Goal: Information Seeking & Learning: Check status

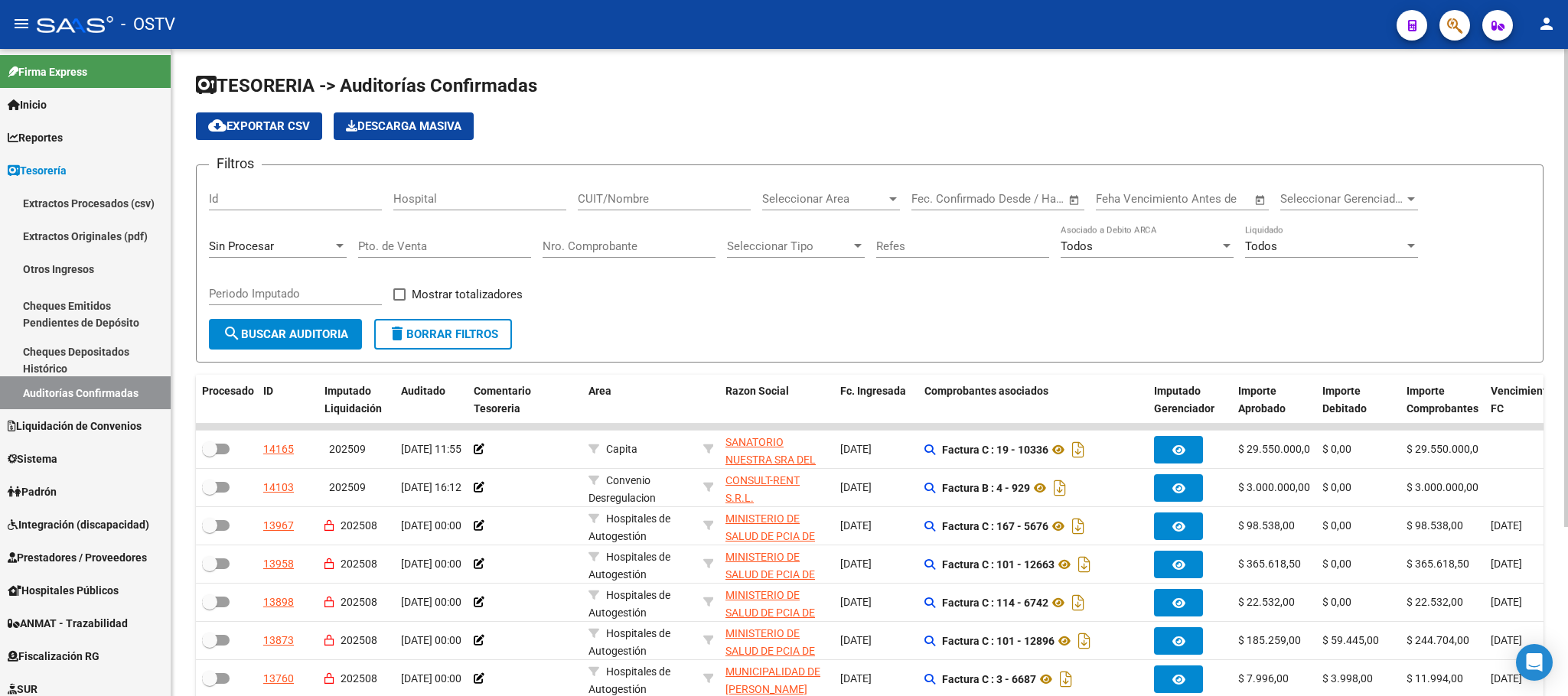
scroll to position [115, 0]
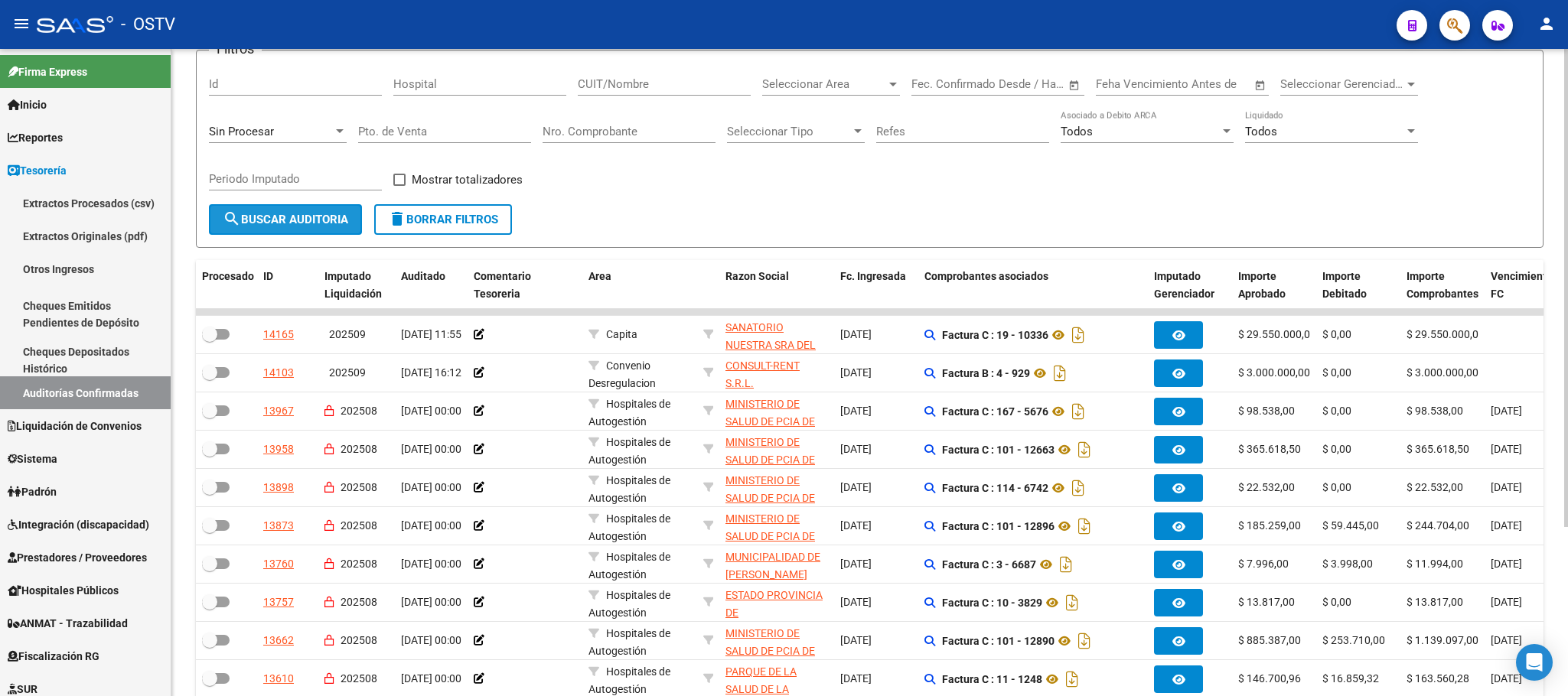
click at [284, 212] on span "search Buscar Auditoria" at bounding box center [285, 219] width 126 height 14
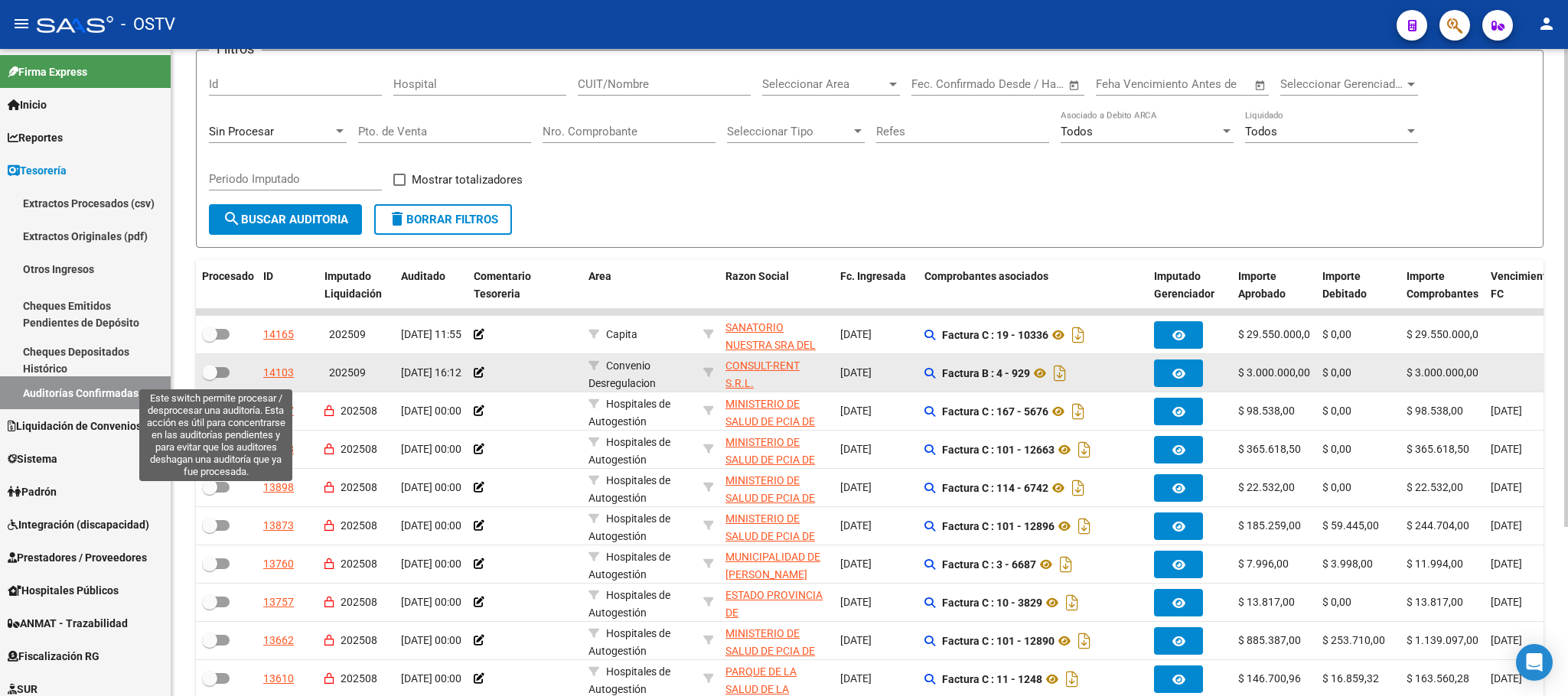
click at [219, 375] on span at bounding box center [216, 373] width 27 height 11
click at [210, 378] on input "checkbox" at bounding box center [209, 378] width 1 height 1
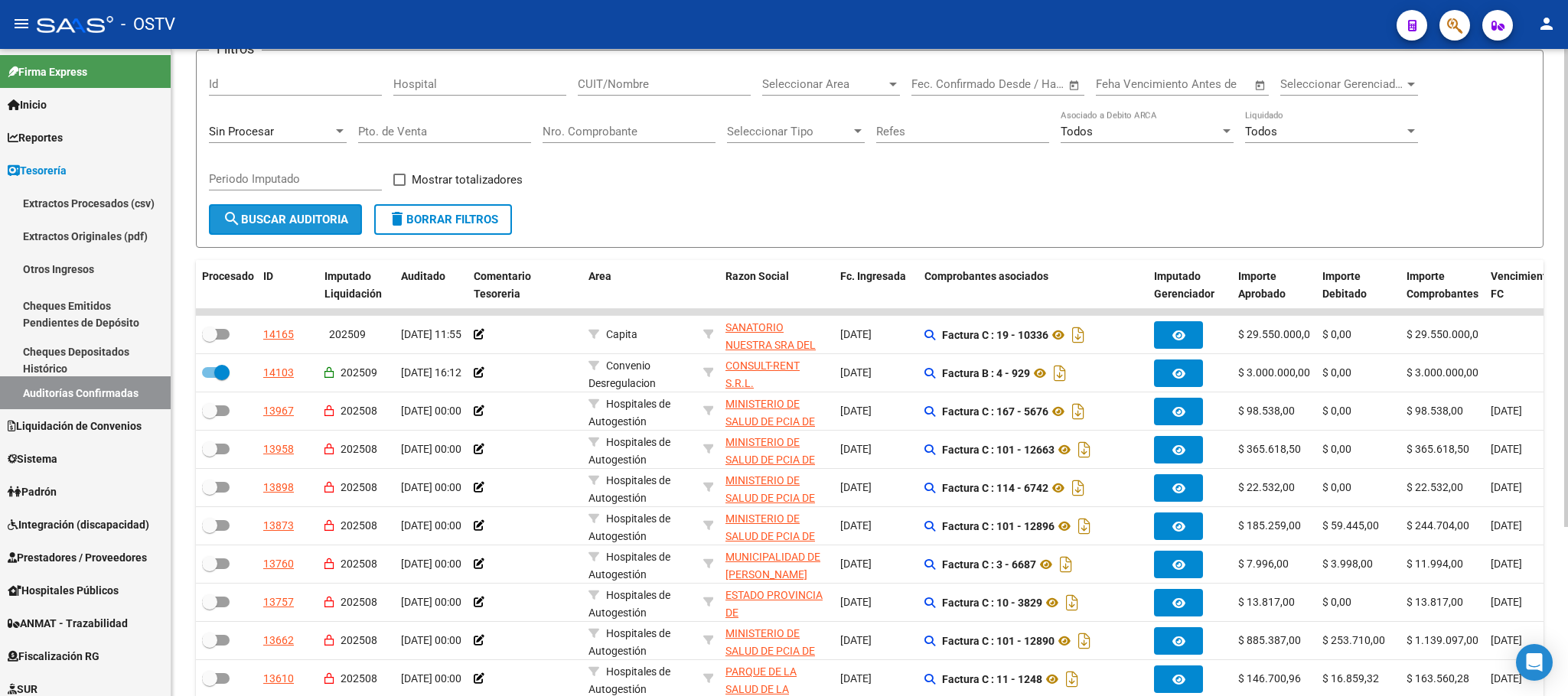
click at [294, 216] on span "search Buscar Auditoria" at bounding box center [285, 219] width 126 height 14
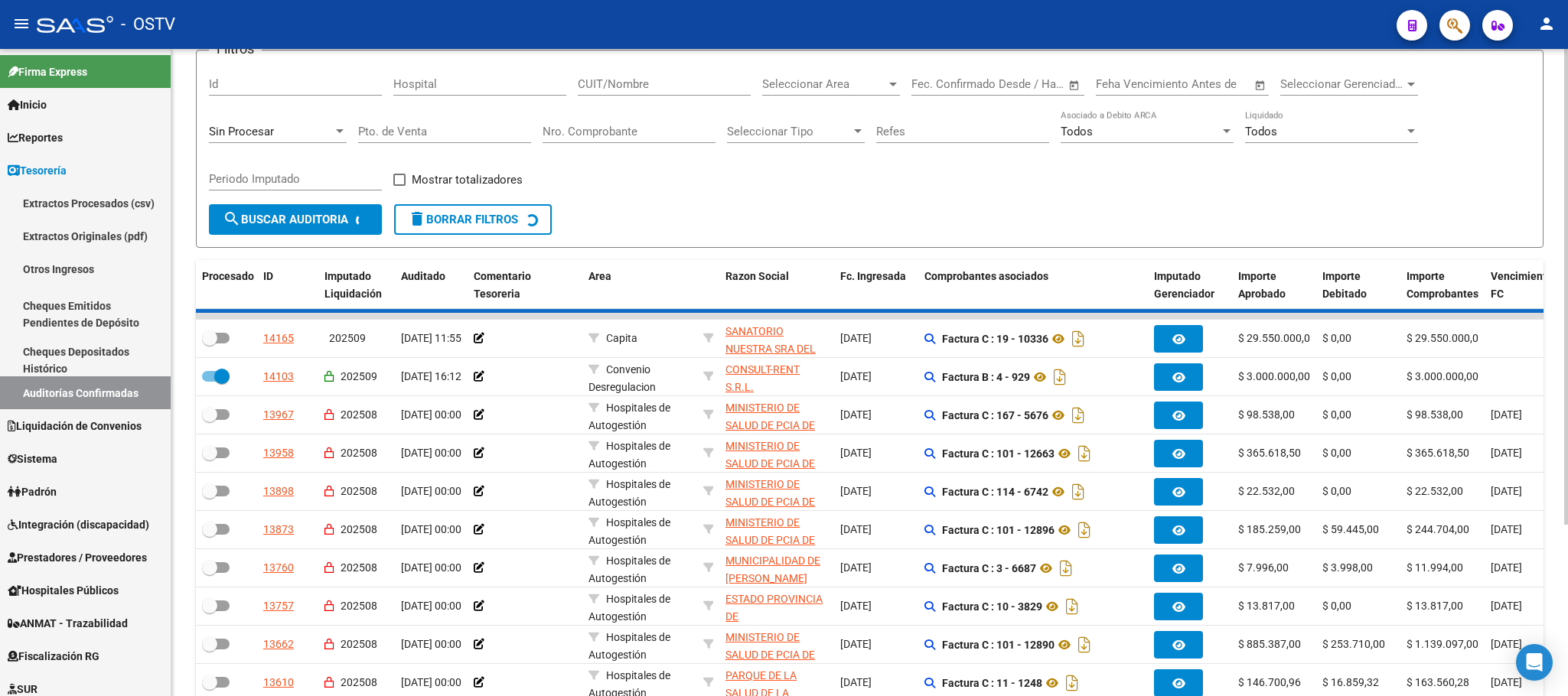
checkbox input "false"
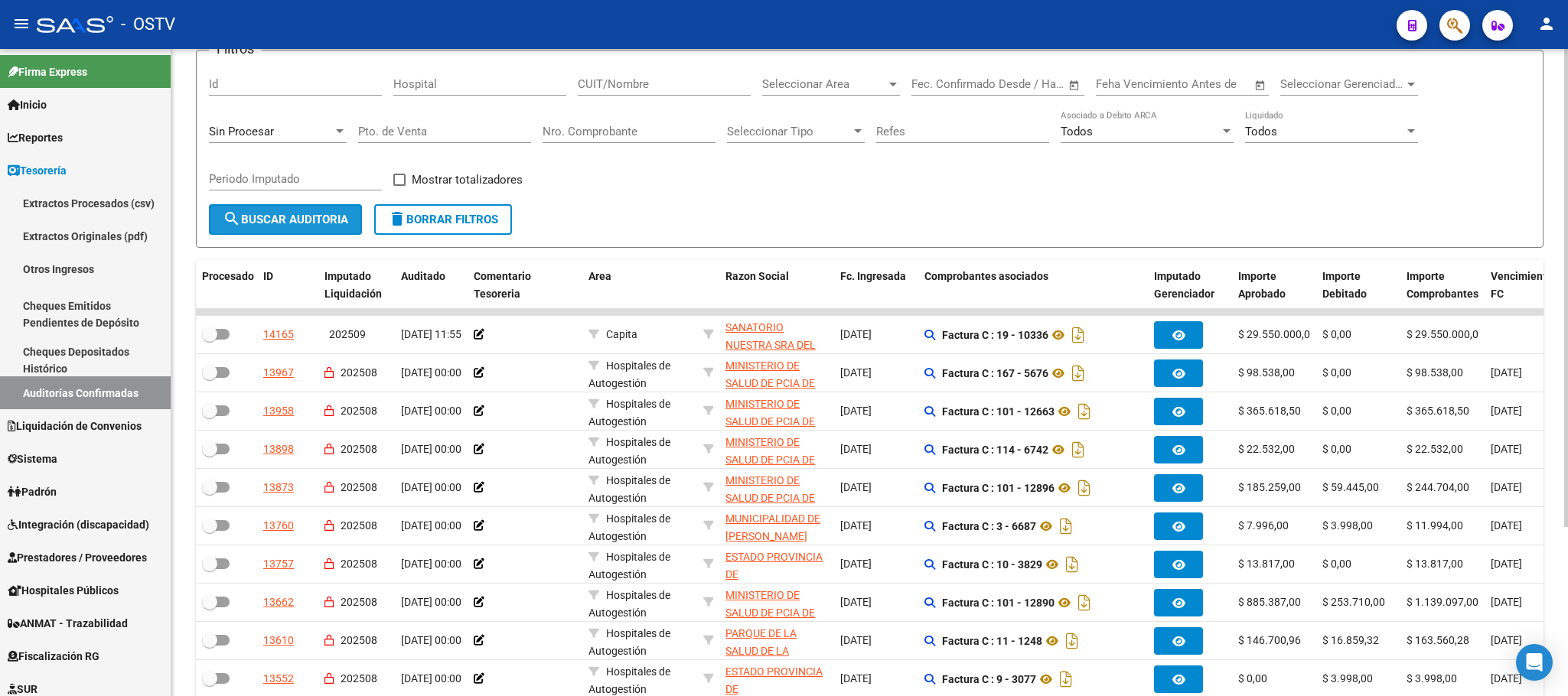
click at [289, 218] on span "search Buscar Auditoria" at bounding box center [285, 219] width 126 height 14
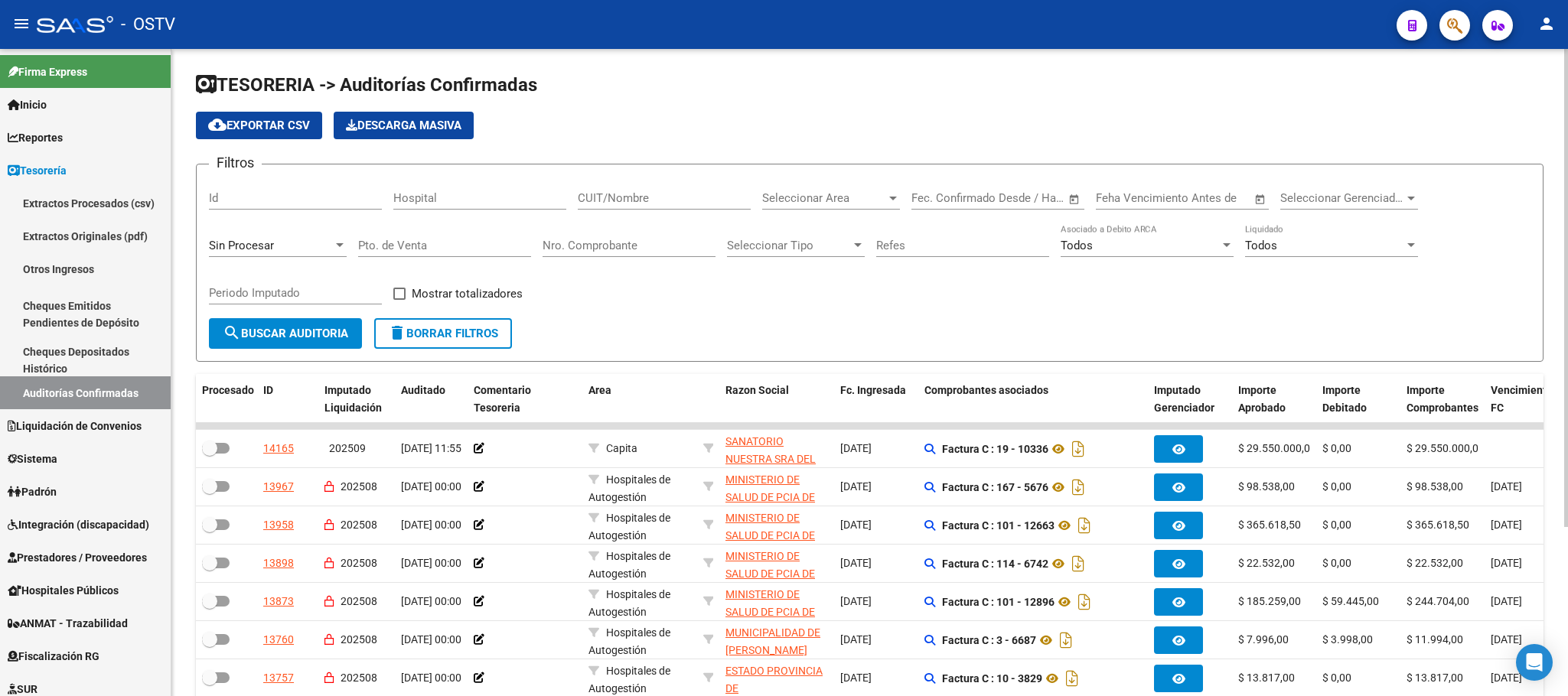
scroll to position [0, 0]
click at [604, 246] on input "Nro. Comprobante" at bounding box center [629, 246] width 173 height 14
type input "7"
type input "3"
click at [616, 200] on input "CUIT/Nombre" at bounding box center [664, 199] width 173 height 14
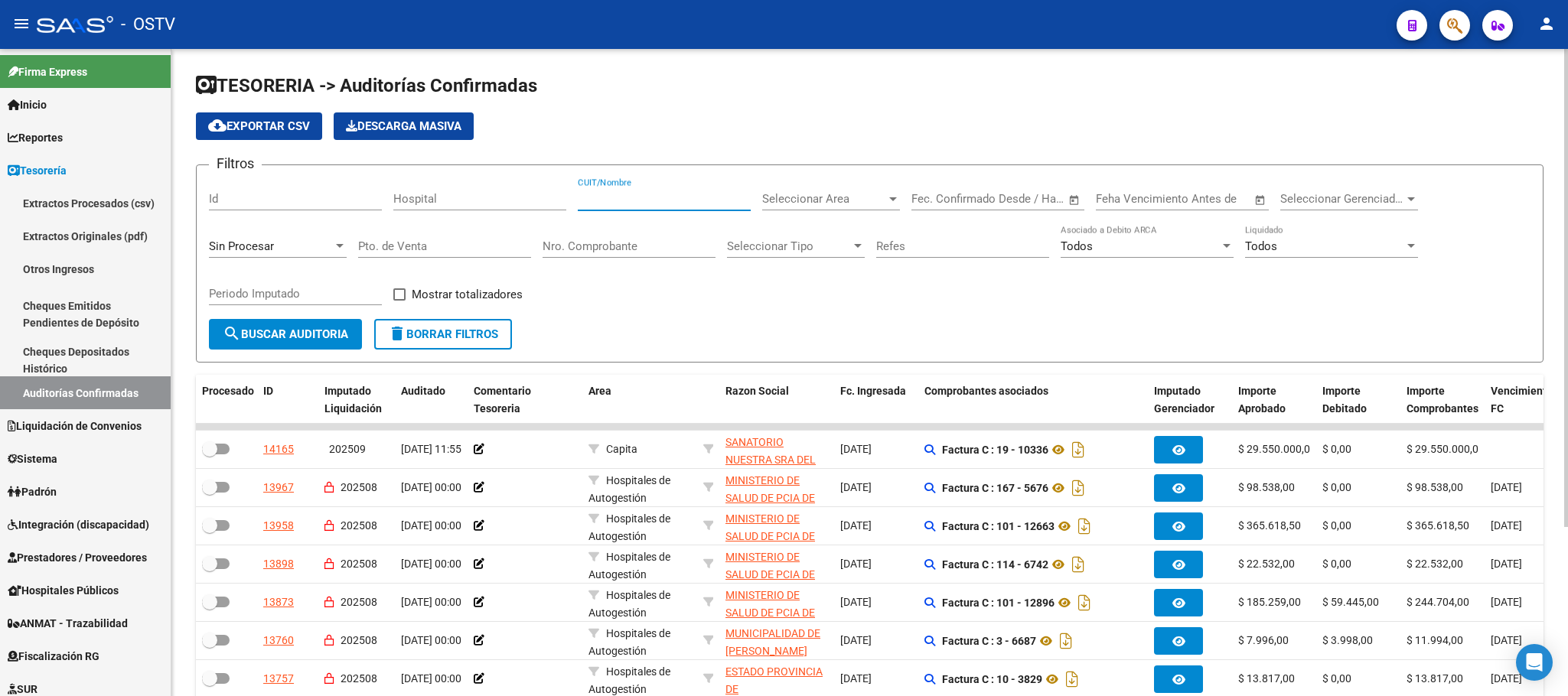
paste input "30707307591"
type input "30707307591"
click at [305, 333] on span "search Buscar Auditoria" at bounding box center [285, 333] width 126 height 14
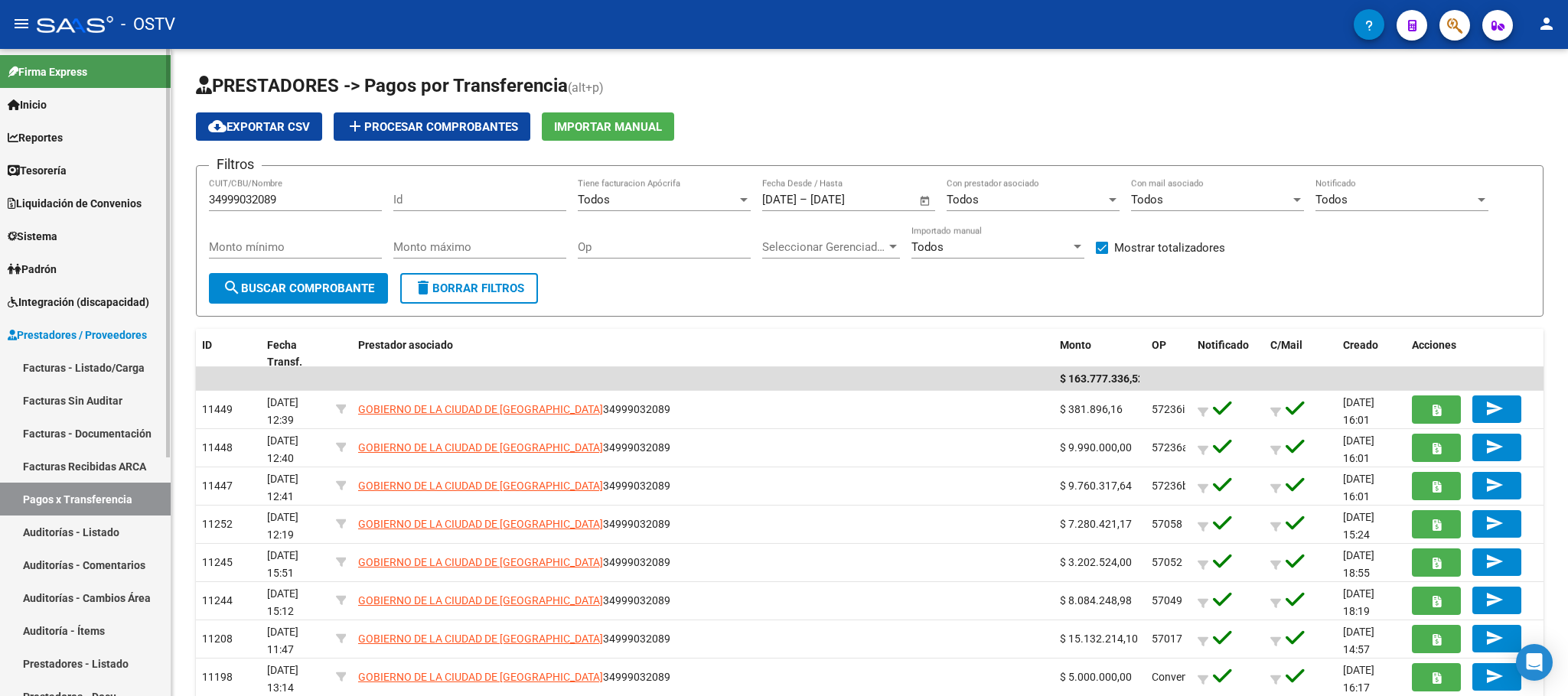
scroll to position [115, 0]
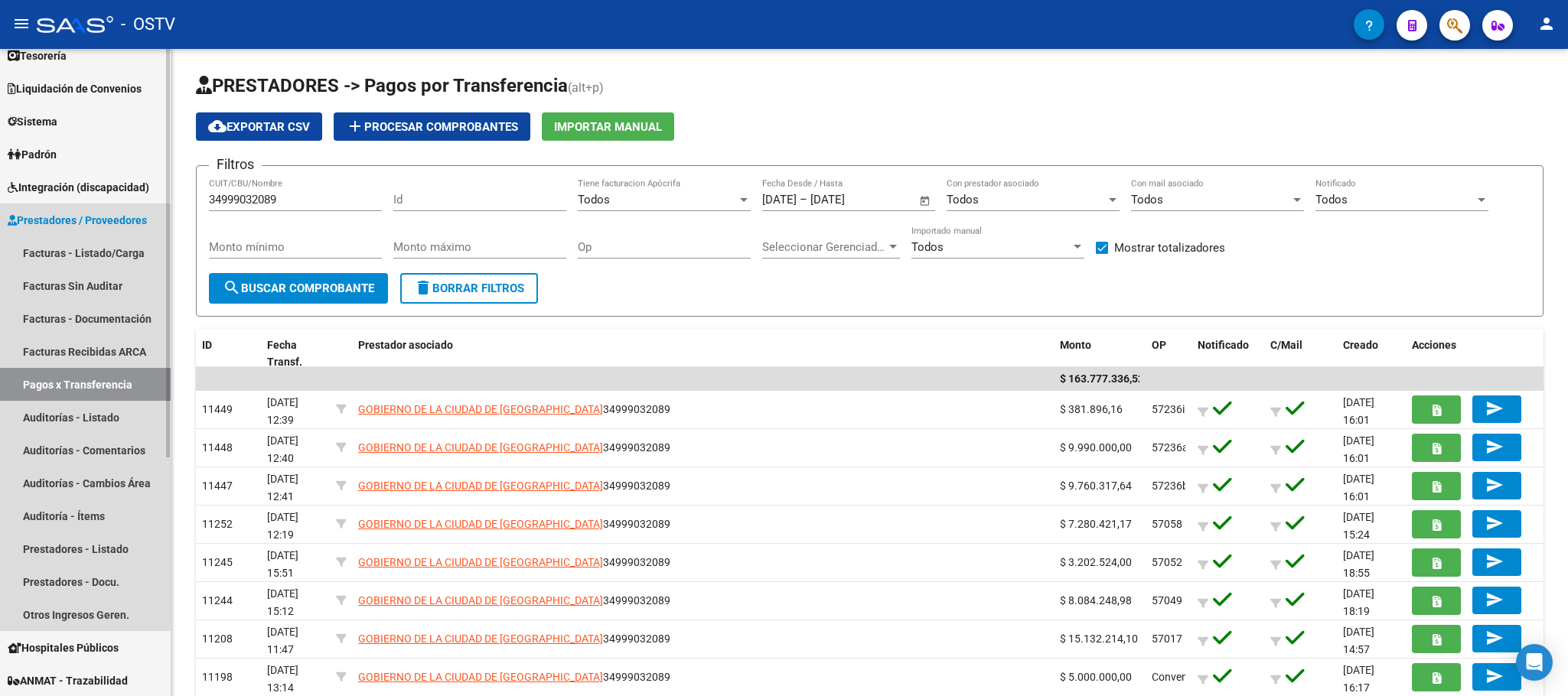
click at [99, 212] on span "Prestadores / Proveedores" at bounding box center [77, 220] width 139 height 16
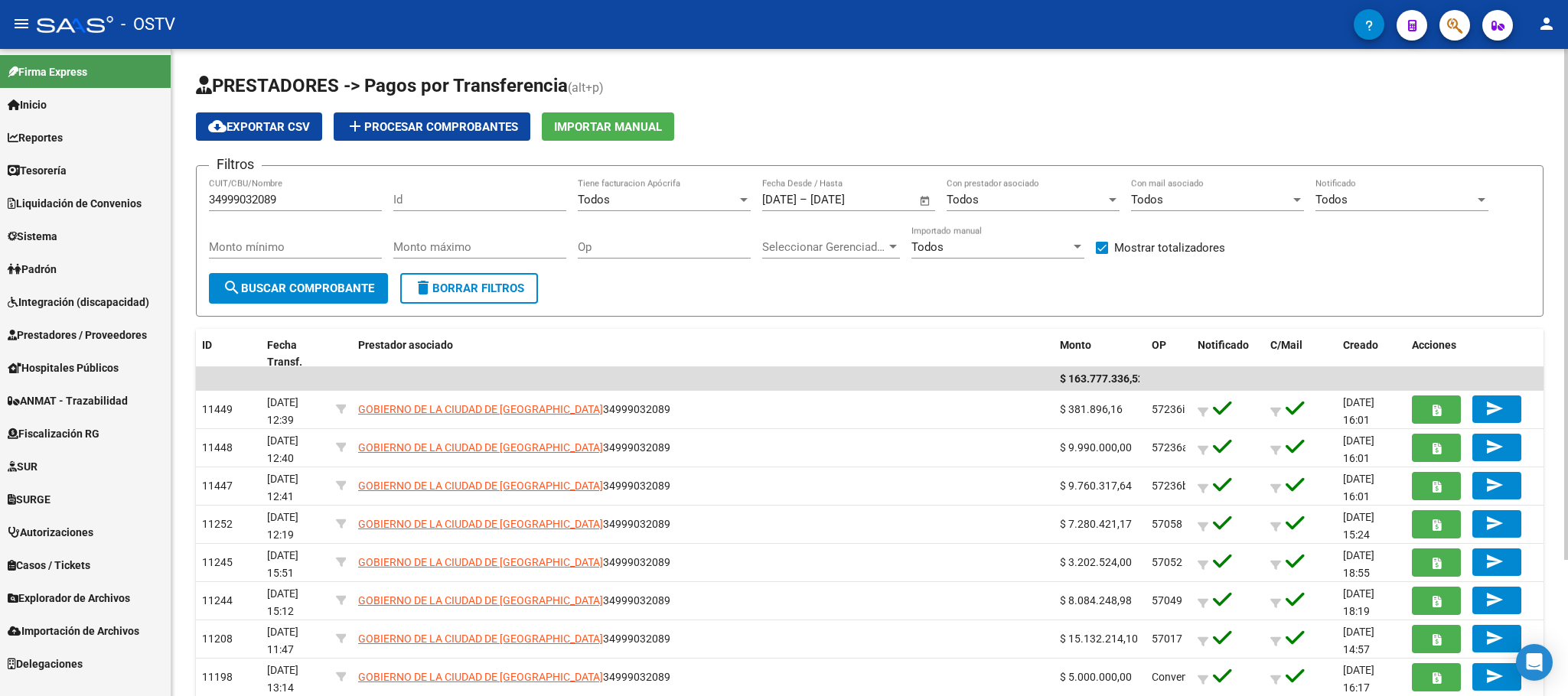
scroll to position [0, 0]
click at [469, 283] on span "delete Borrar Filtros" at bounding box center [468, 288] width 110 height 14
checkbox input "false"
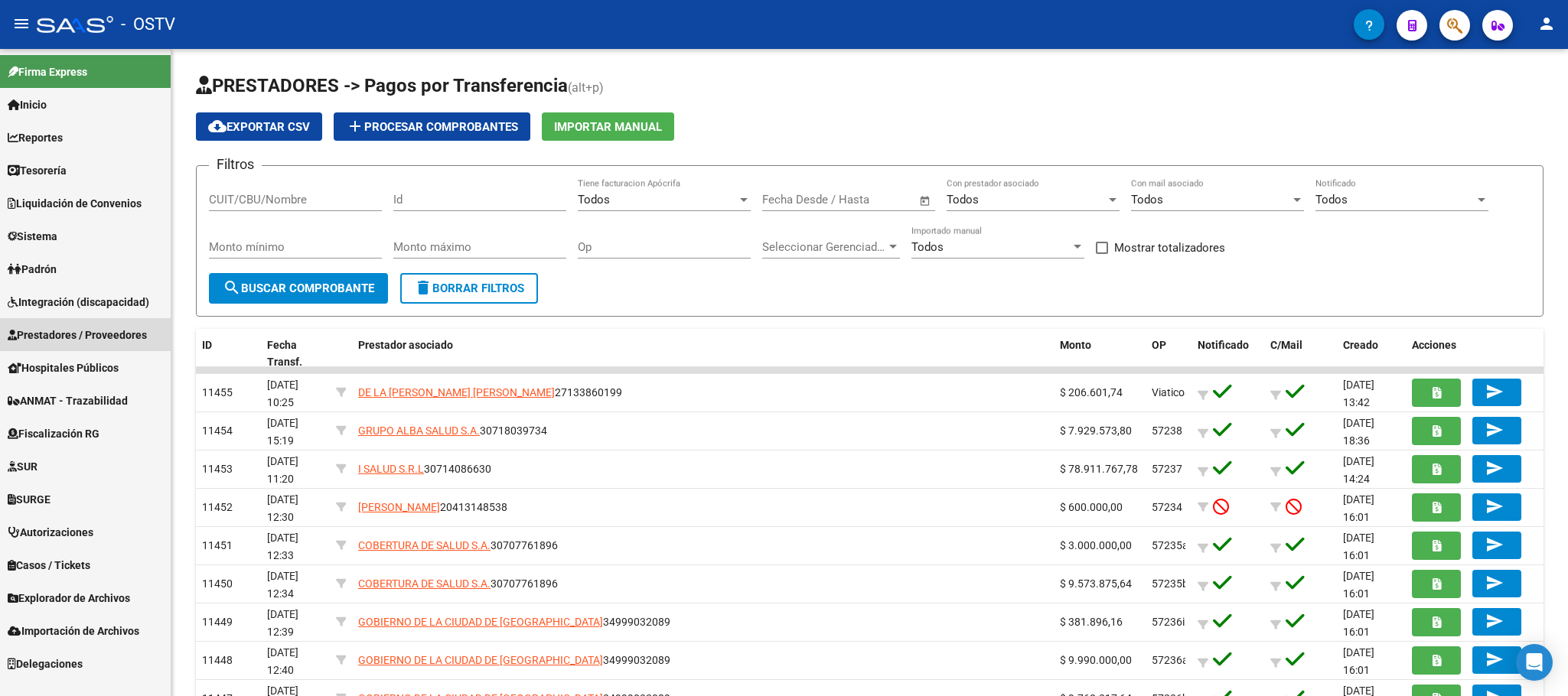
click at [94, 333] on span "Prestadores / Proveedores" at bounding box center [77, 335] width 139 height 16
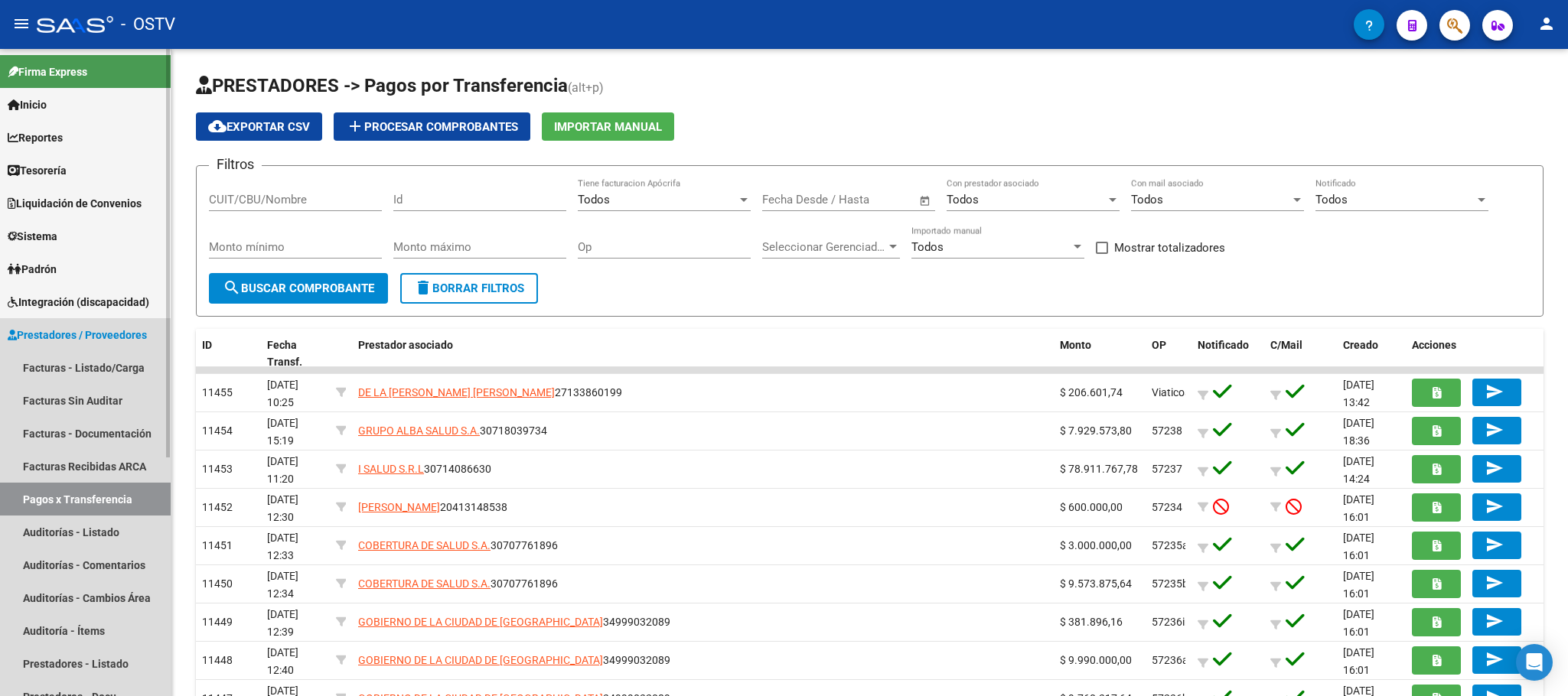
click at [103, 337] on span "Prestadores / Proveedores" at bounding box center [77, 335] width 139 height 16
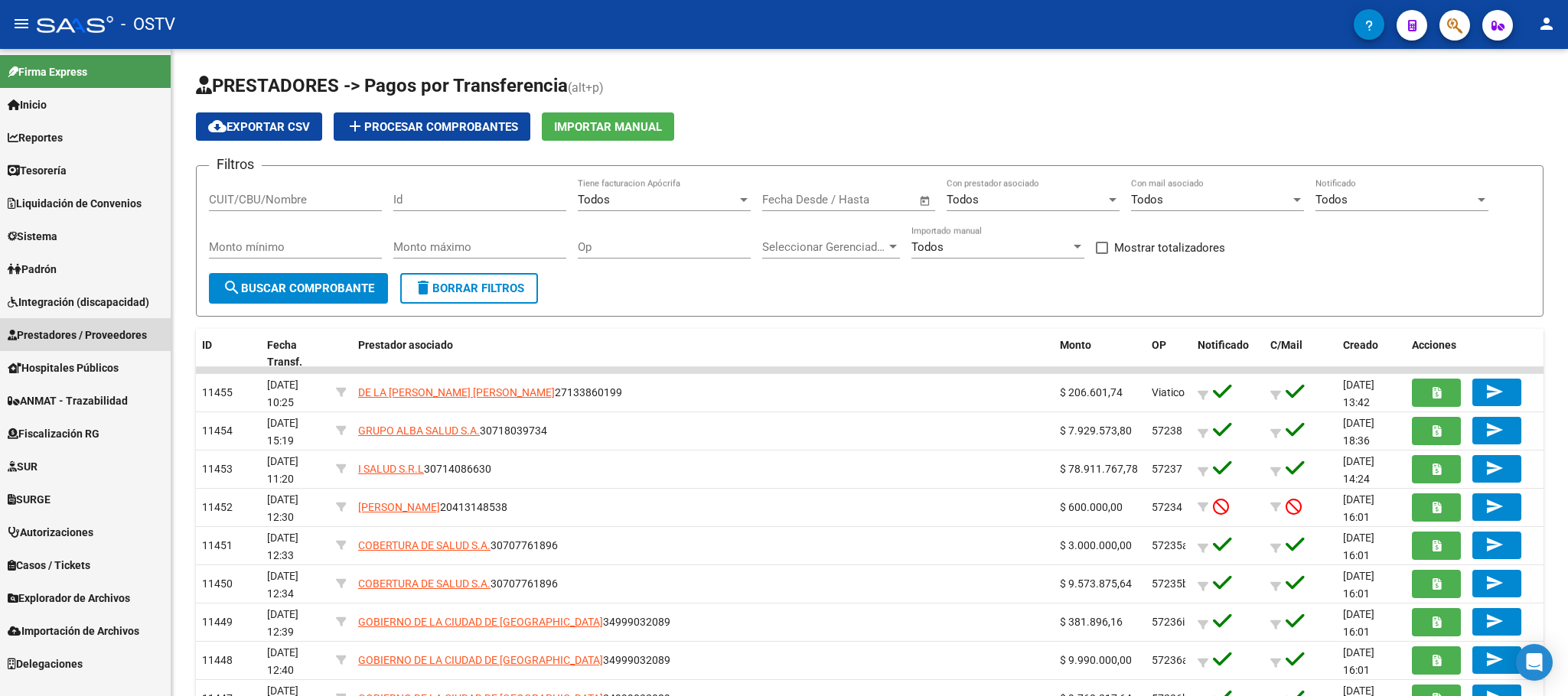
click at [103, 337] on span "Prestadores / Proveedores" at bounding box center [77, 335] width 139 height 16
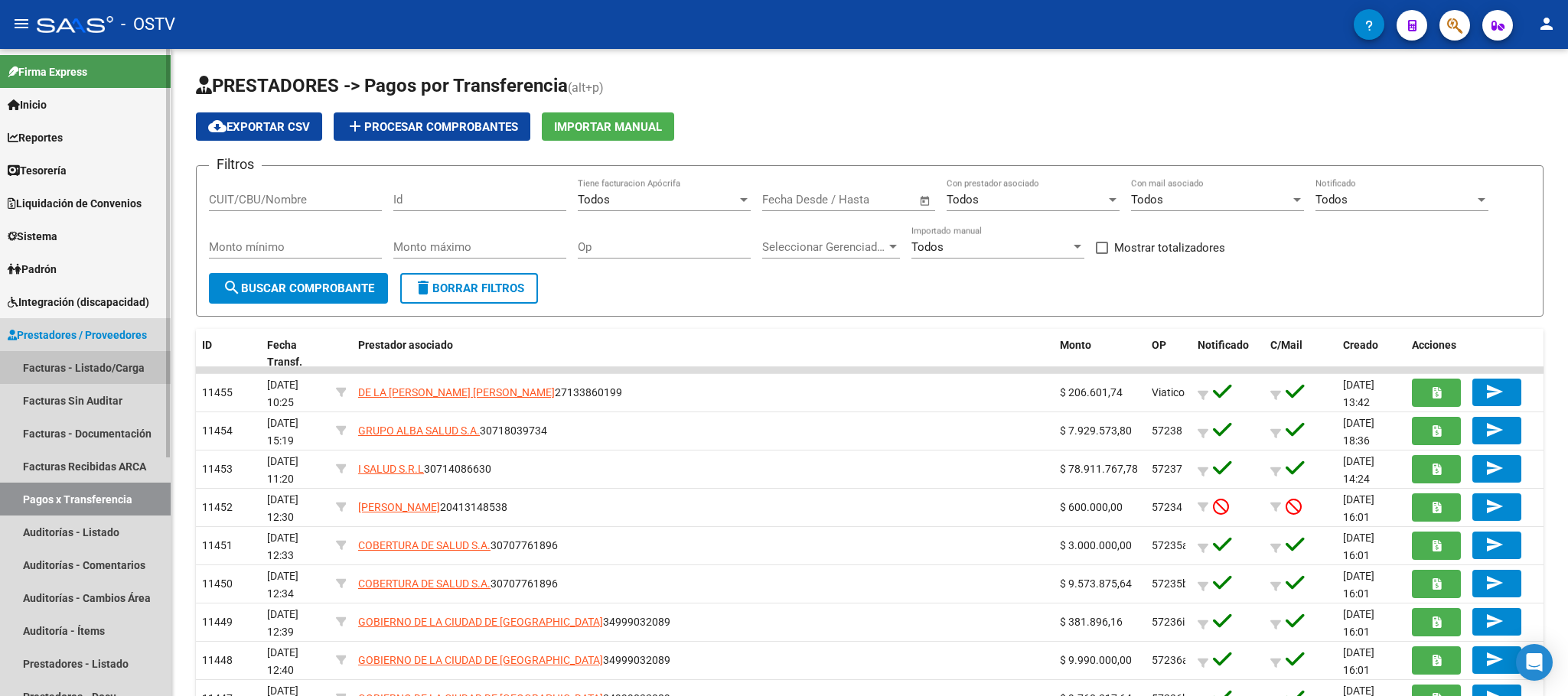
click at [88, 361] on link "Facturas - Listado/Carga" at bounding box center [85, 367] width 170 height 33
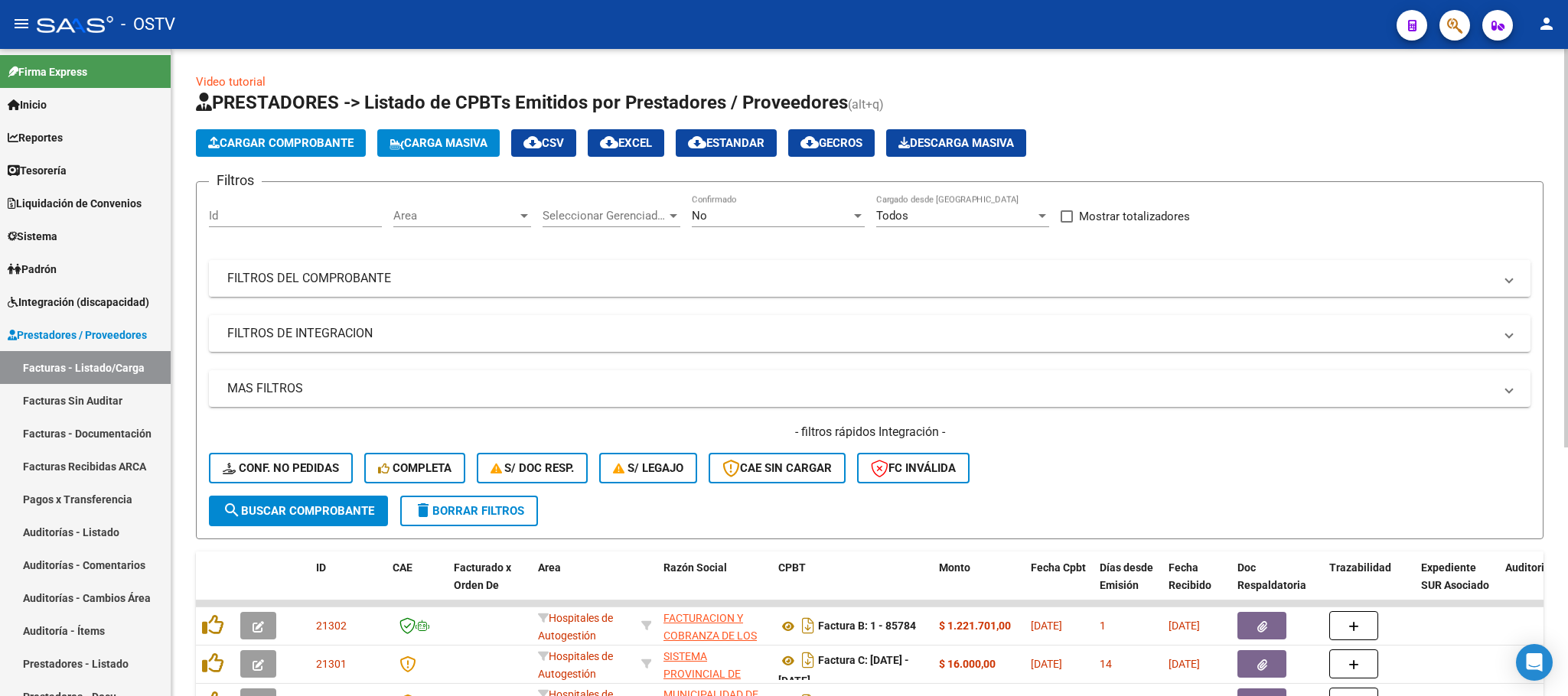
click at [299, 276] on mat-panel-title "FILTROS DEL COMPROBANTE" at bounding box center [860, 278] width 1266 height 16
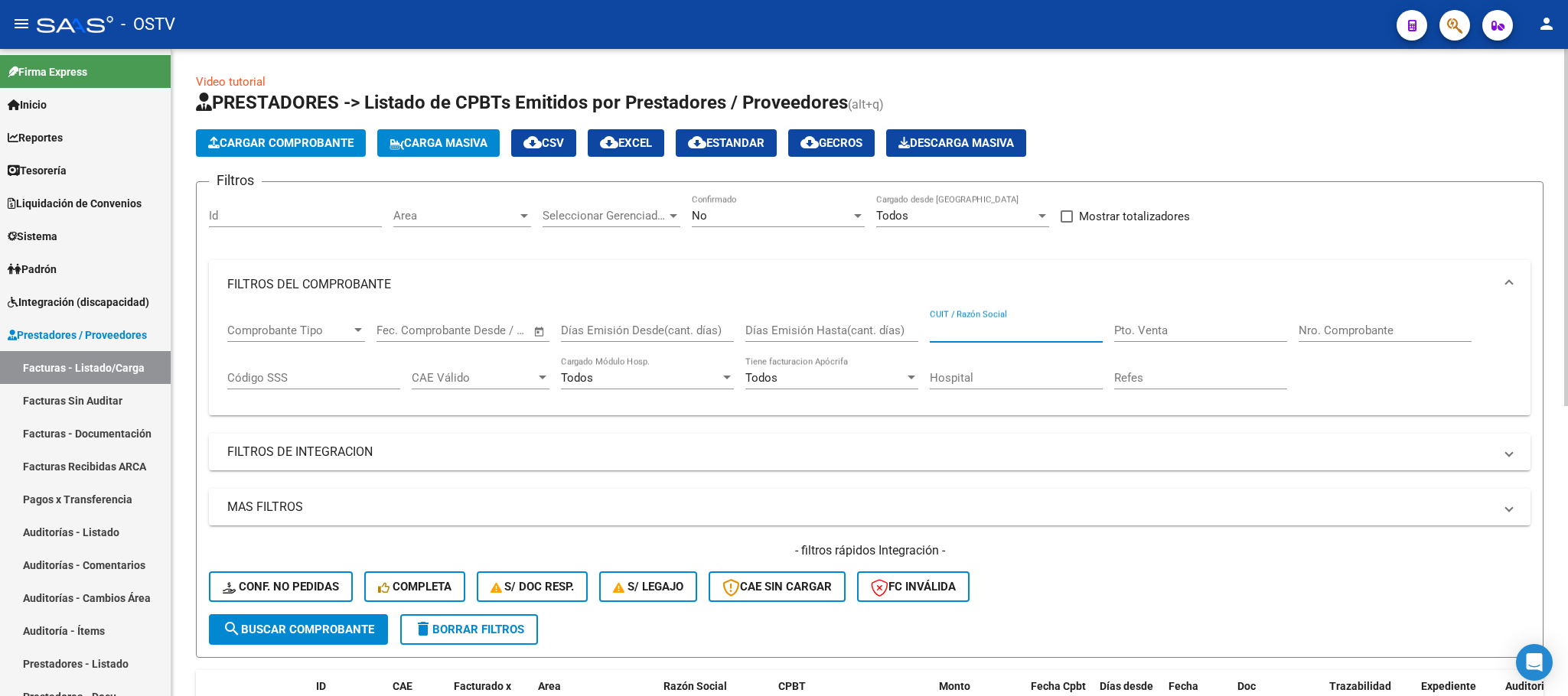
click at [1034, 333] on input "CUIT / Razón Social" at bounding box center [1016, 330] width 173 height 14
type input "garantia medica"
click at [333, 634] on span "search Buscar Comprobante" at bounding box center [298, 629] width 151 height 14
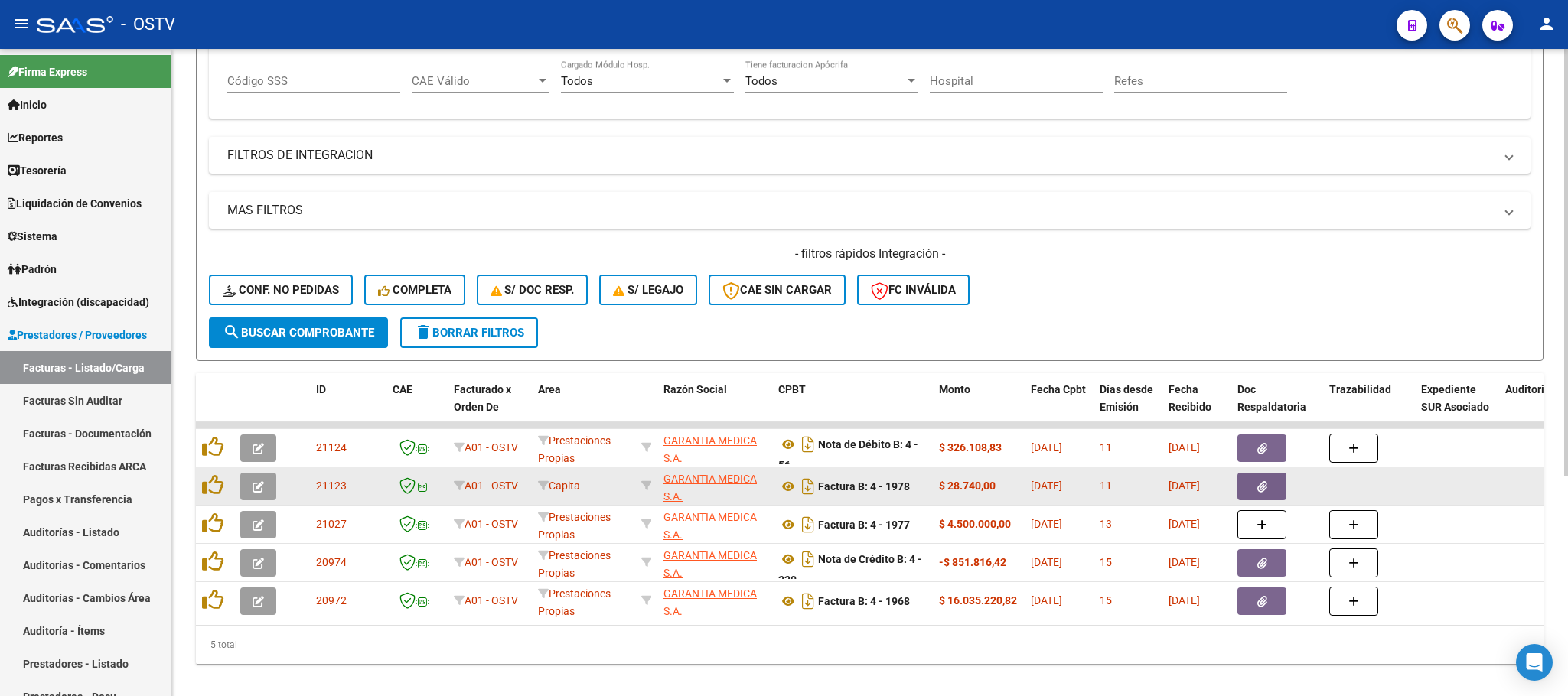
scroll to position [333, 0]
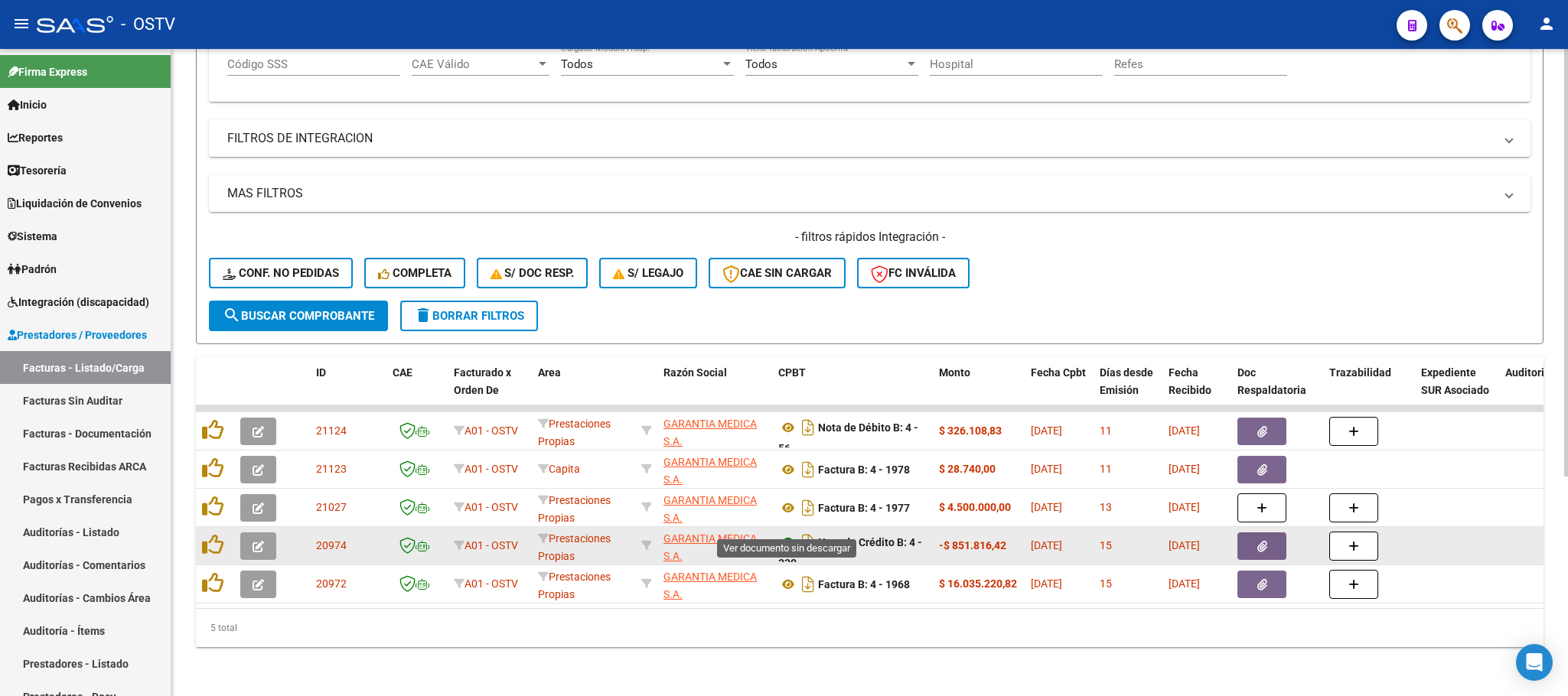
click at [790, 533] on icon at bounding box center [788, 542] width 20 height 18
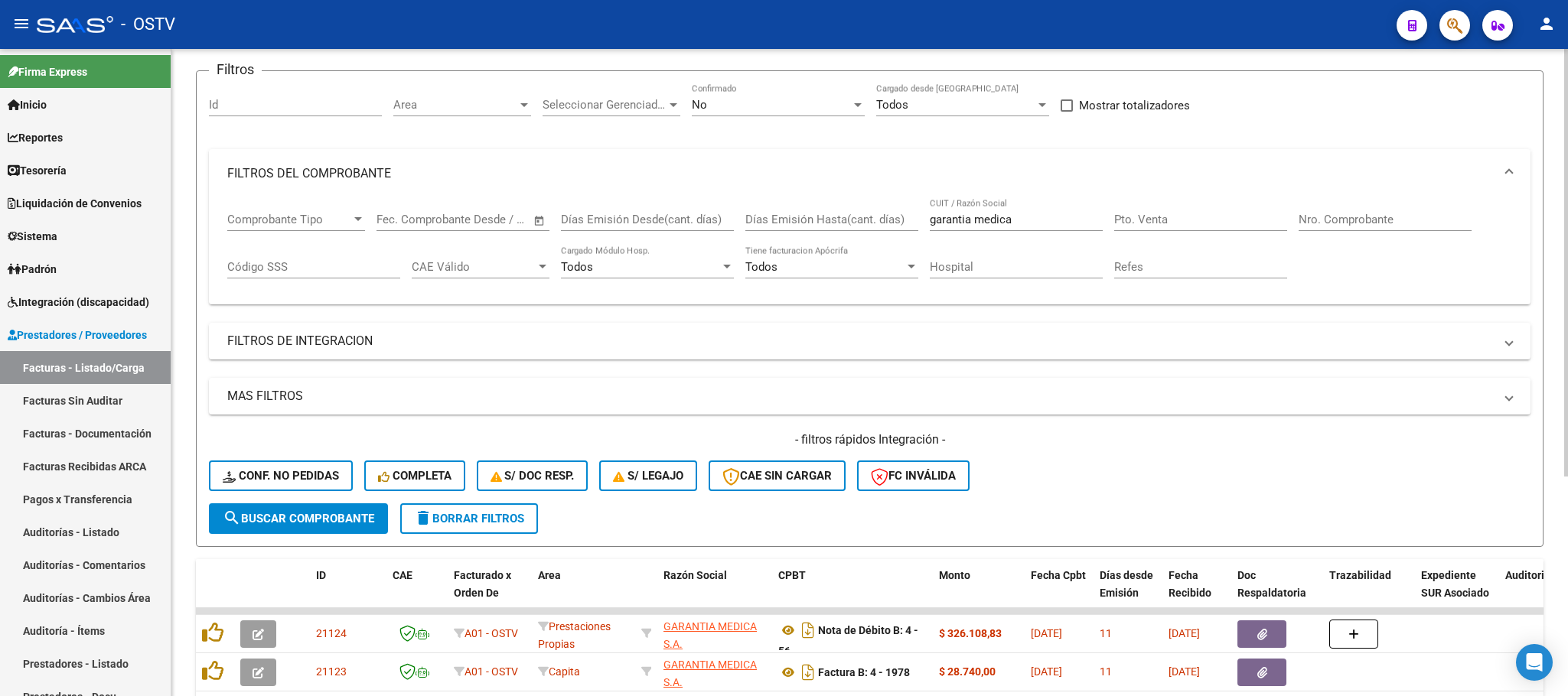
scroll to position [0, 0]
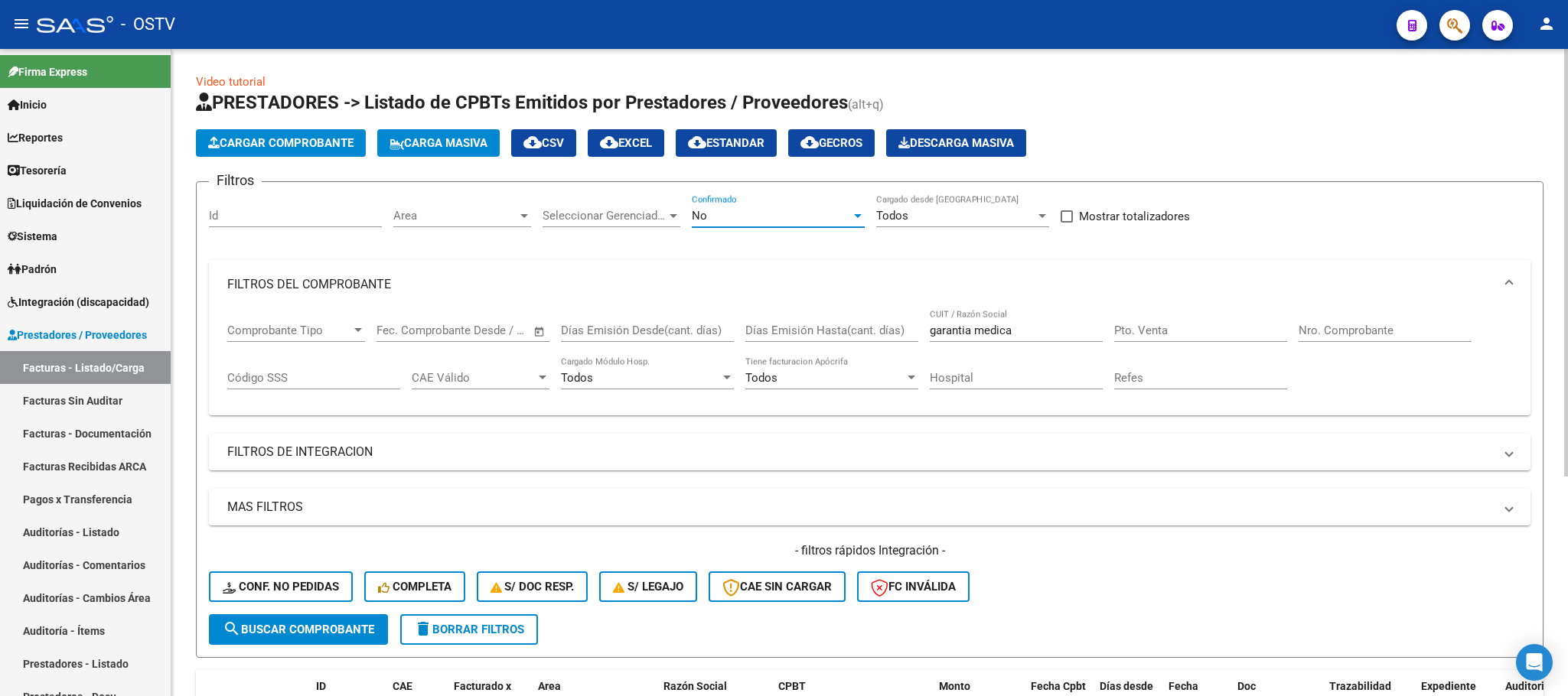
click at [733, 214] on div "No" at bounding box center [771, 215] width 159 height 14
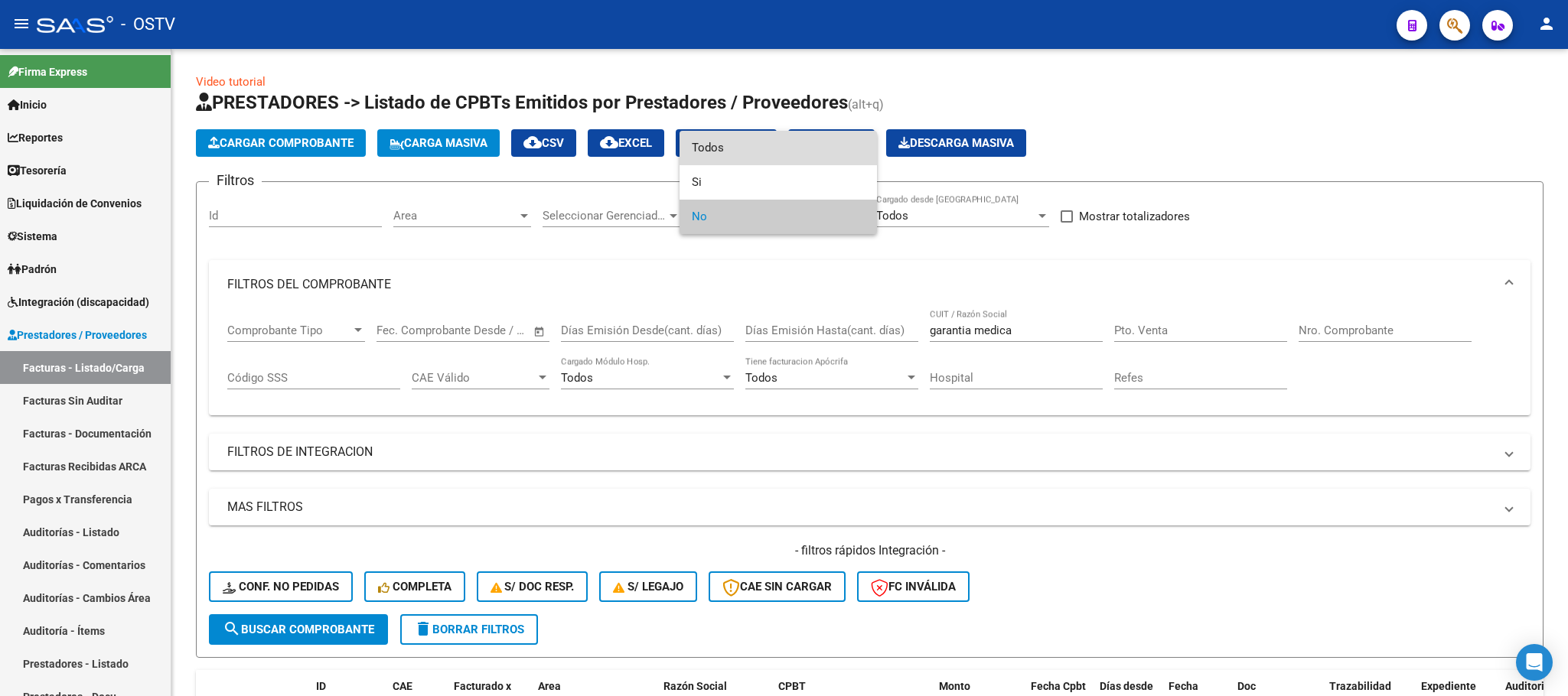
click at [703, 149] on span "Todos" at bounding box center [778, 148] width 173 height 35
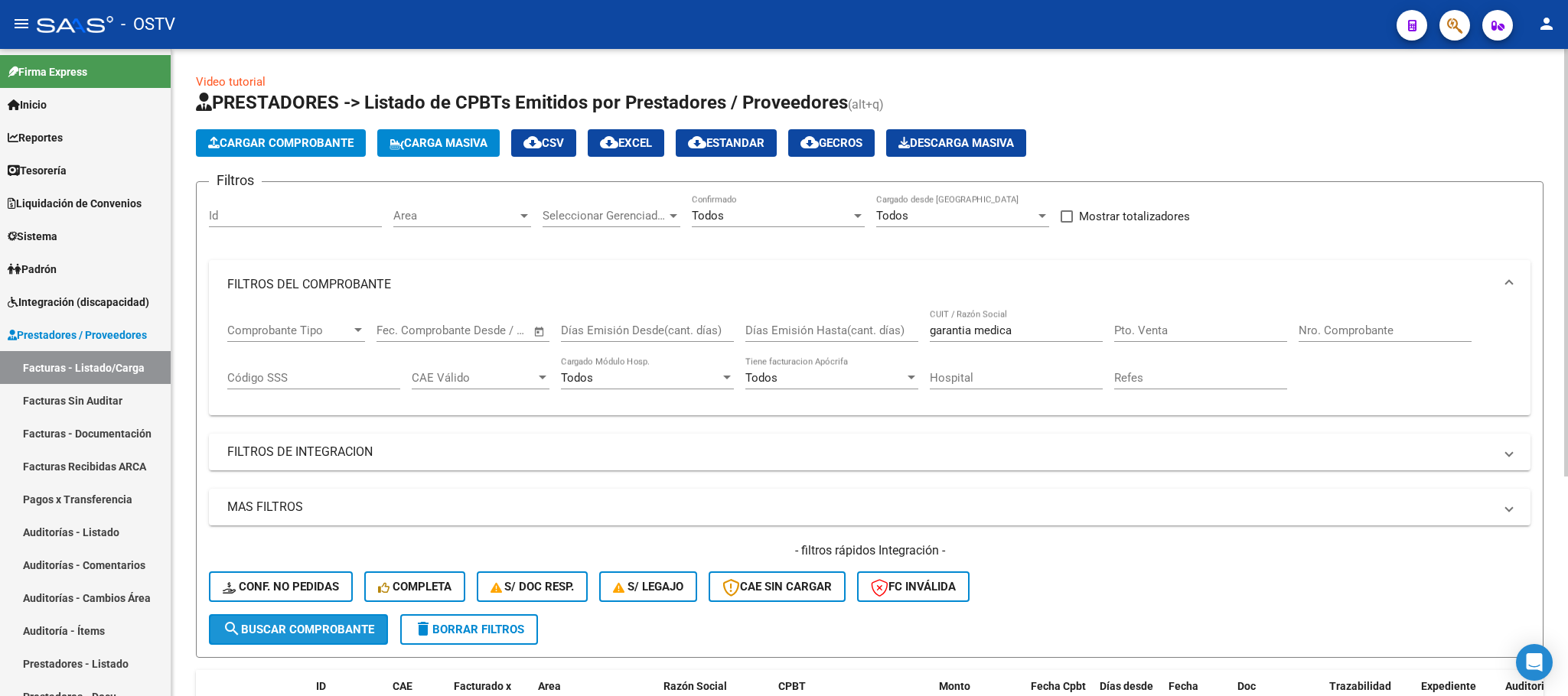
click at [331, 628] on span "search Buscar Comprobante" at bounding box center [298, 629] width 151 height 14
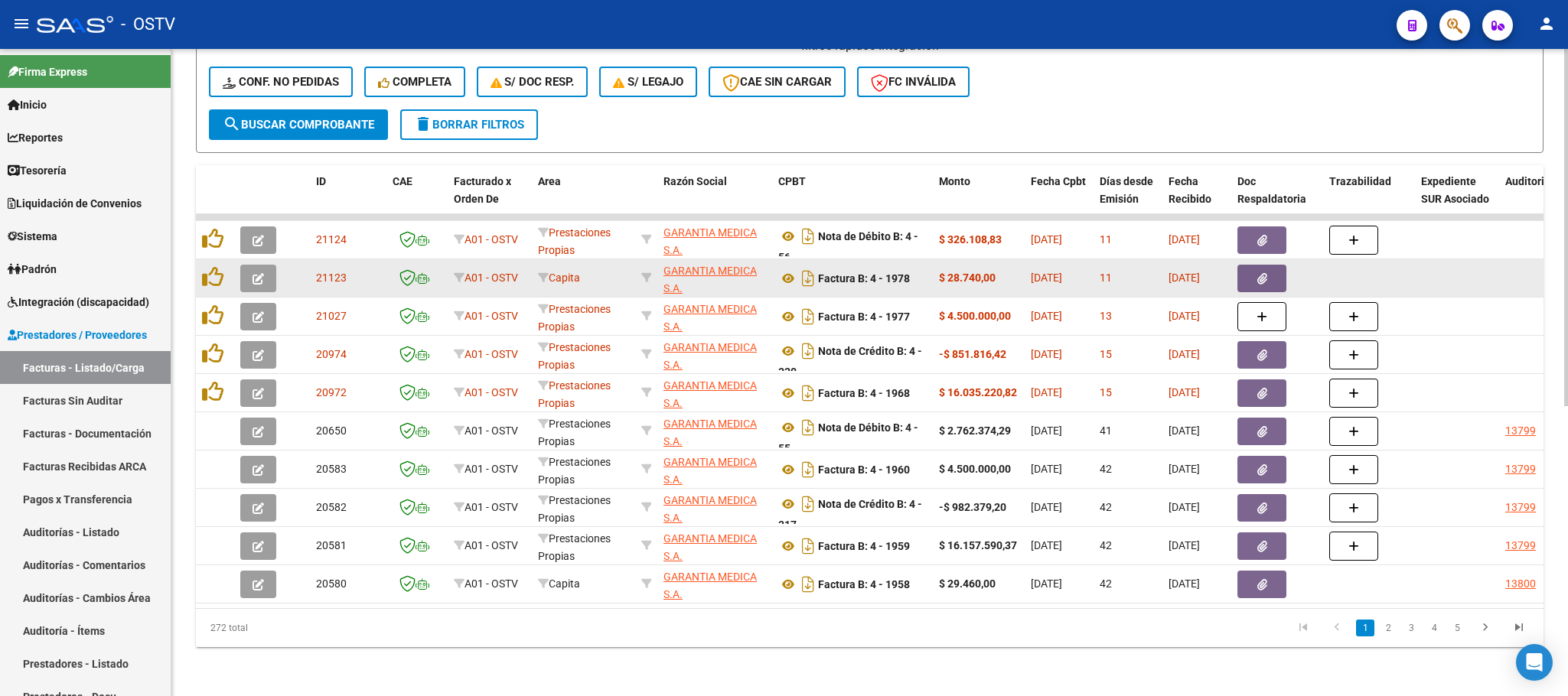
scroll to position [523, 0]
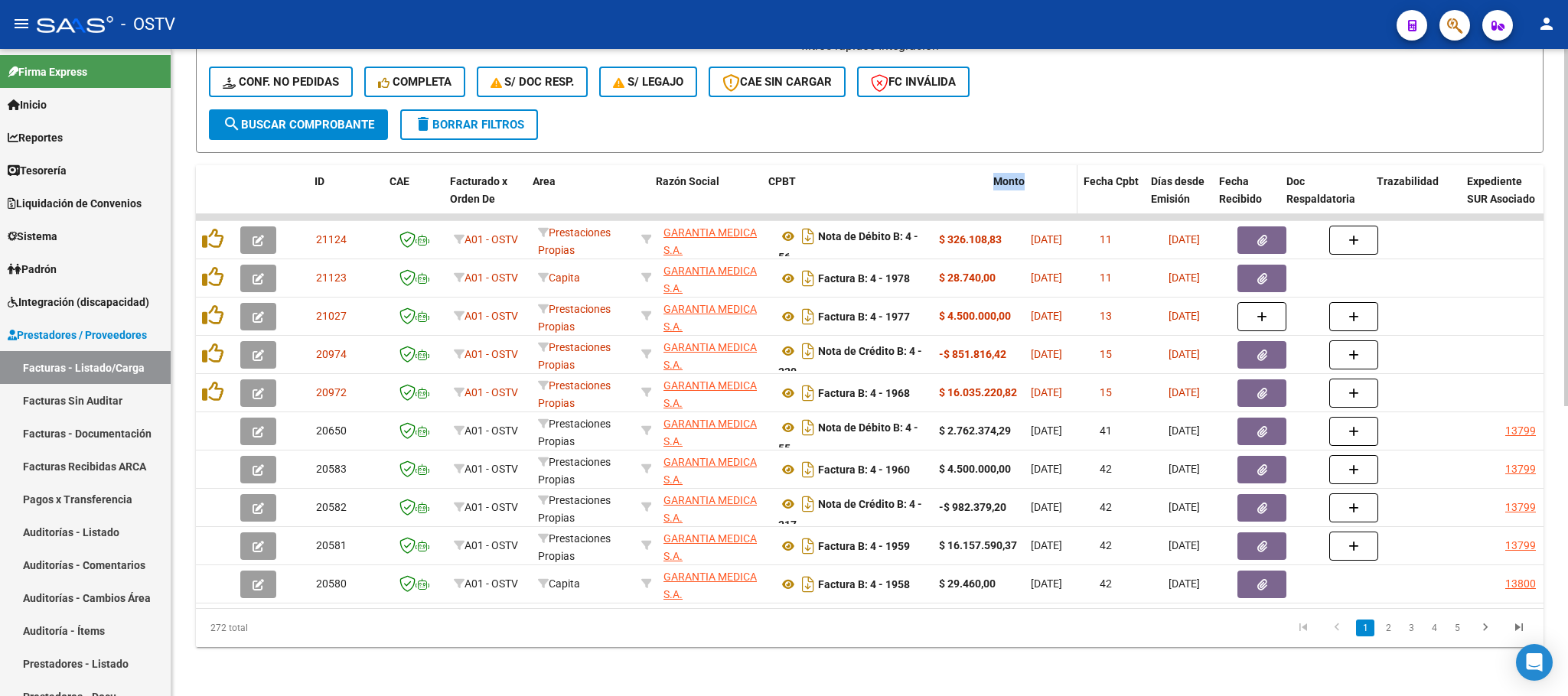
drag, startPoint x: 926, startPoint y: 184, endPoint x: 1030, endPoint y: 189, distance: 104.1
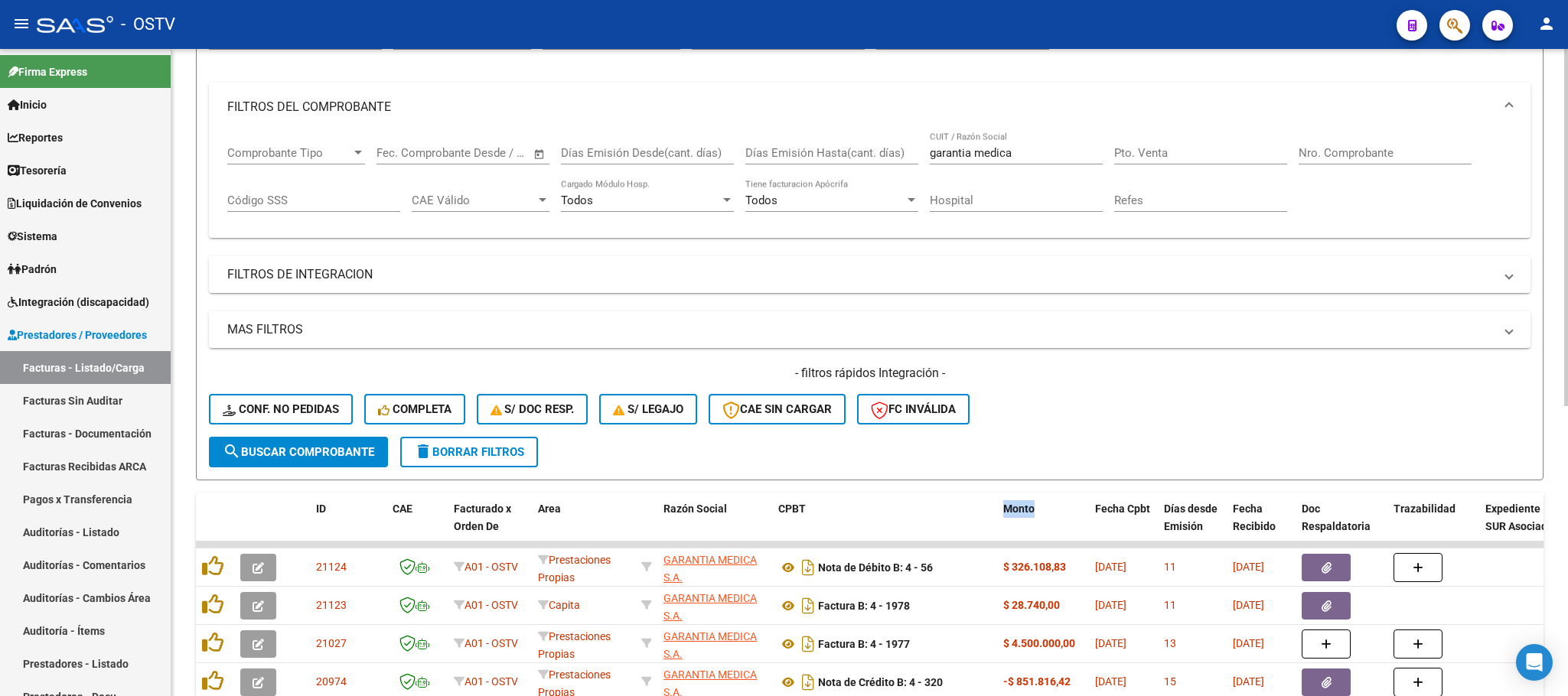
scroll to position [65, 0]
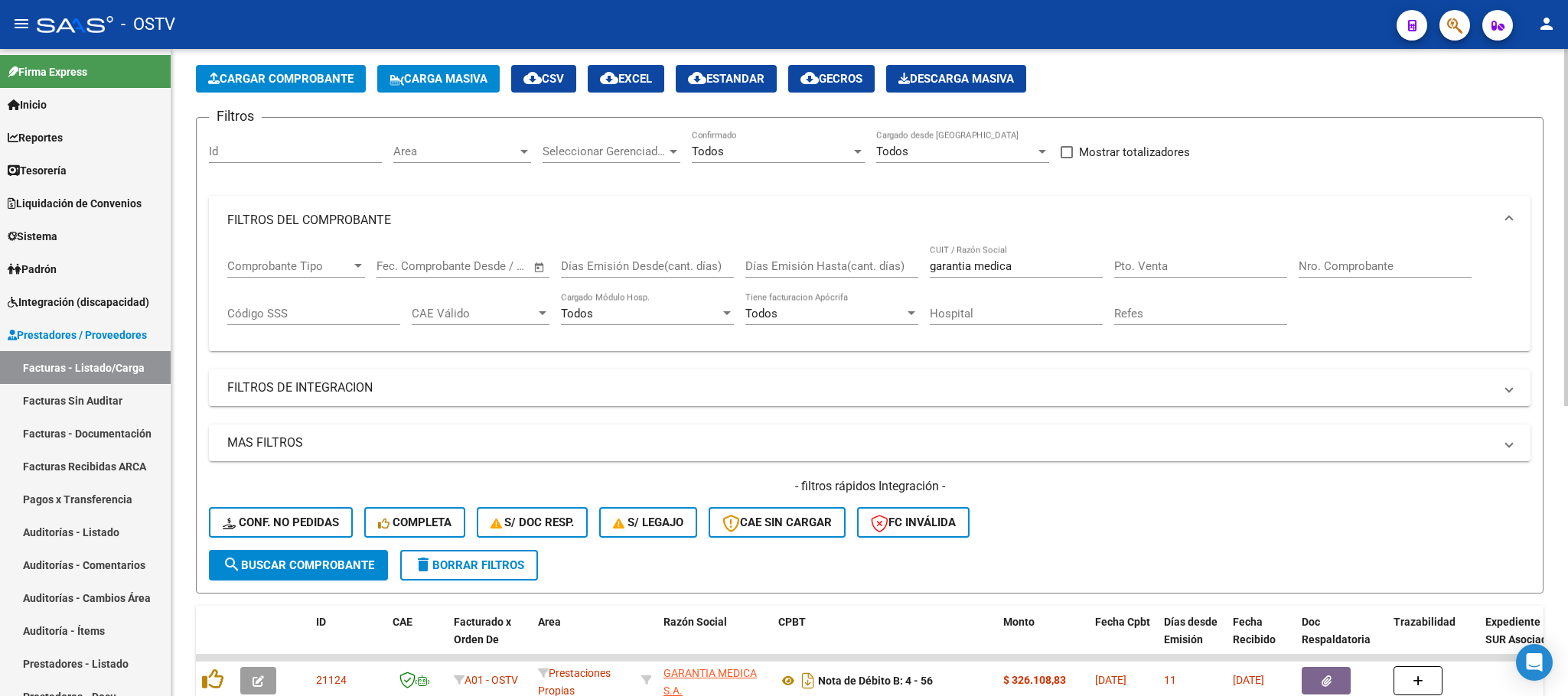
click at [708, 148] on span "Todos" at bounding box center [707, 151] width 32 height 14
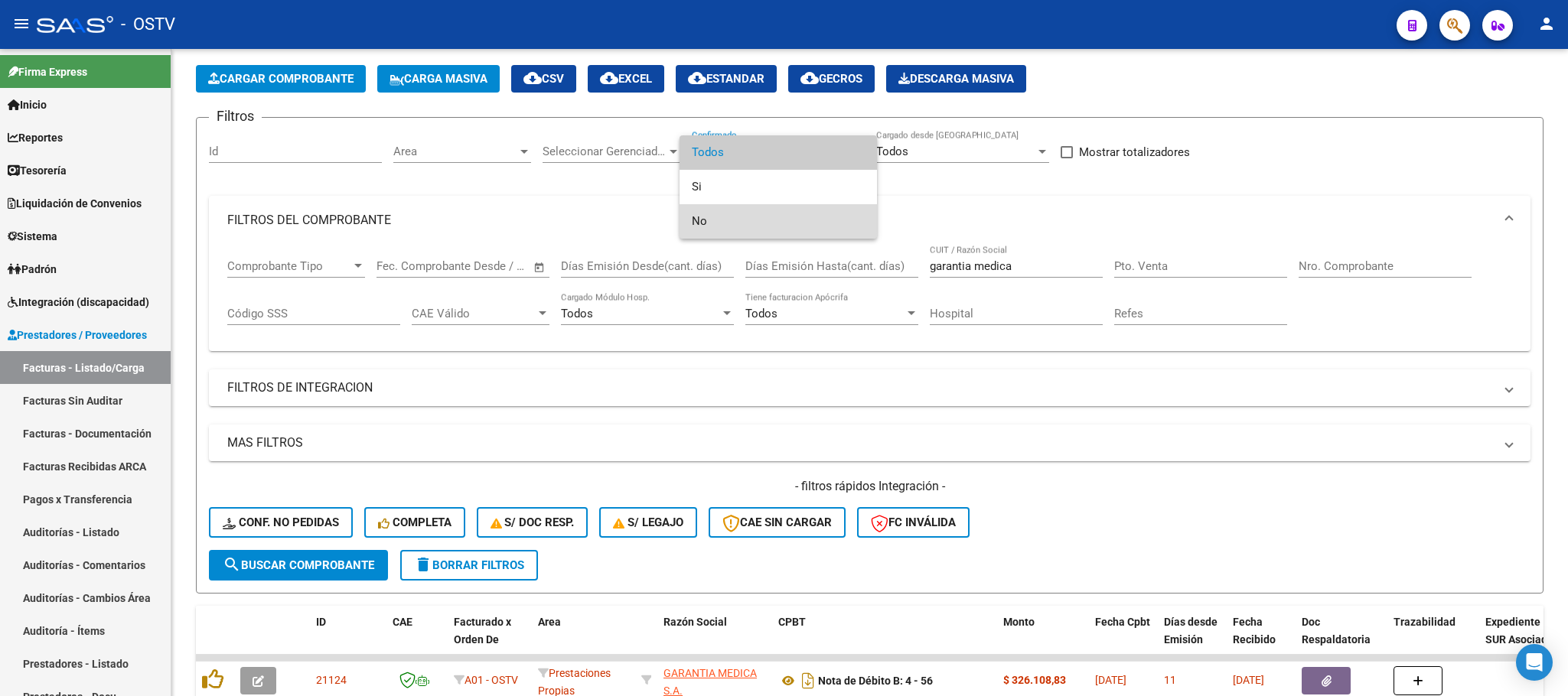
click at [712, 214] on span "No" at bounding box center [778, 221] width 173 height 35
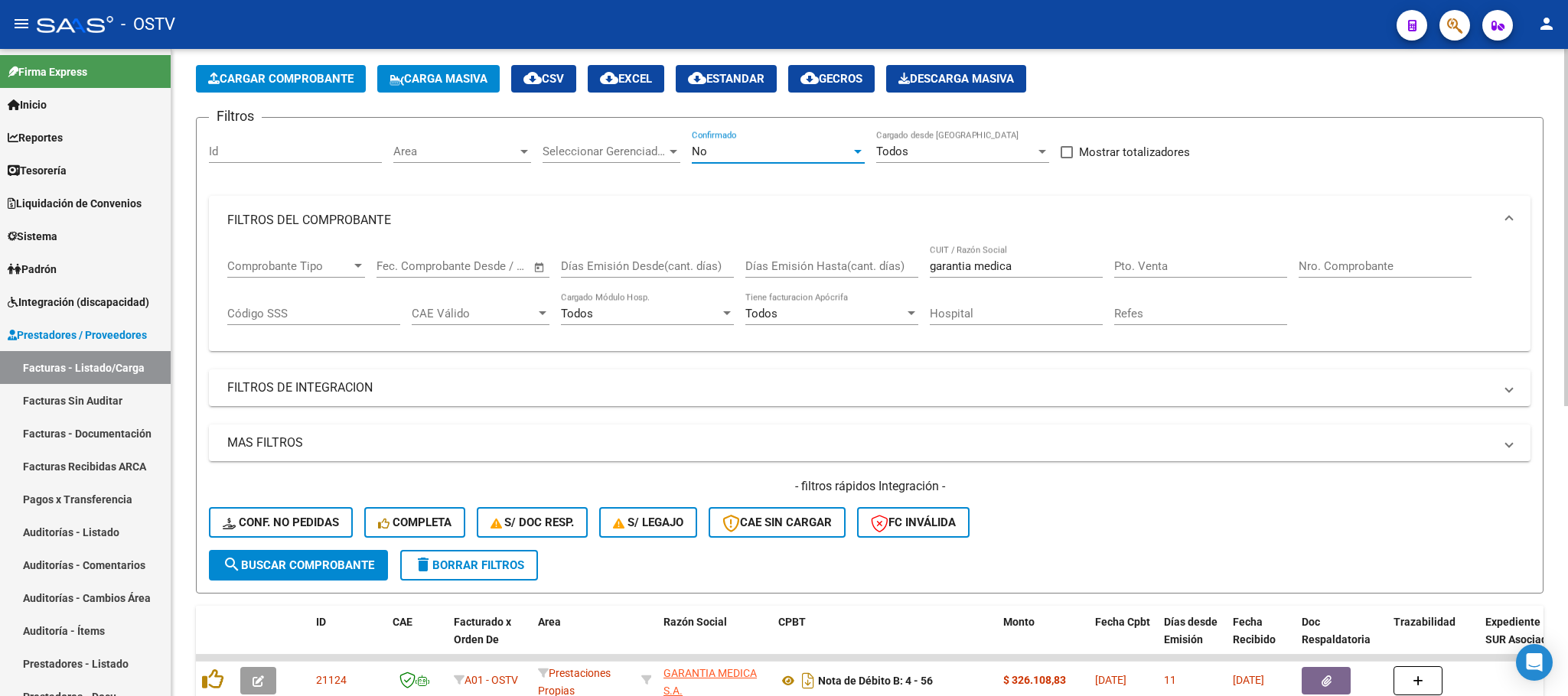
click at [322, 554] on button "search Buscar Comprobante" at bounding box center [298, 566] width 179 height 31
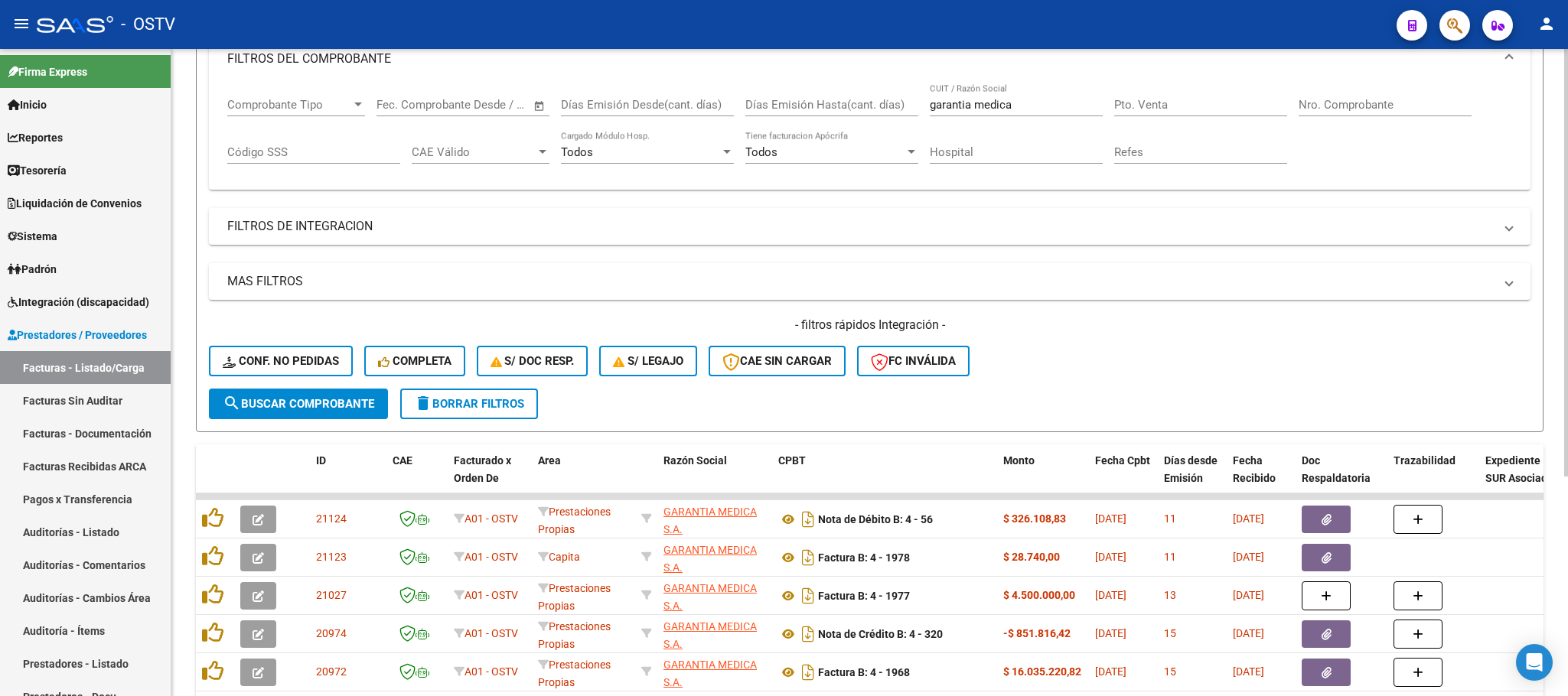
scroll to position [0, 0]
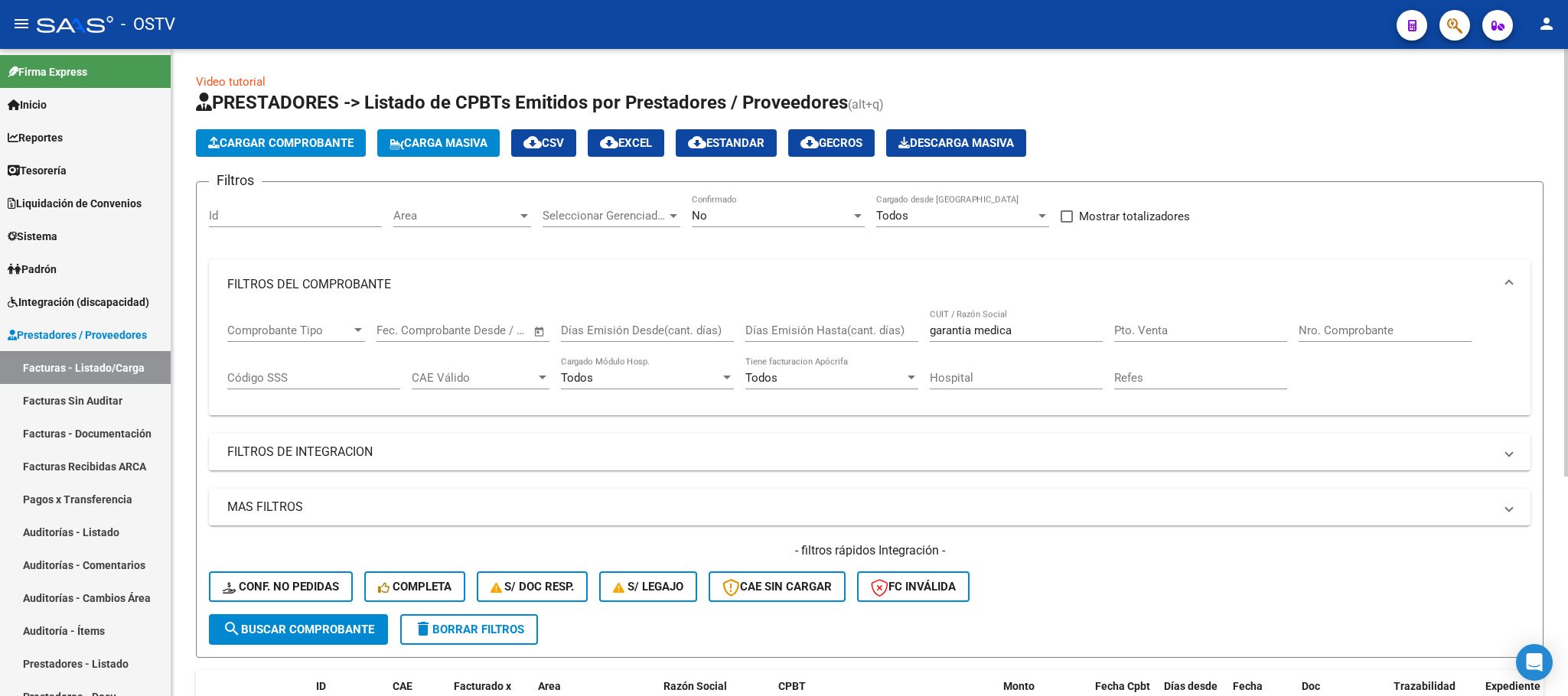
click at [1066, 213] on span at bounding box center [1066, 216] width 12 height 12
click at [1066, 222] on input "Mostrar totalizadores" at bounding box center [1066, 222] width 1 height 1
checkbox input "true"
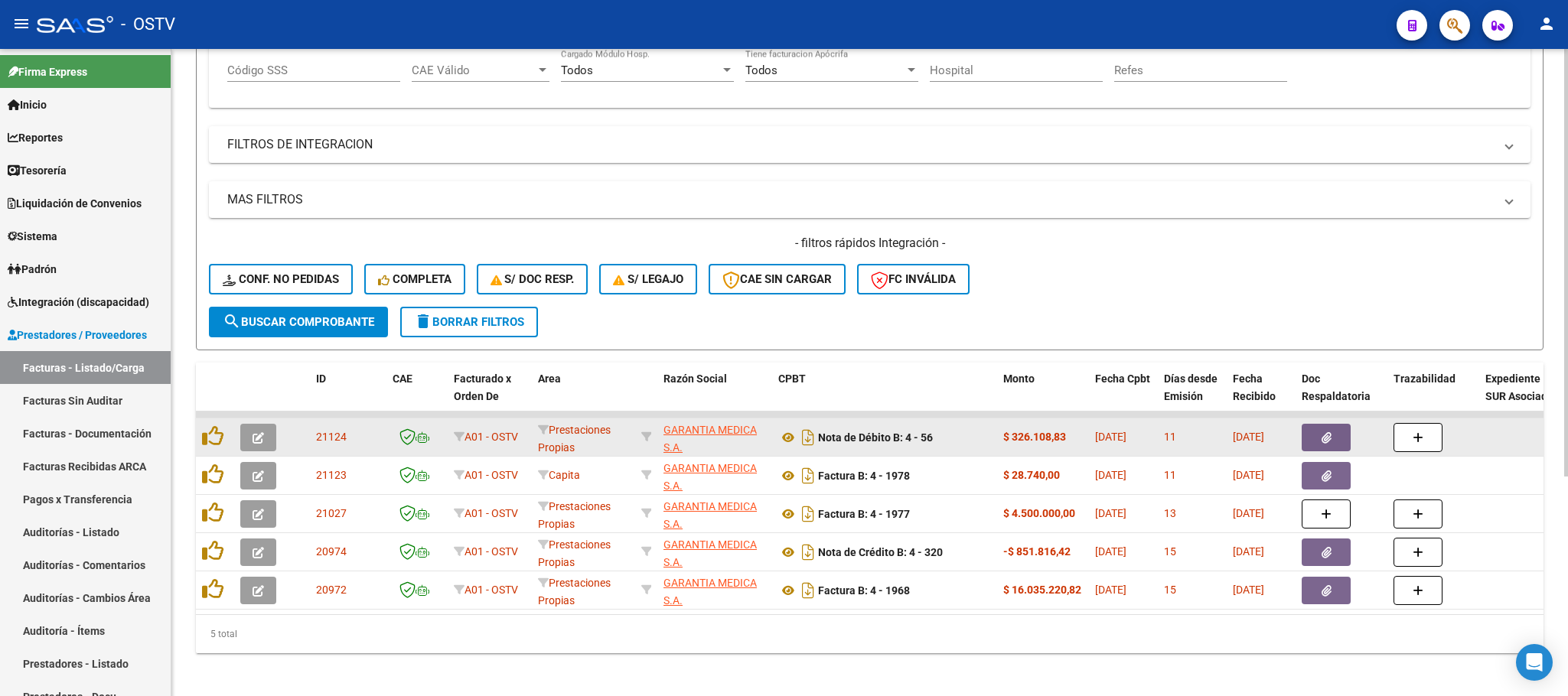
scroll to position [333, 0]
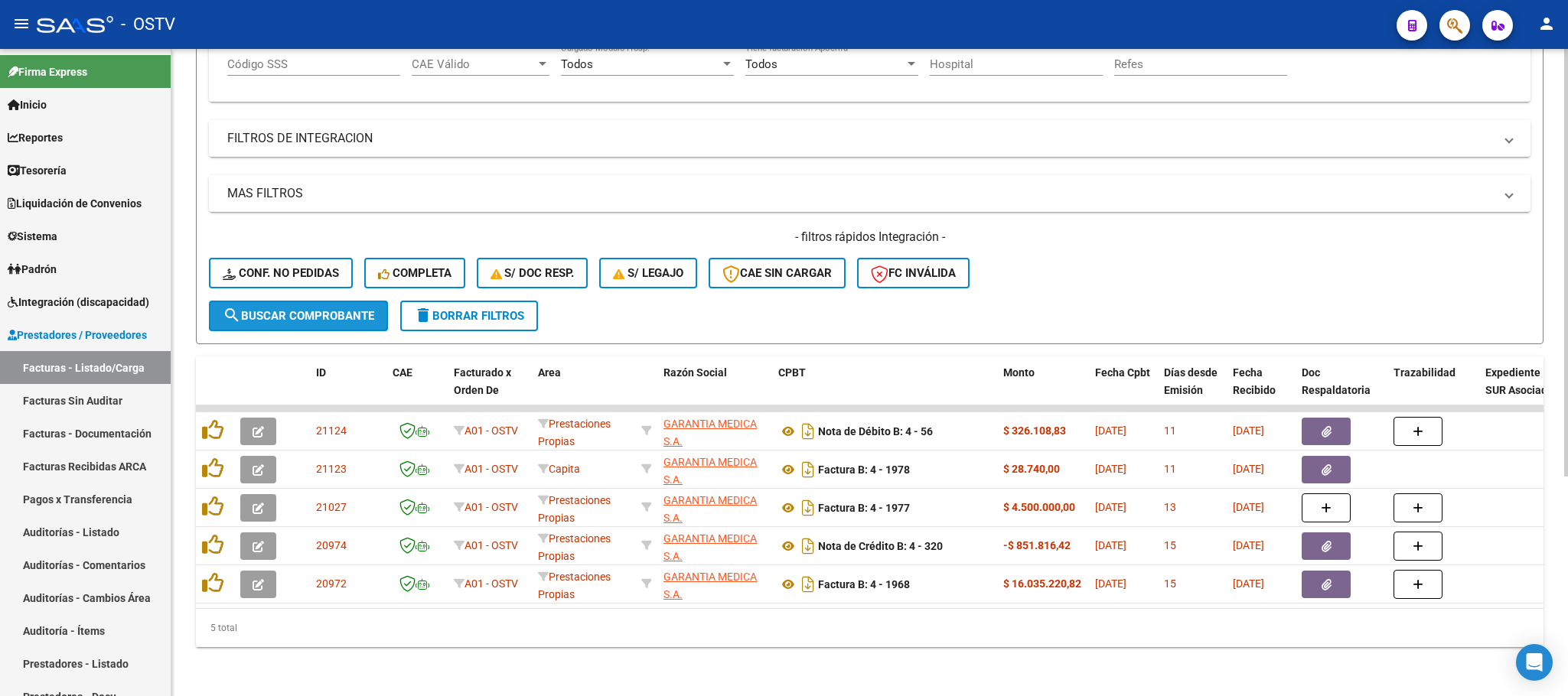
click at [289, 309] on span "search Buscar Comprobante" at bounding box center [298, 315] width 151 height 14
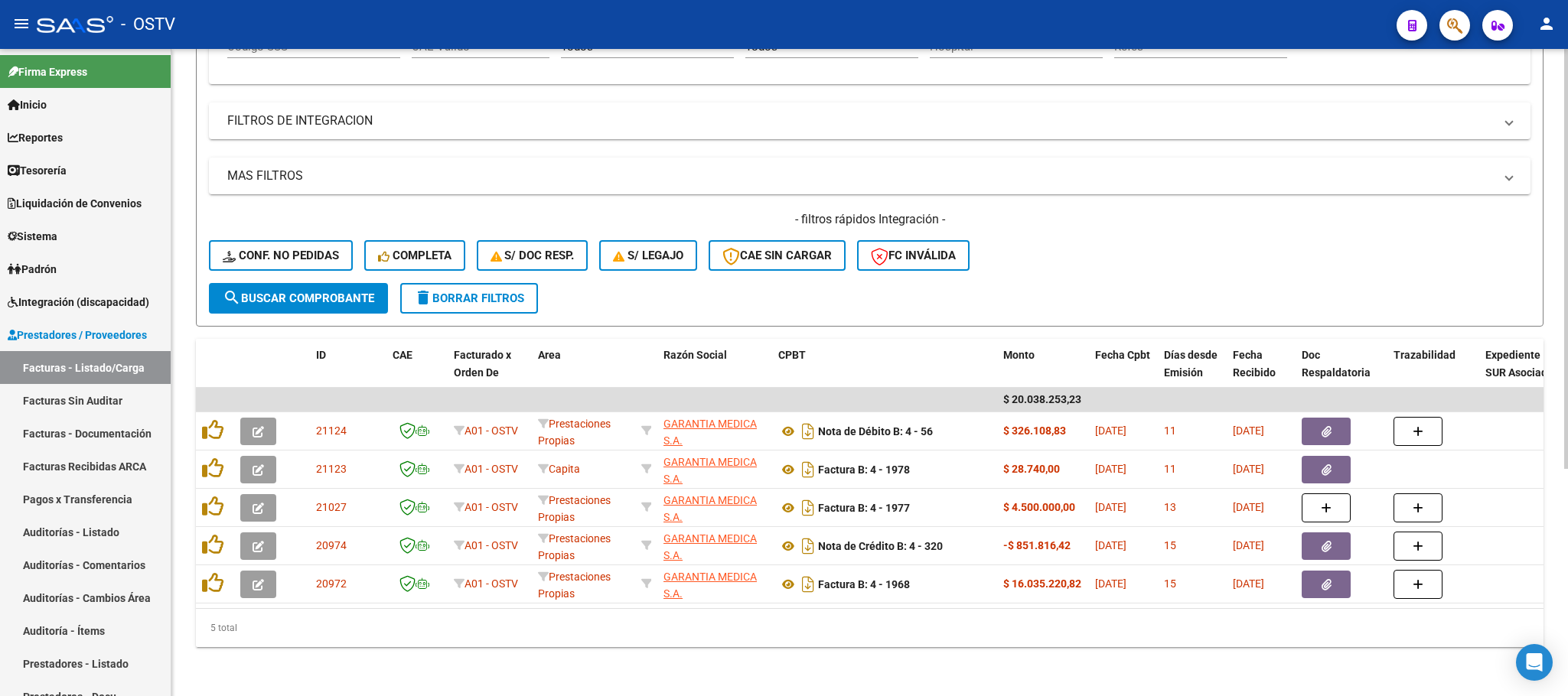
scroll to position [350, 0]
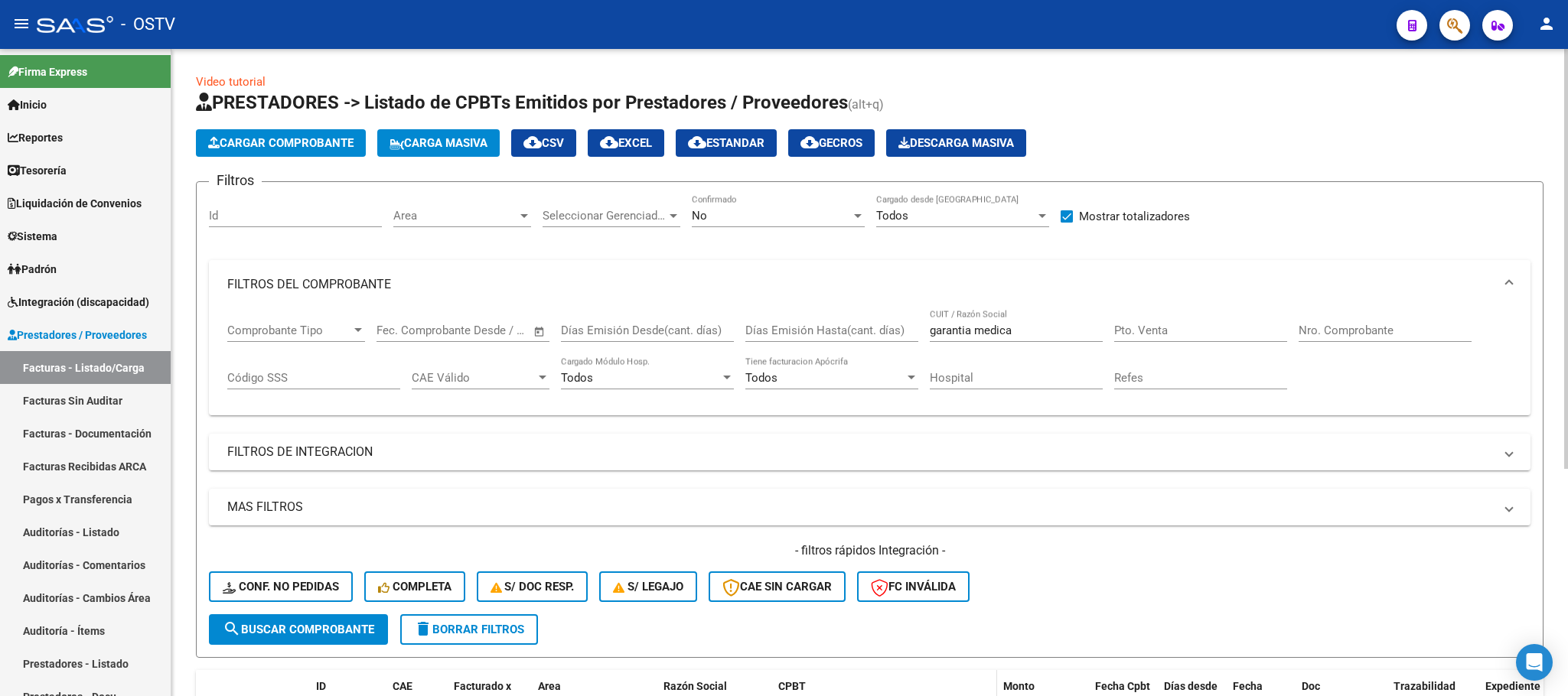
scroll to position [350, 0]
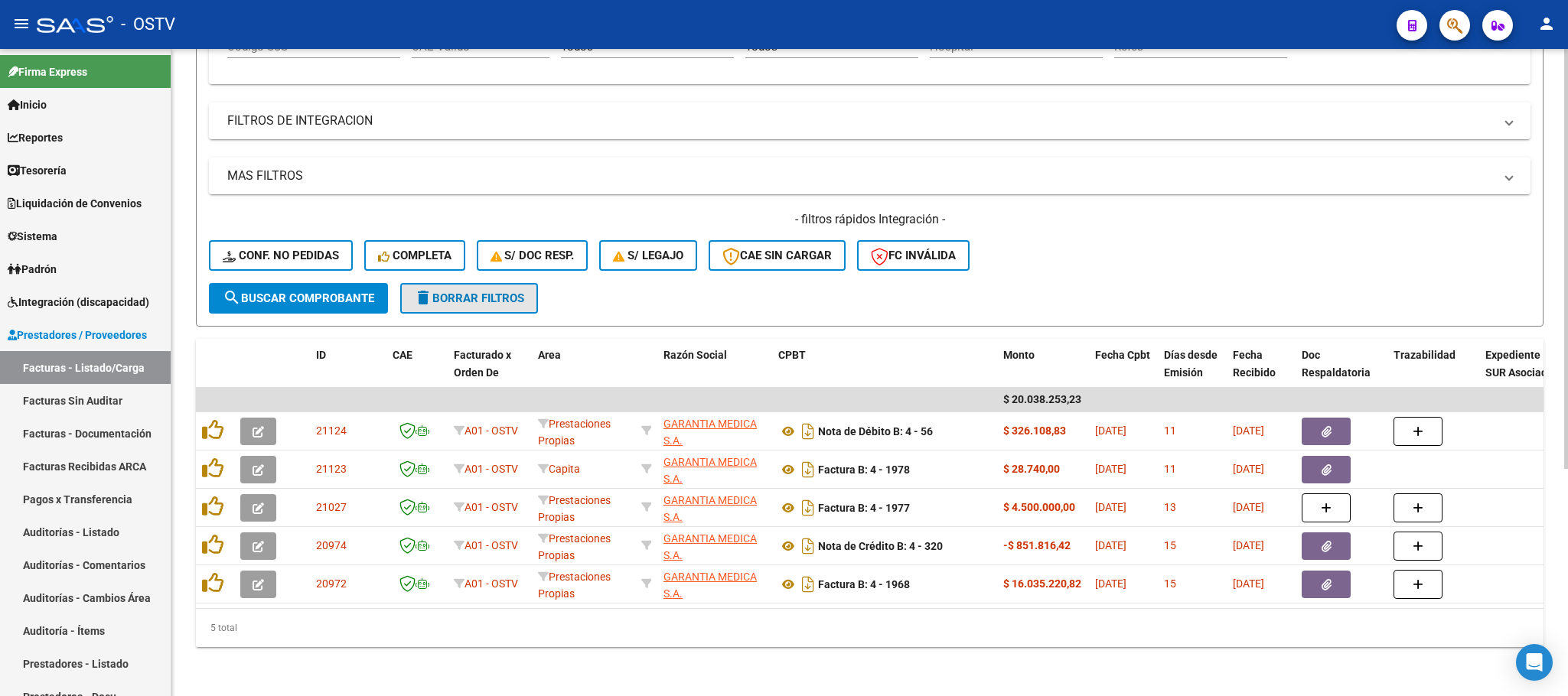
click at [466, 292] on span "delete Borrar Filtros" at bounding box center [468, 298] width 110 height 14
checkbox input "false"
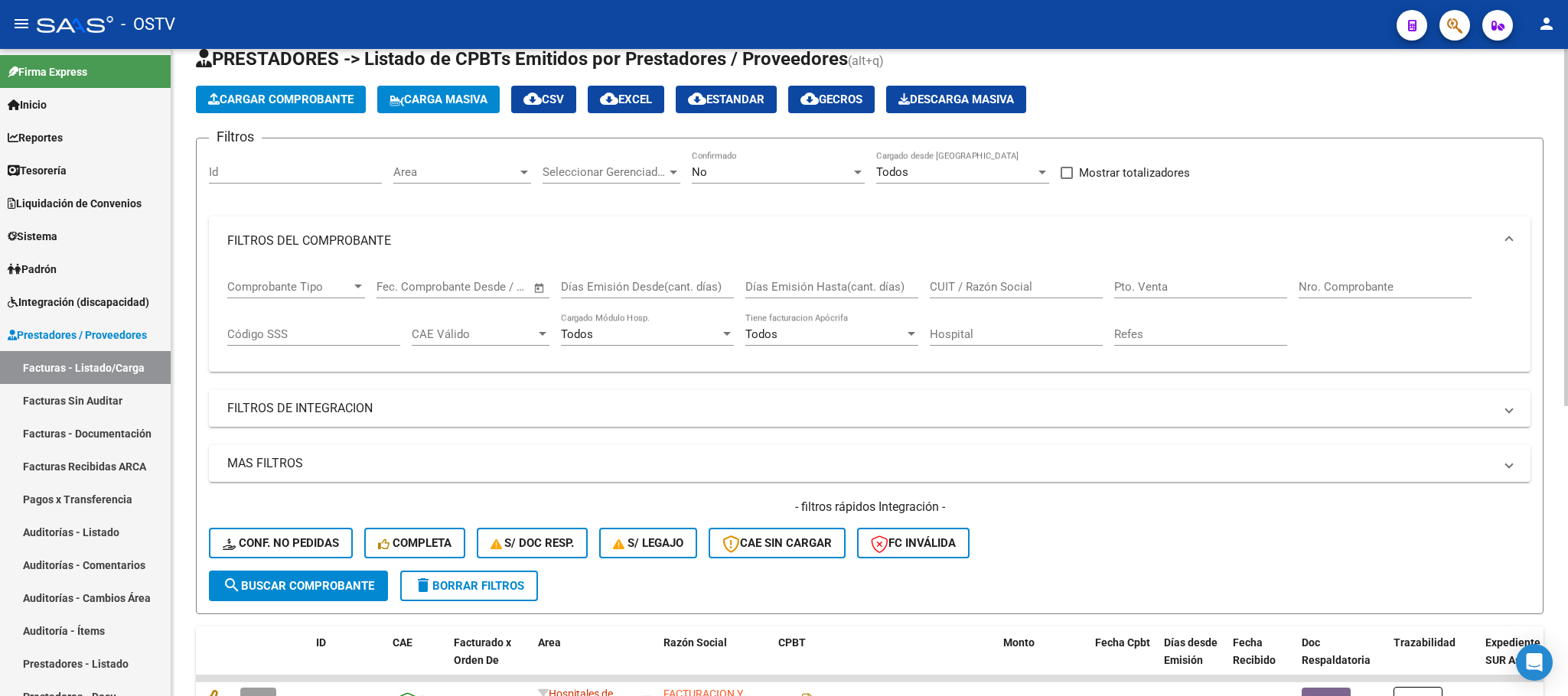
scroll to position [0, 0]
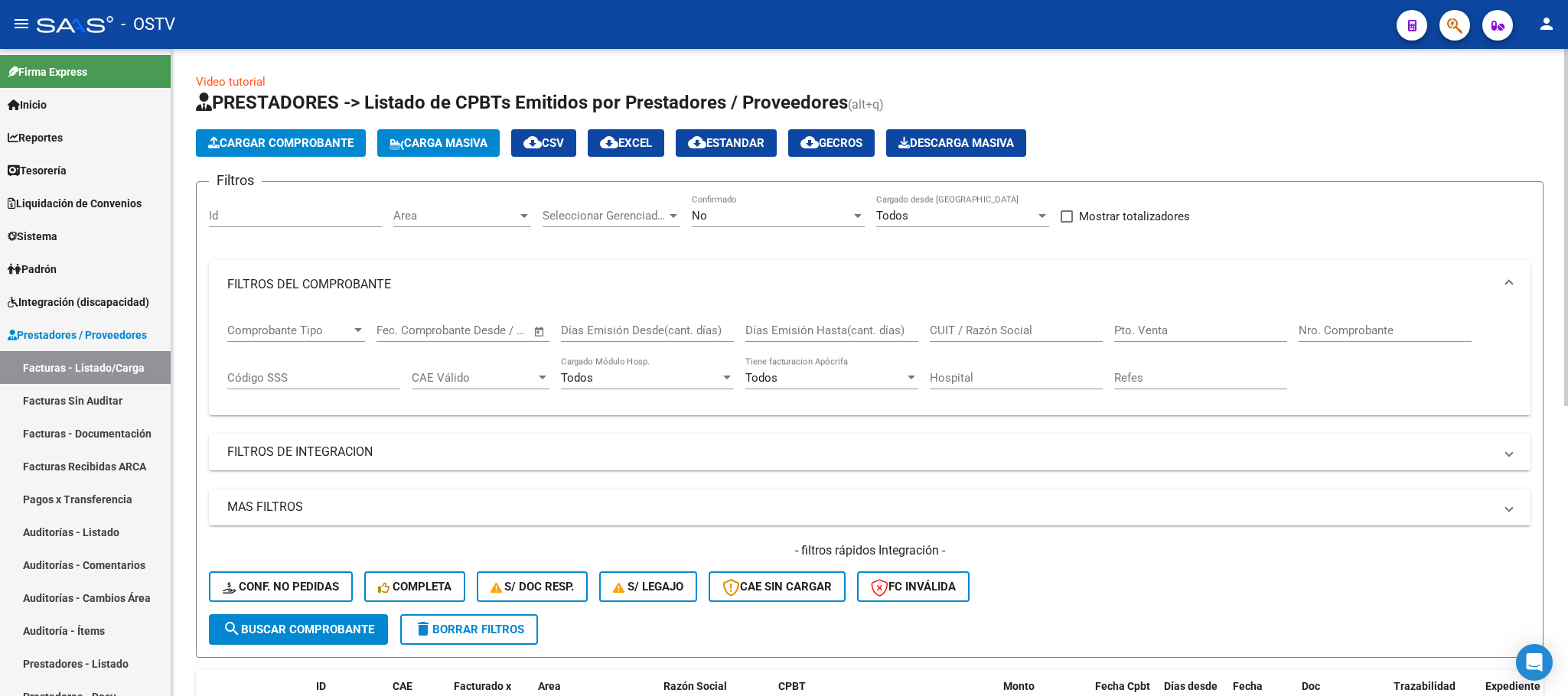
click at [748, 218] on div "No" at bounding box center [771, 215] width 159 height 14
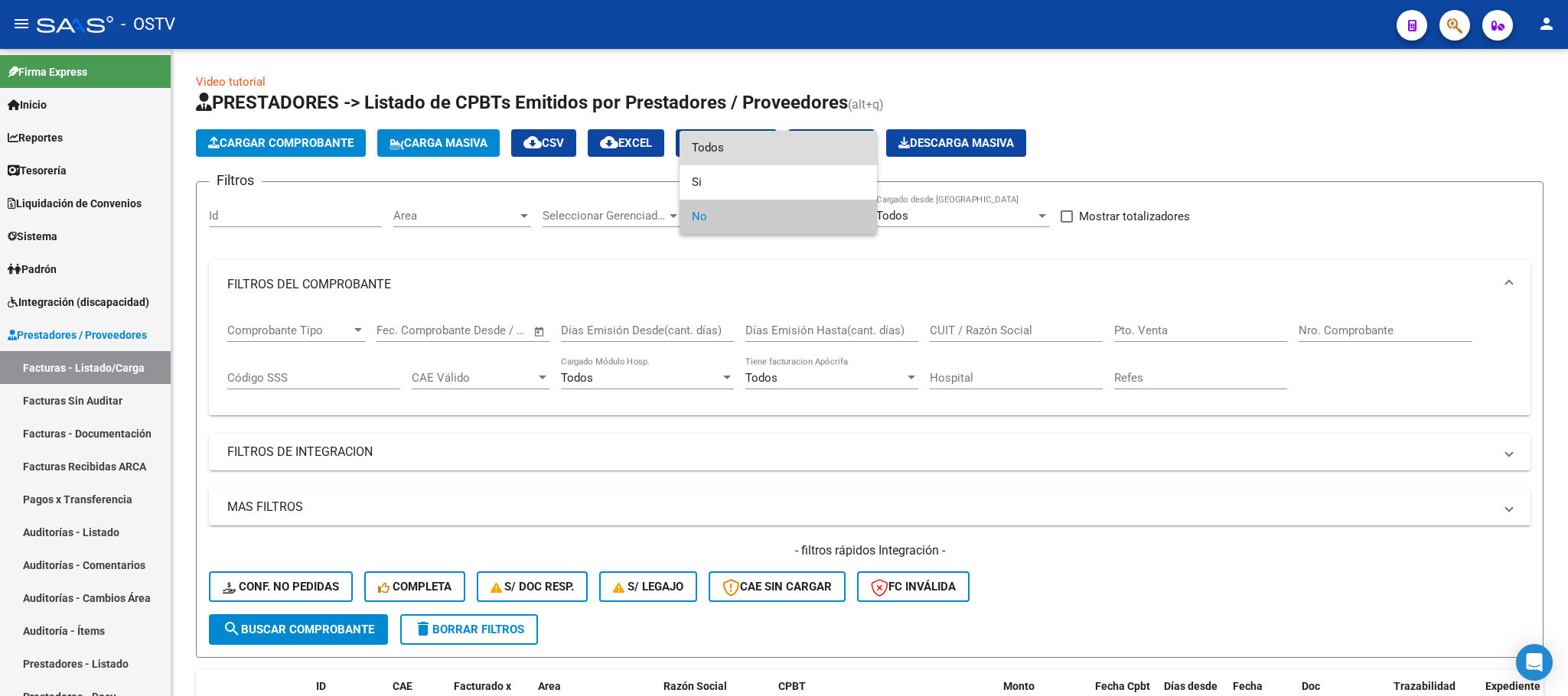
click at [700, 140] on span "Todos" at bounding box center [778, 148] width 173 height 35
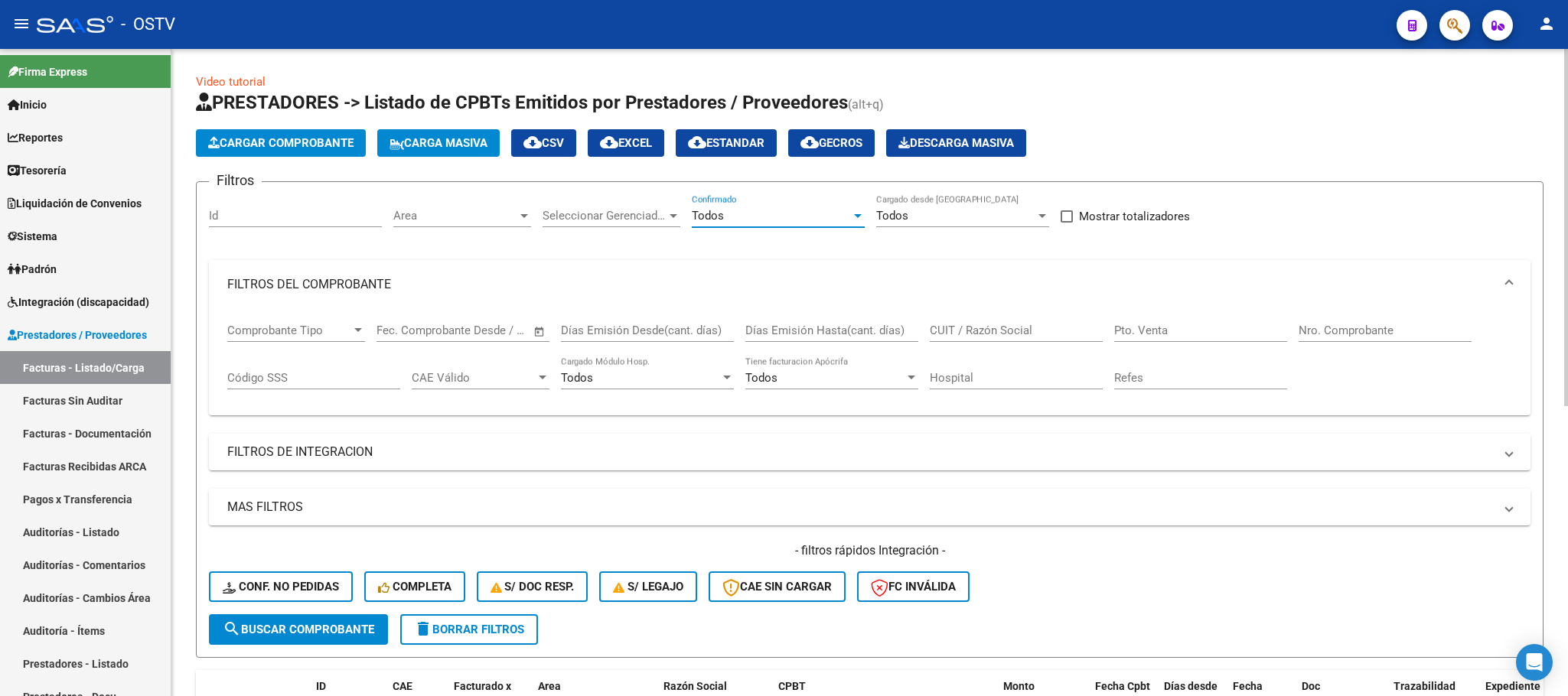
click at [1336, 327] on input "Nro. Comprobante" at bounding box center [1385, 330] width 173 height 14
type input "2121"
click at [340, 627] on span "search Buscar Comprobante" at bounding box center [298, 629] width 151 height 14
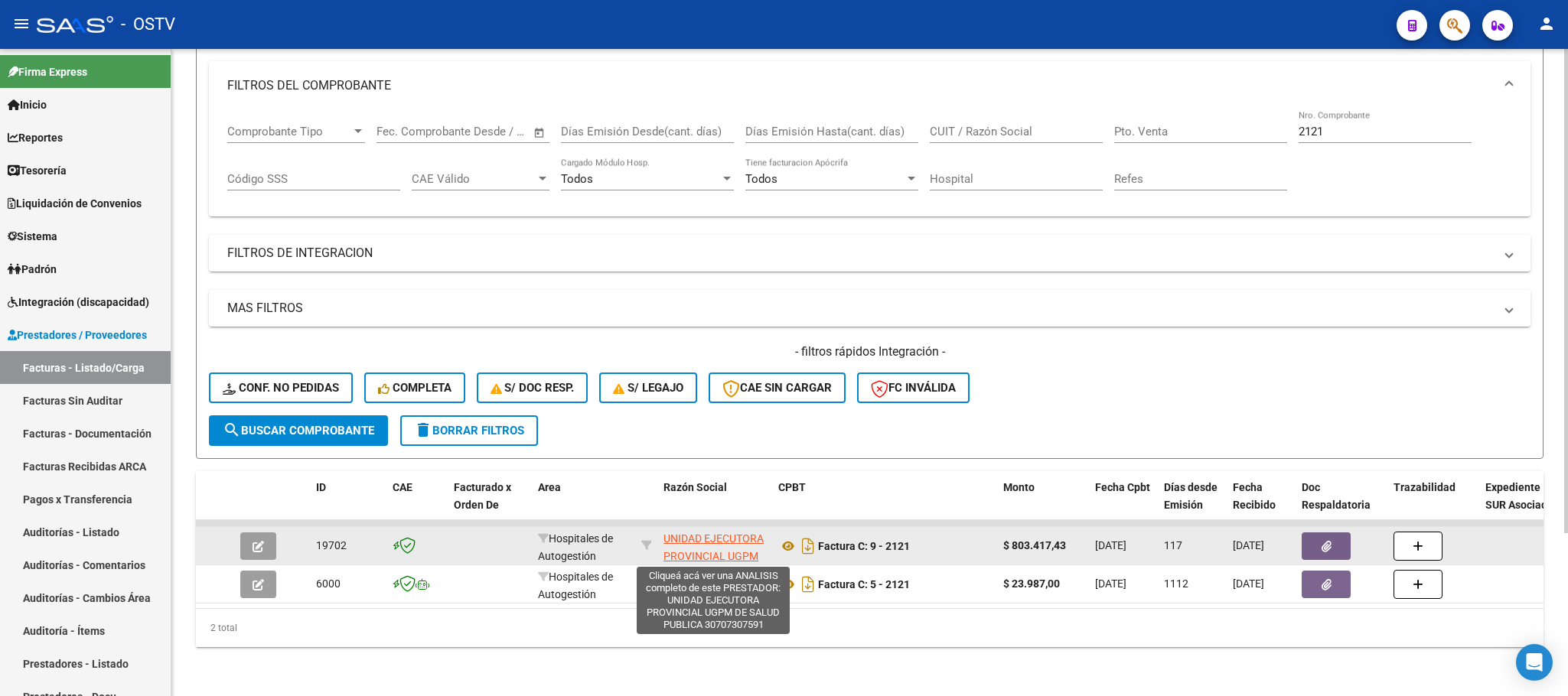
click at [719, 533] on span "UNIDAD EJECUTORA PROVINCIAL UGPM DE SALUD PUBLICA" at bounding box center [713, 557] width 100 height 47
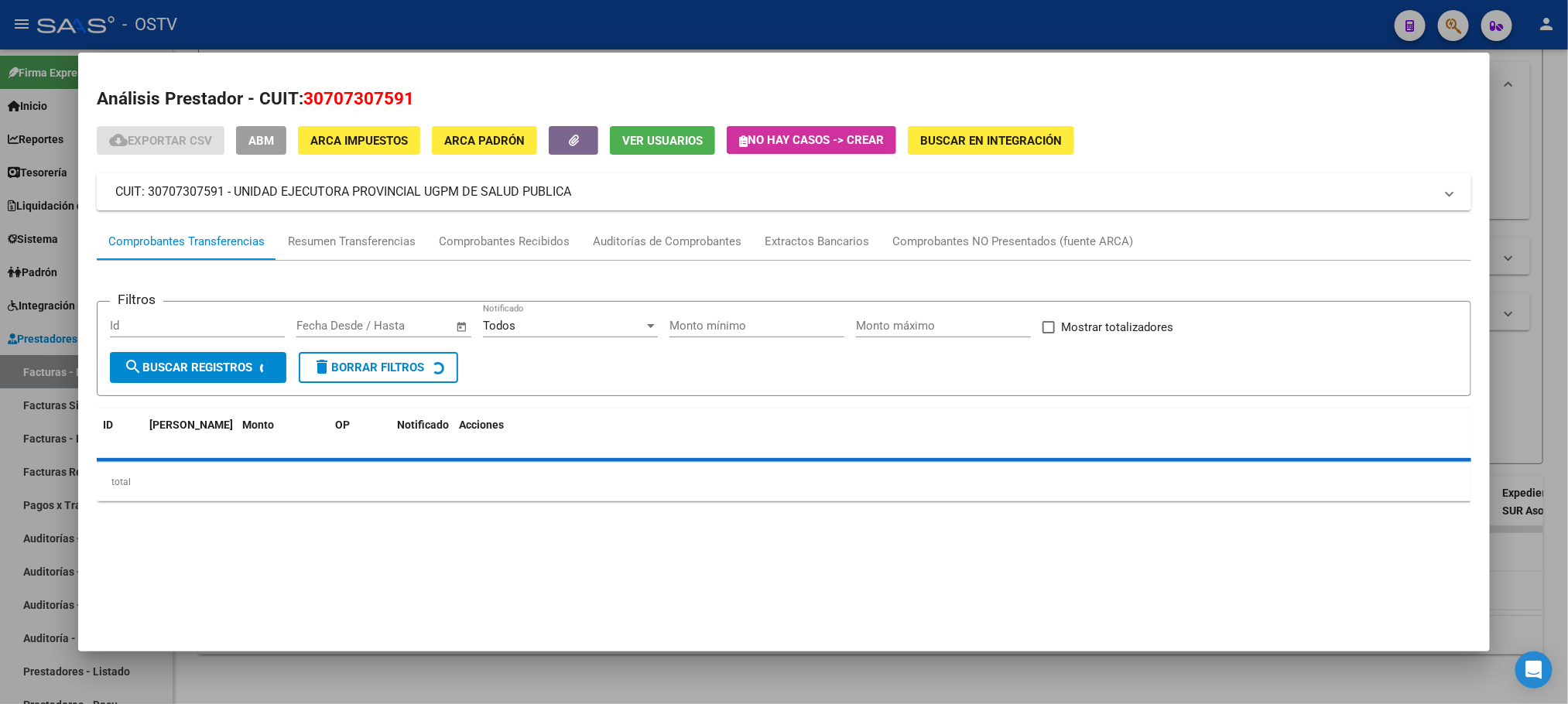
click at [1539, 223] on div at bounding box center [784, 352] width 1568 height 704
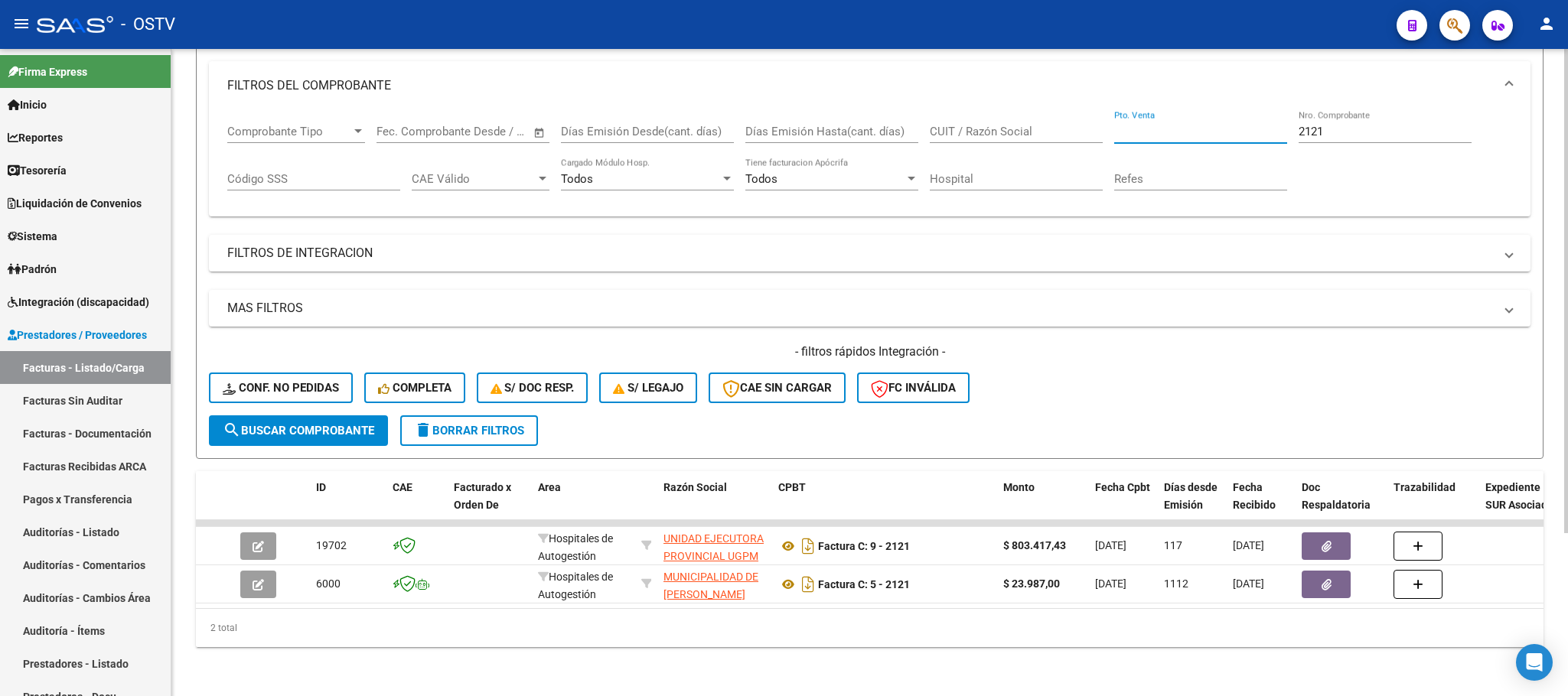
click at [1162, 125] on input "Pto. Venta" at bounding box center [1201, 131] width 173 height 14
paste input "30707307591"
type input "30707307591"
click at [289, 424] on span "search Buscar Comprobante" at bounding box center [298, 430] width 151 height 14
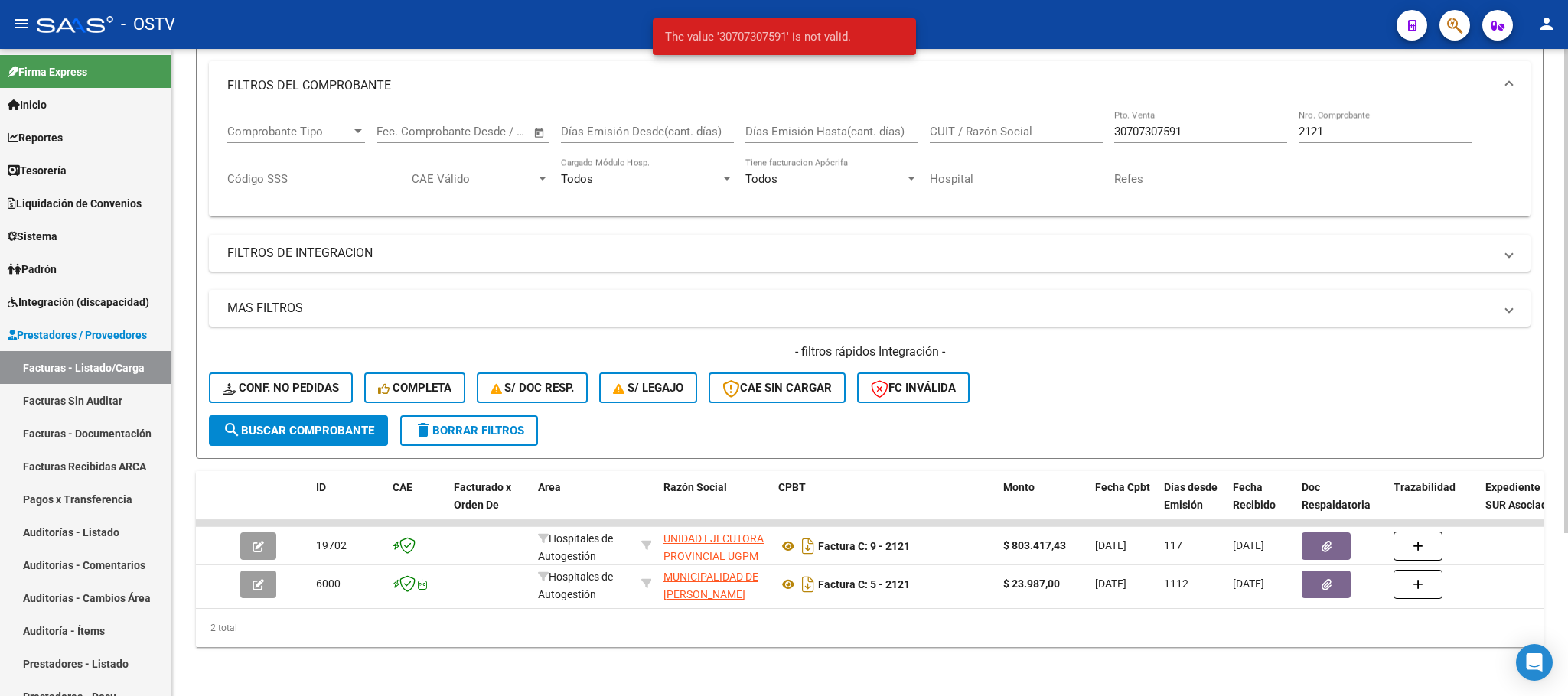
drag, startPoint x: 1385, startPoint y: 106, endPoint x: 1296, endPoint y: 117, distance: 89.7
click at [1300, 117] on div "2121 Nro. Comprobante" at bounding box center [1385, 127] width 173 height 33
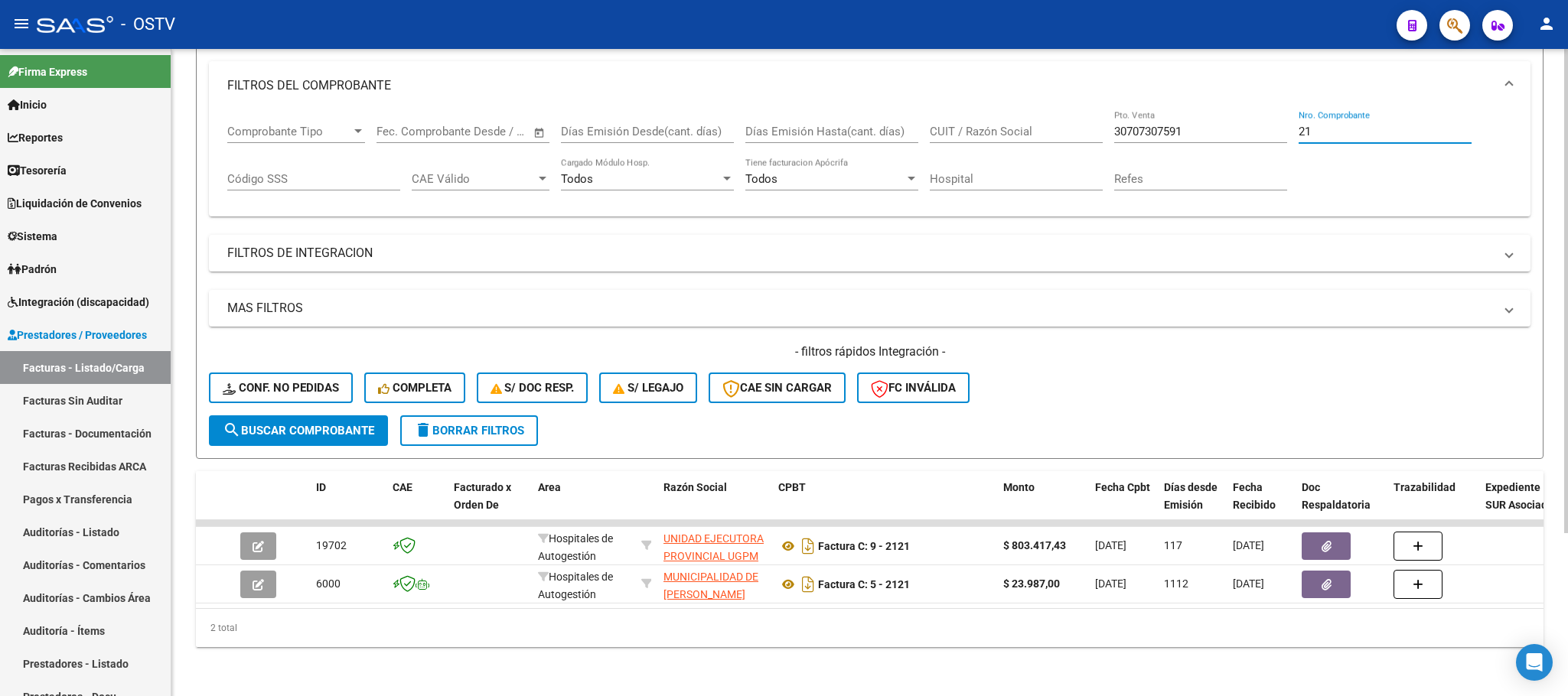
type input "2"
click at [329, 424] on span "search Buscar Comprobante" at bounding box center [298, 430] width 151 height 14
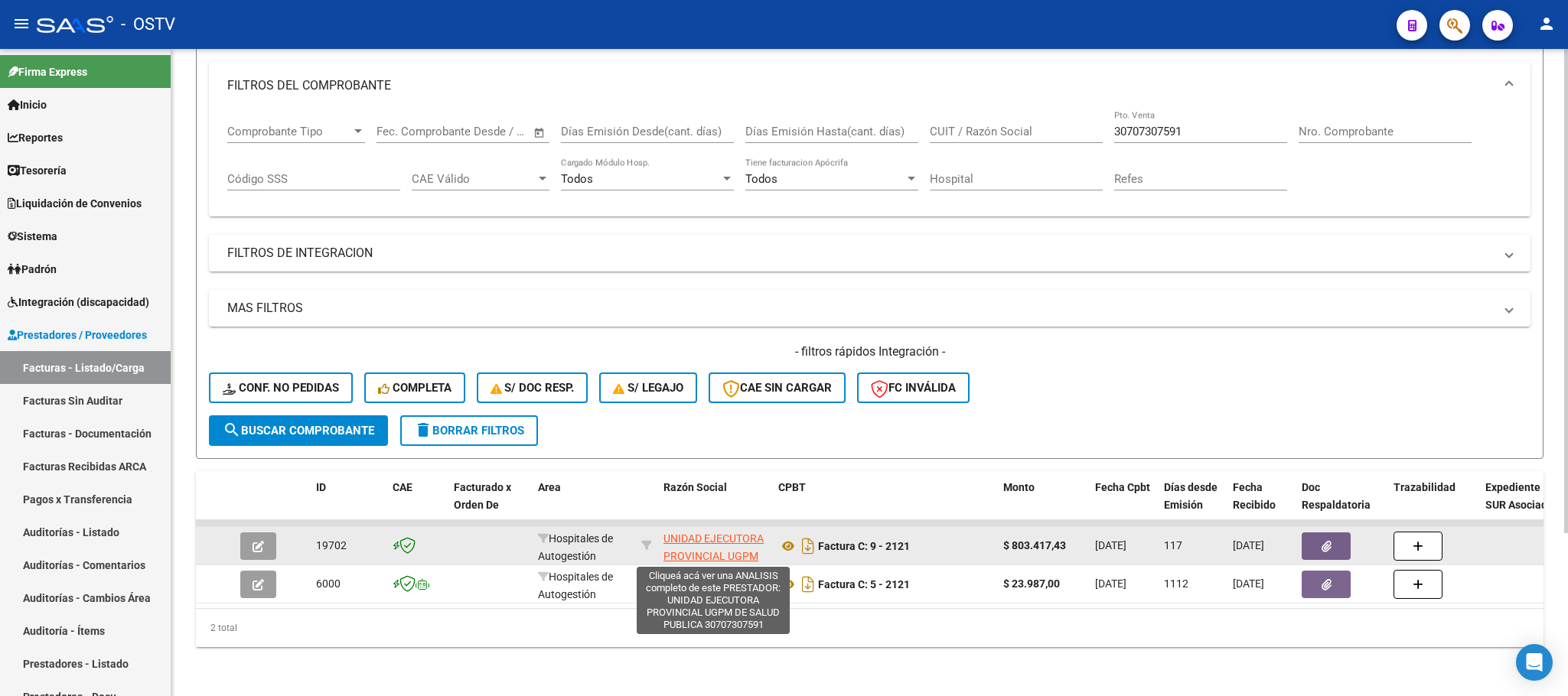
click at [700, 533] on span "UNIDAD EJECUTORA PROVINCIAL UGPM DE SALUD PUBLICA" at bounding box center [713, 557] width 100 height 47
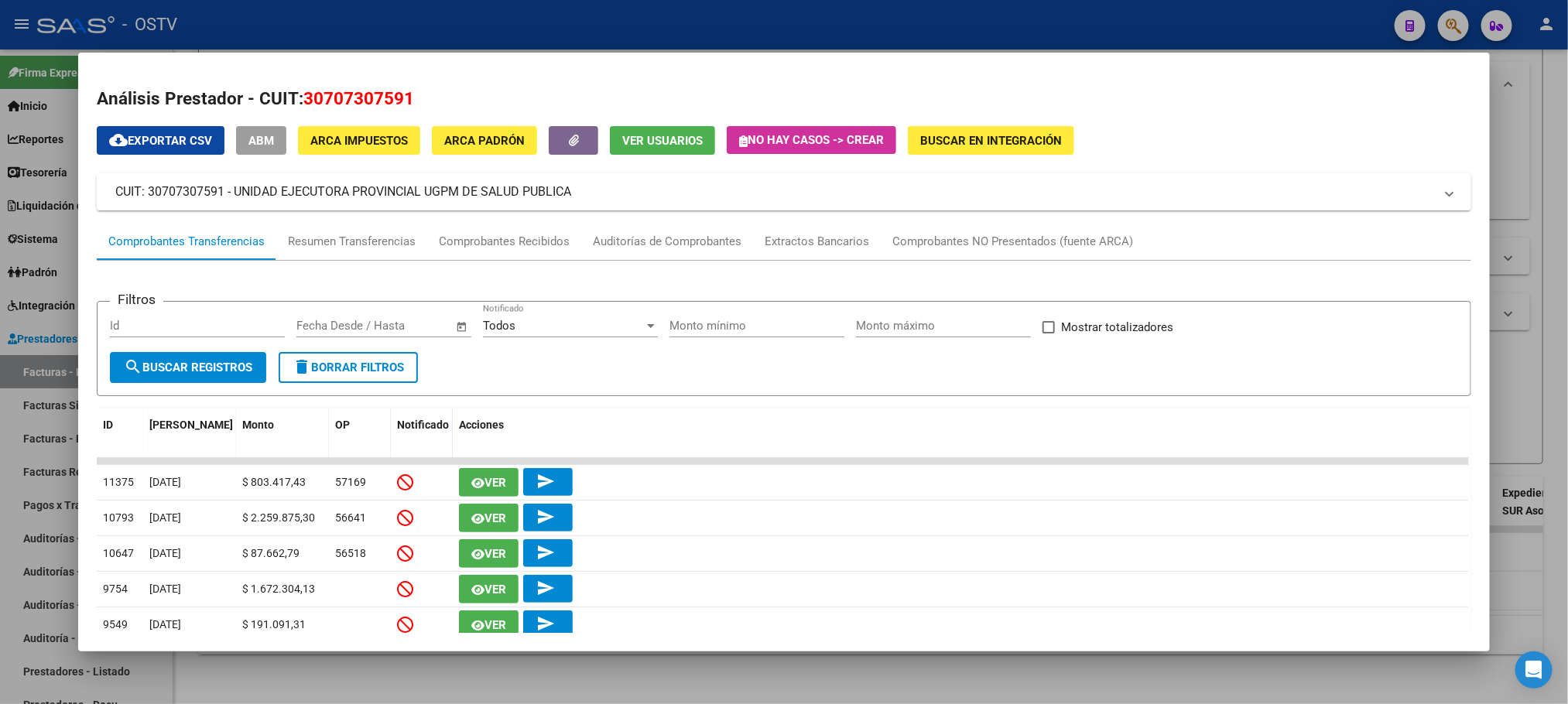
click at [46, 242] on div at bounding box center [784, 352] width 1568 height 704
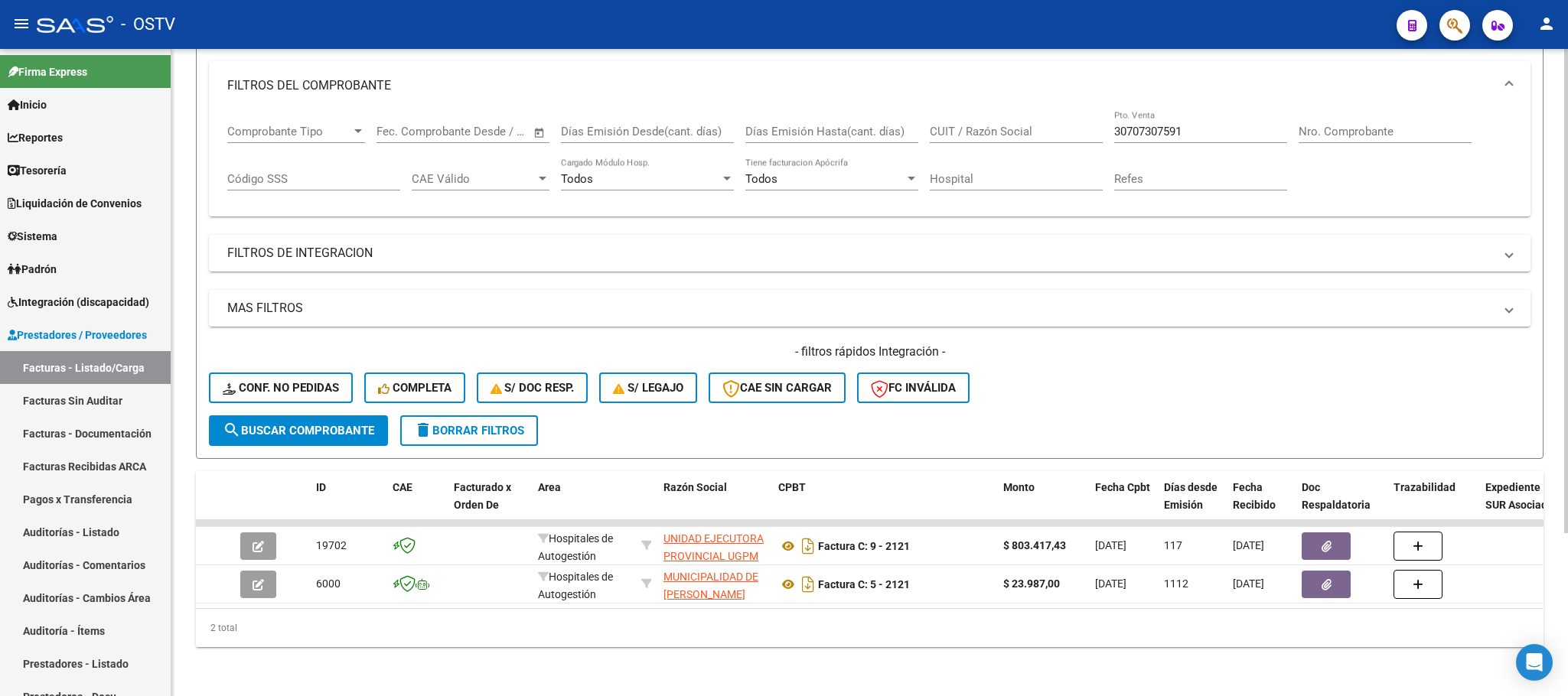
click at [331, 424] on span "search Buscar Comprobante" at bounding box center [298, 430] width 151 height 14
drag, startPoint x: 1198, startPoint y: 115, endPoint x: 1012, endPoint y: 112, distance: 186.0
click at [1012, 112] on div "Comprobante Tipo Comprobante Tipo Fecha inicio – Fecha fin Fec. Comprobante Des…" at bounding box center [869, 158] width 1285 height 95
click at [1329, 125] on input "Nro. Comprobante" at bounding box center [1385, 131] width 173 height 14
type input "2268"
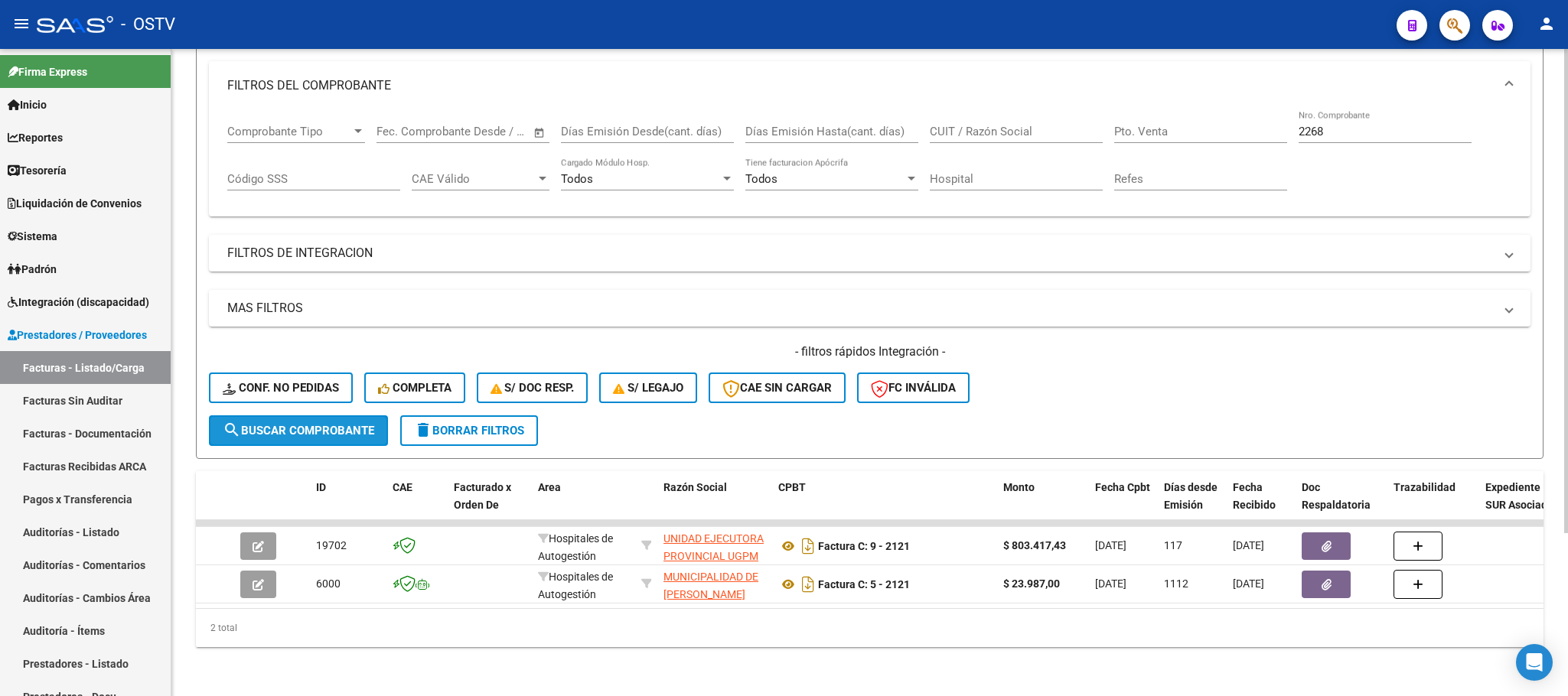
click at [318, 415] on button "search Buscar Comprobante" at bounding box center [298, 431] width 179 height 31
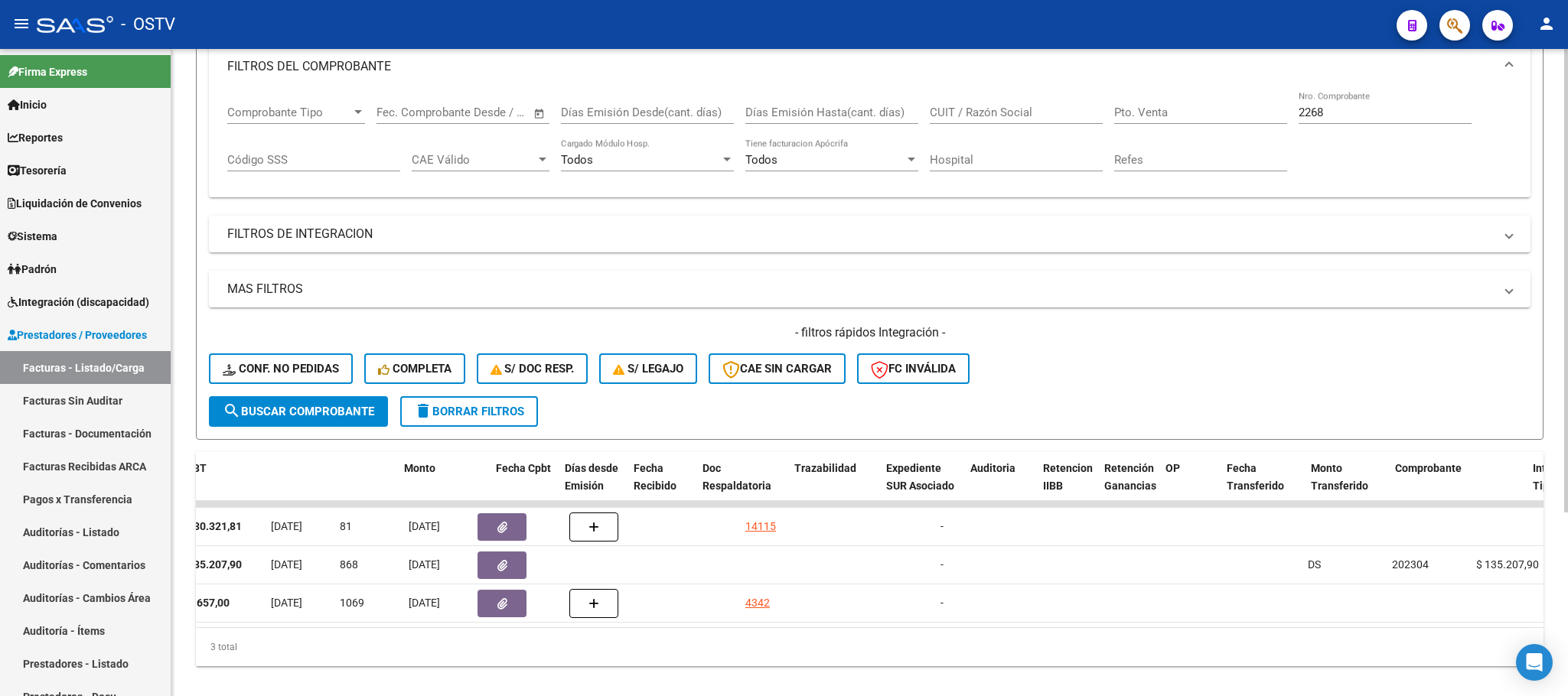
scroll to position [0, 600]
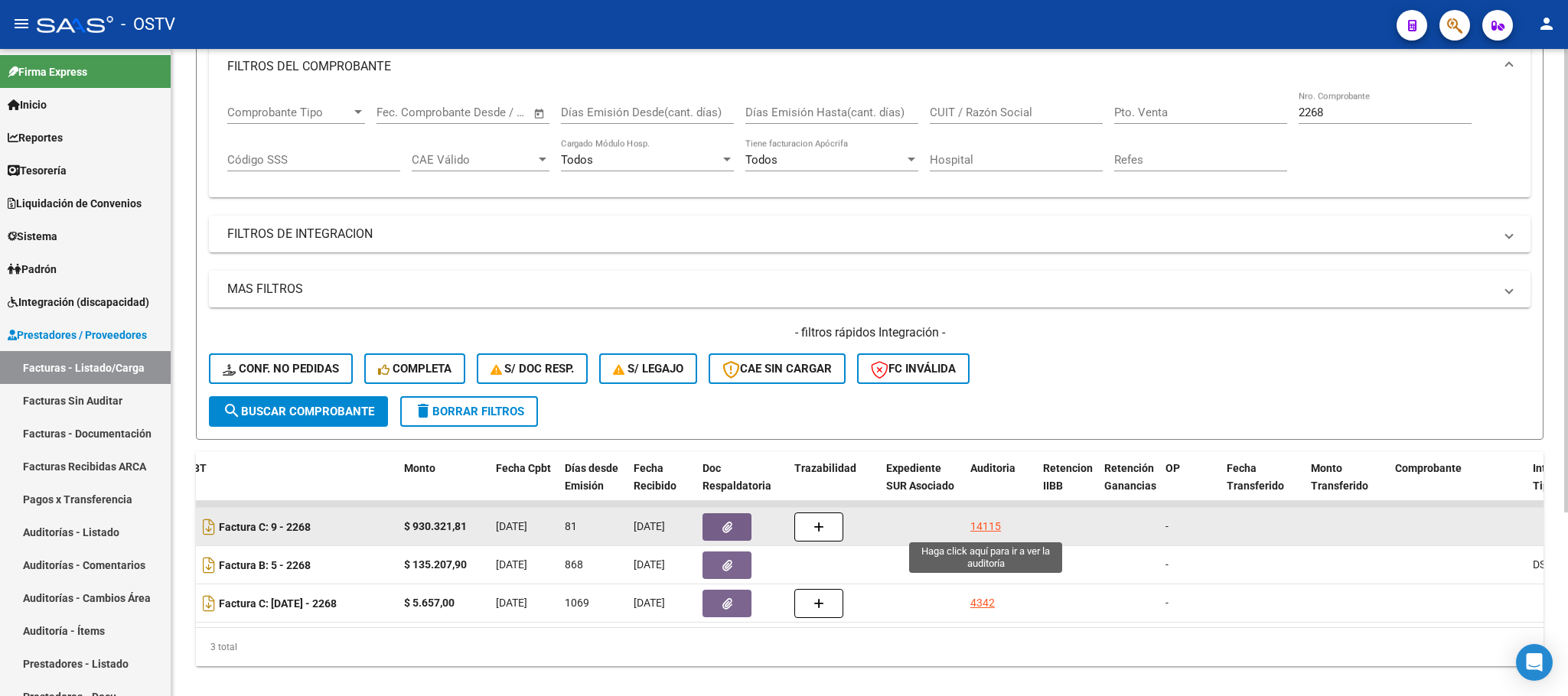
click at [982, 522] on div "14115" at bounding box center [986, 527] width 31 height 17
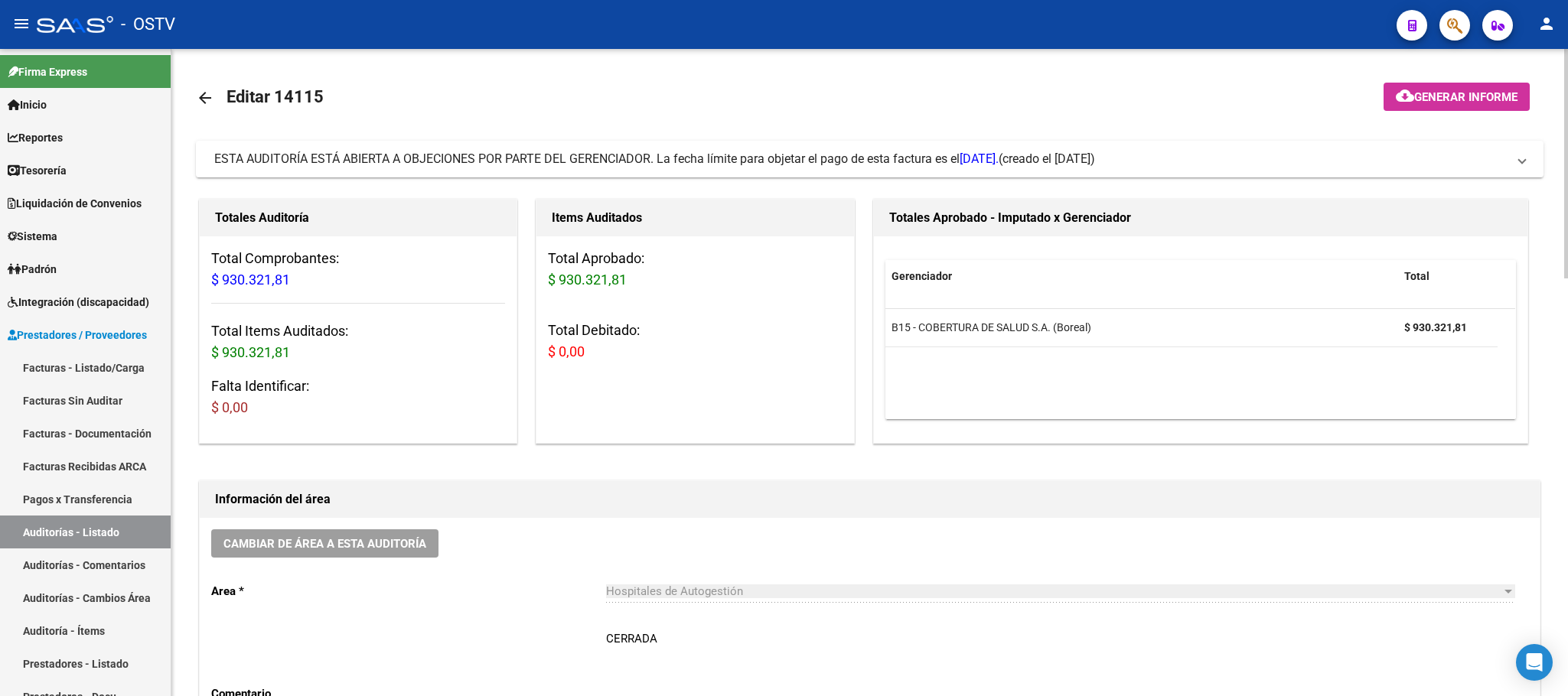
click at [204, 97] on mat-icon "arrow_back" at bounding box center [205, 97] width 18 height 18
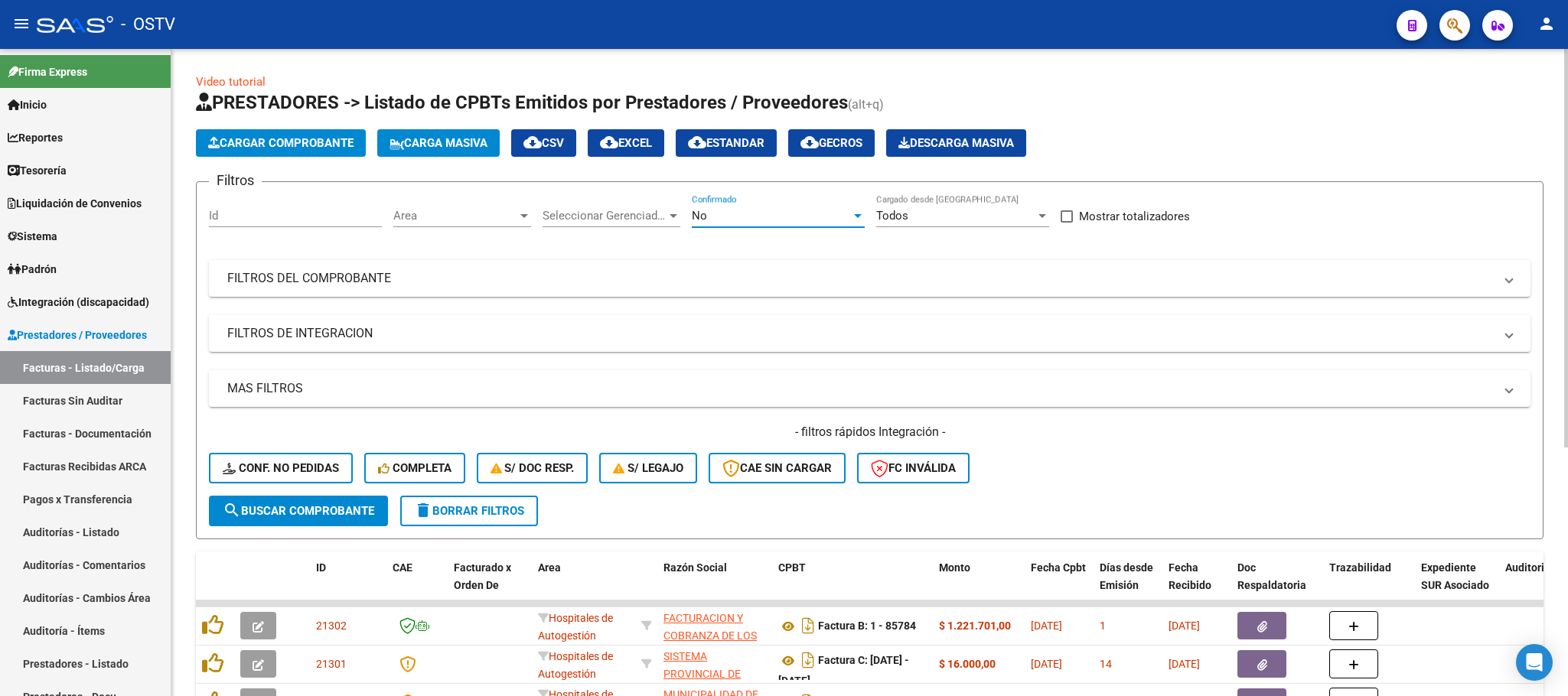
click at [738, 210] on div "No" at bounding box center [771, 215] width 159 height 14
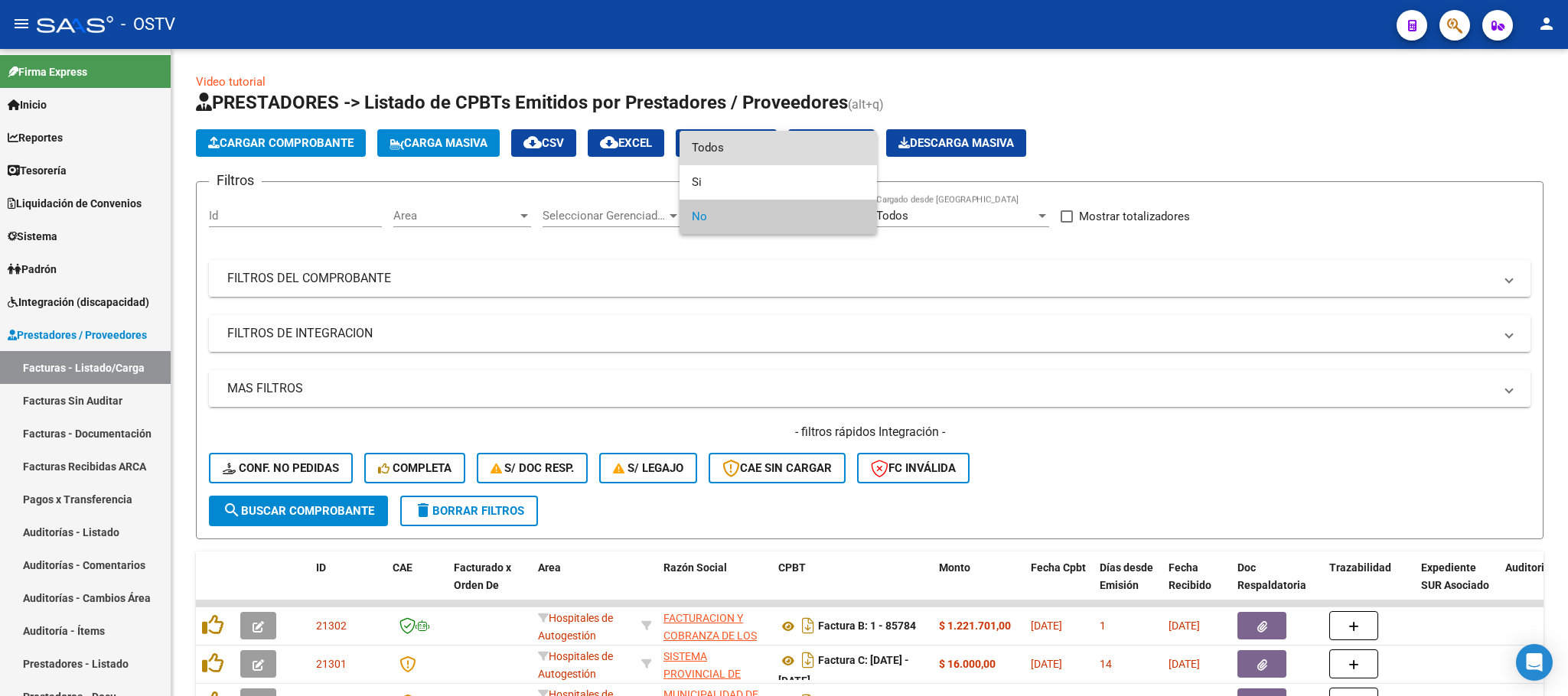
click at [708, 142] on span "Todos" at bounding box center [778, 148] width 173 height 35
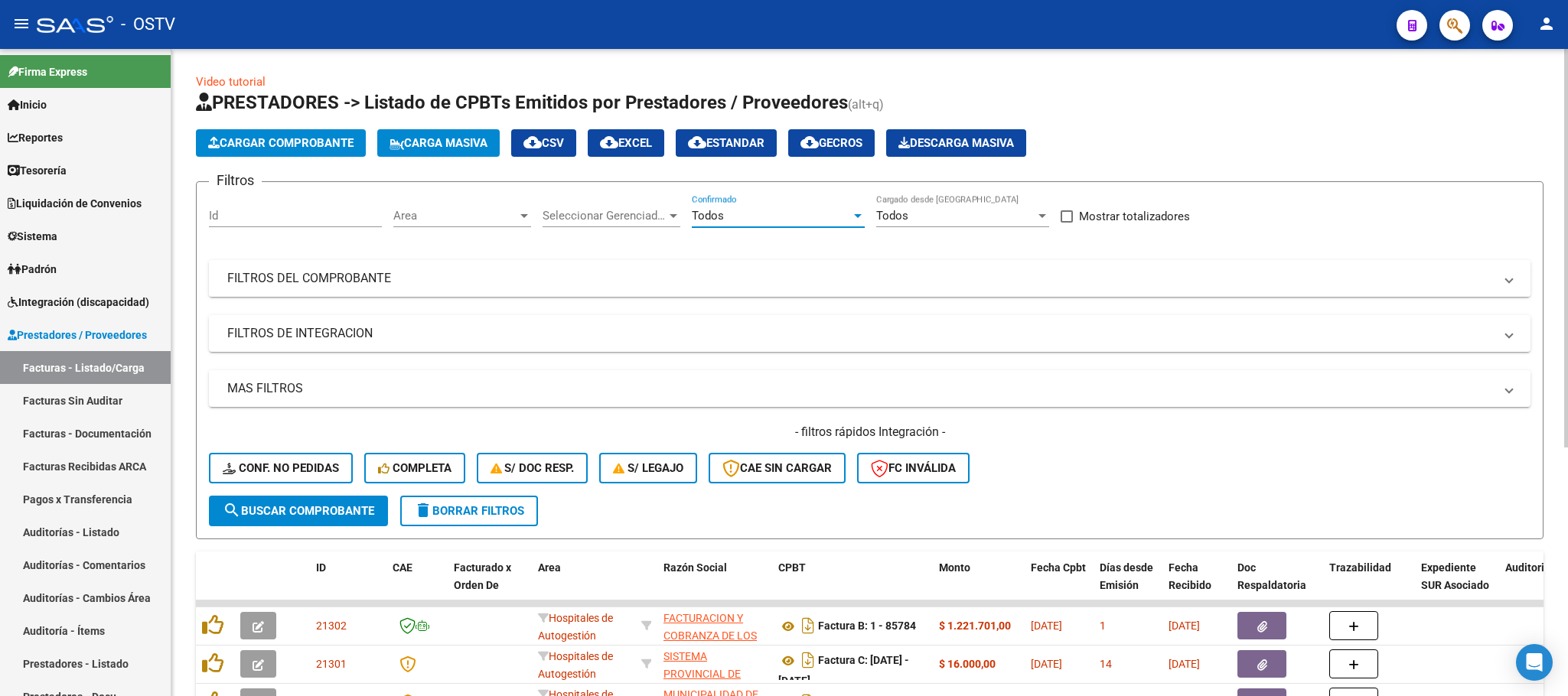
click at [1066, 289] on mat-expansion-panel-header "FILTROS DEL COMPROBANTE" at bounding box center [869, 279] width 1321 height 36
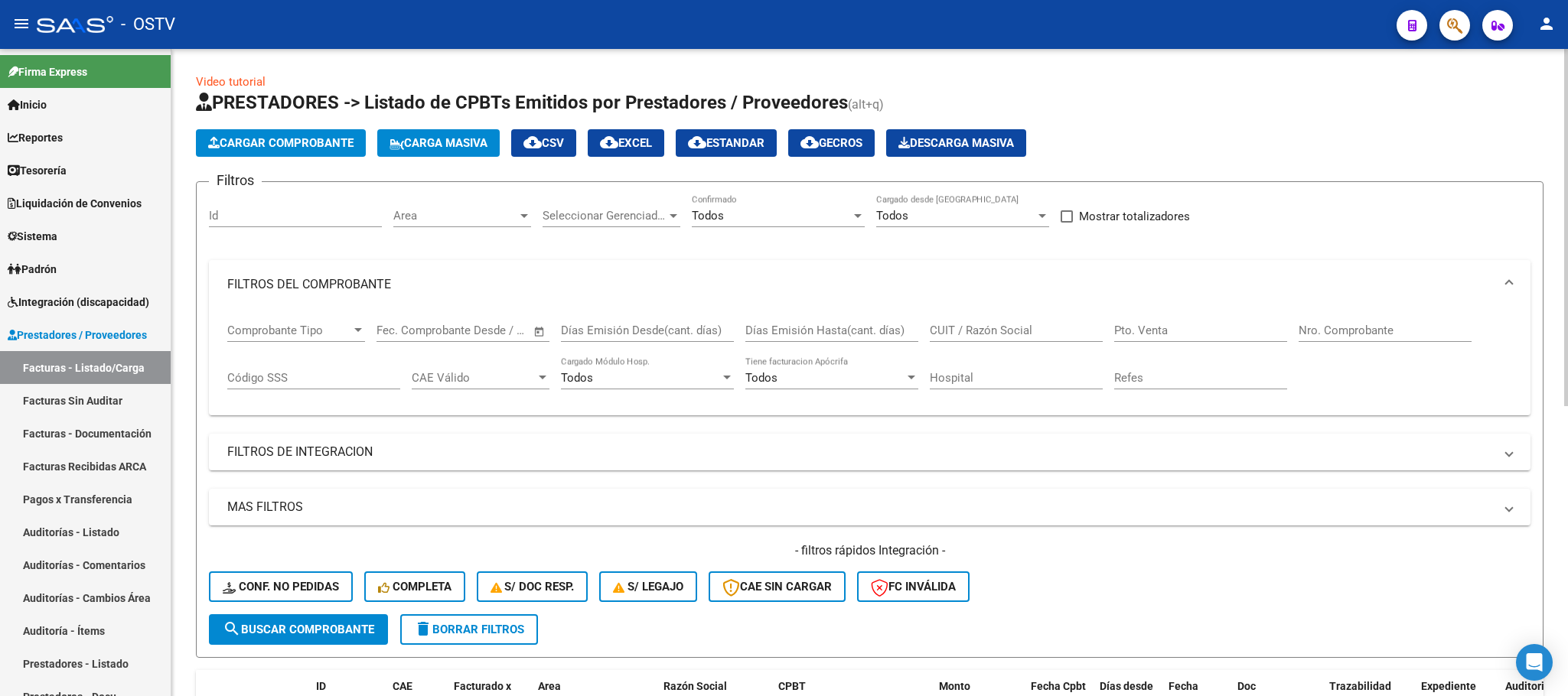
click at [1031, 320] on div "CUIT / Razón Social" at bounding box center [1016, 325] width 173 height 33
drag, startPoint x: 1031, startPoint y: 320, endPoint x: 942, endPoint y: 326, distance: 89.2
click at [942, 326] on input "CUIT / Razón Social" at bounding box center [1016, 330] width 173 height 14
paste input "30707307591"
type input "30707307591"
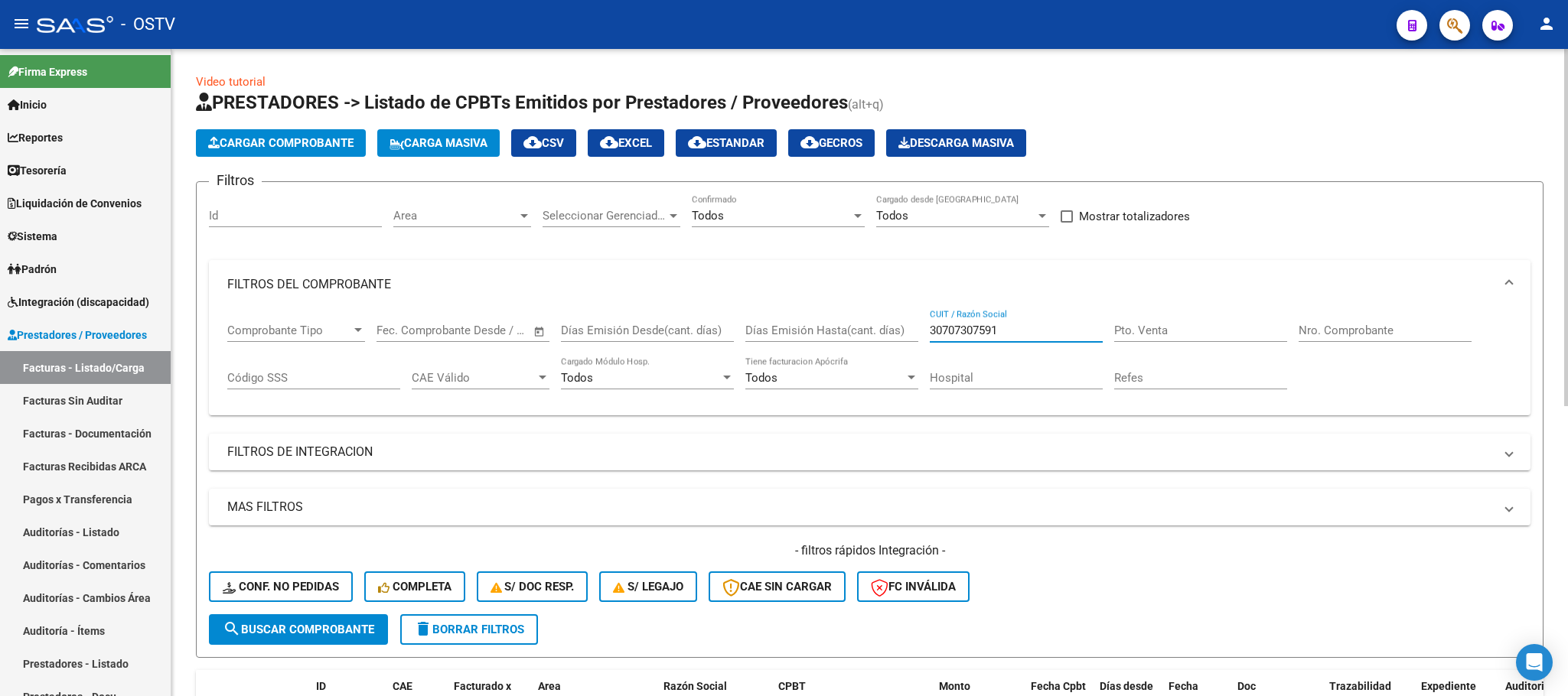
click at [311, 628] on span "search Buscar Comprobante" at bounding box center [298, 629] width 151 height 14
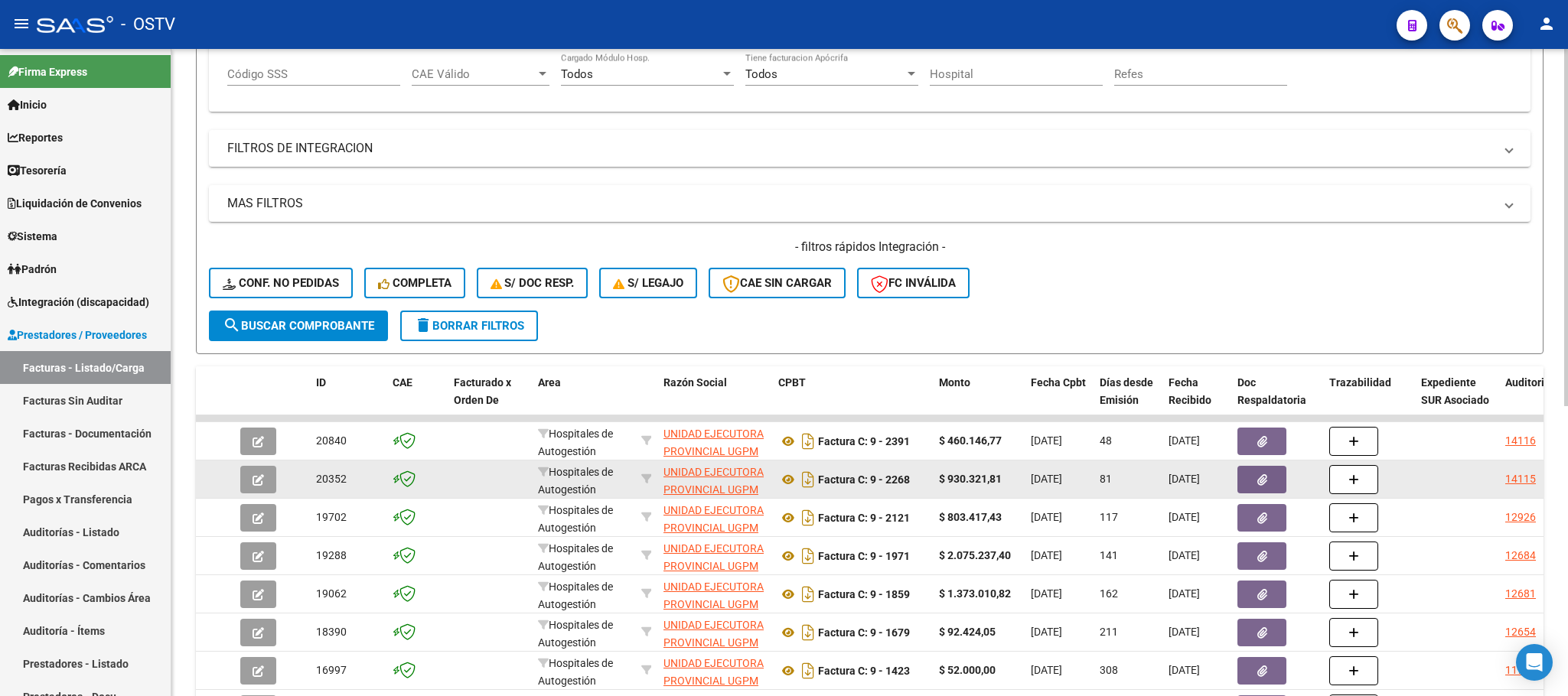
scroll to position [344, 0]
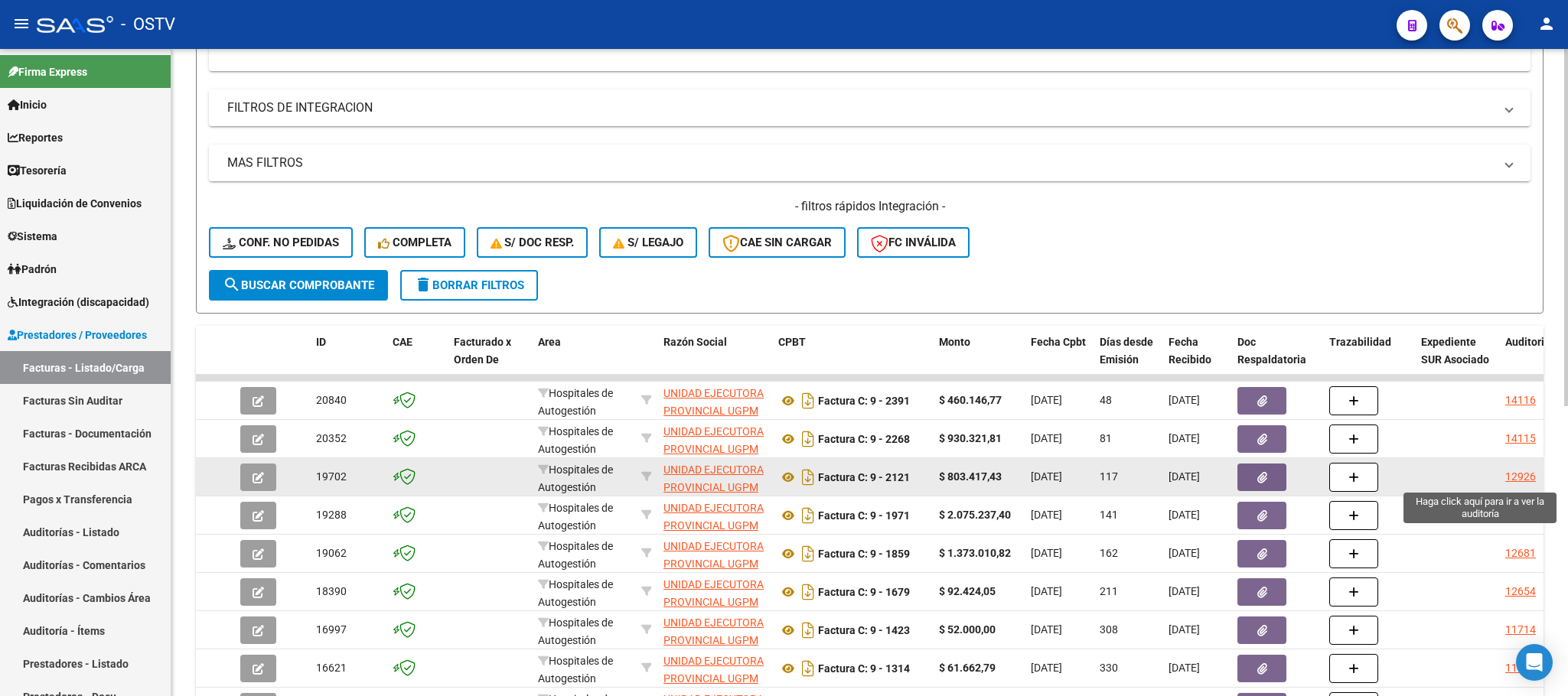
click at [1521, 478] on div "12926" at bounding box center [1521, 476] width 31 height 17
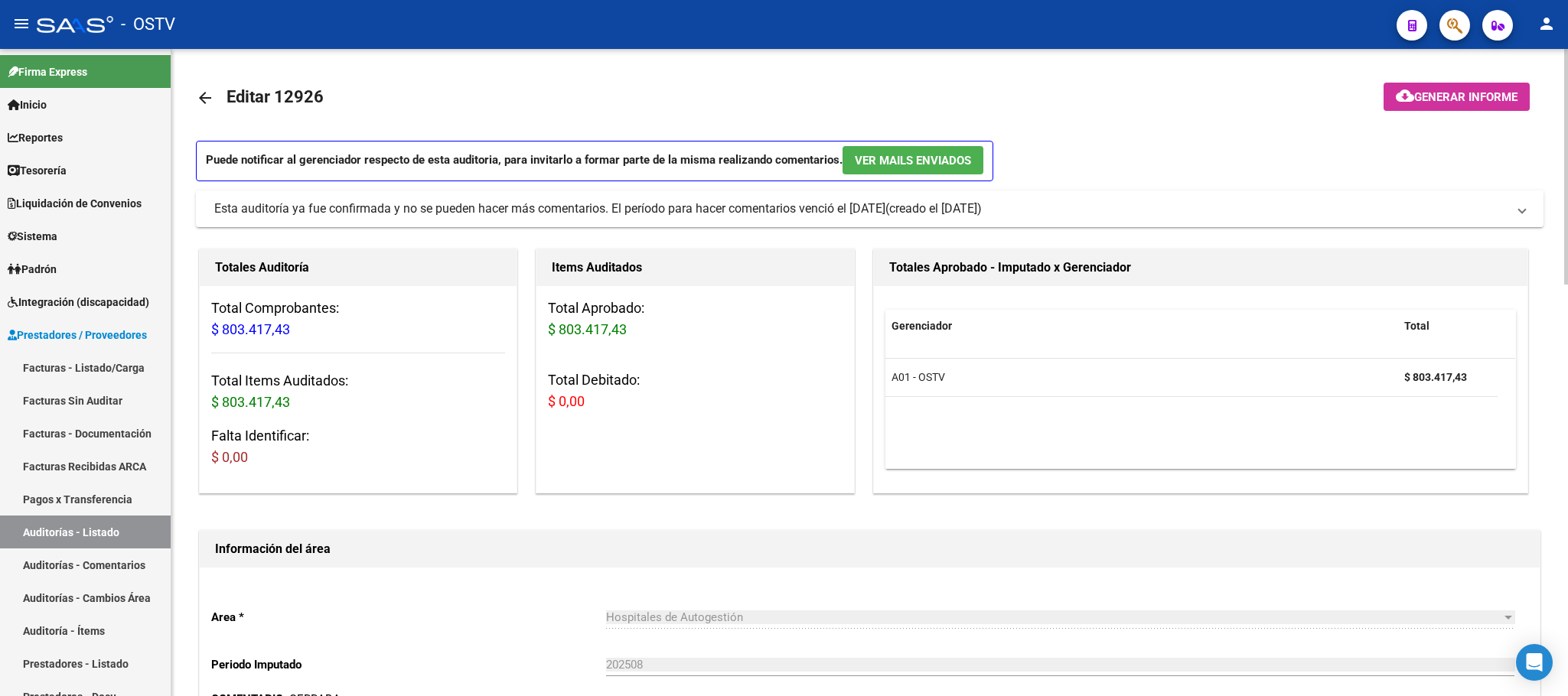
click at [199, 95] on mat-icon "arrow_back" at bounding box center [205, 97] width 18 height 18
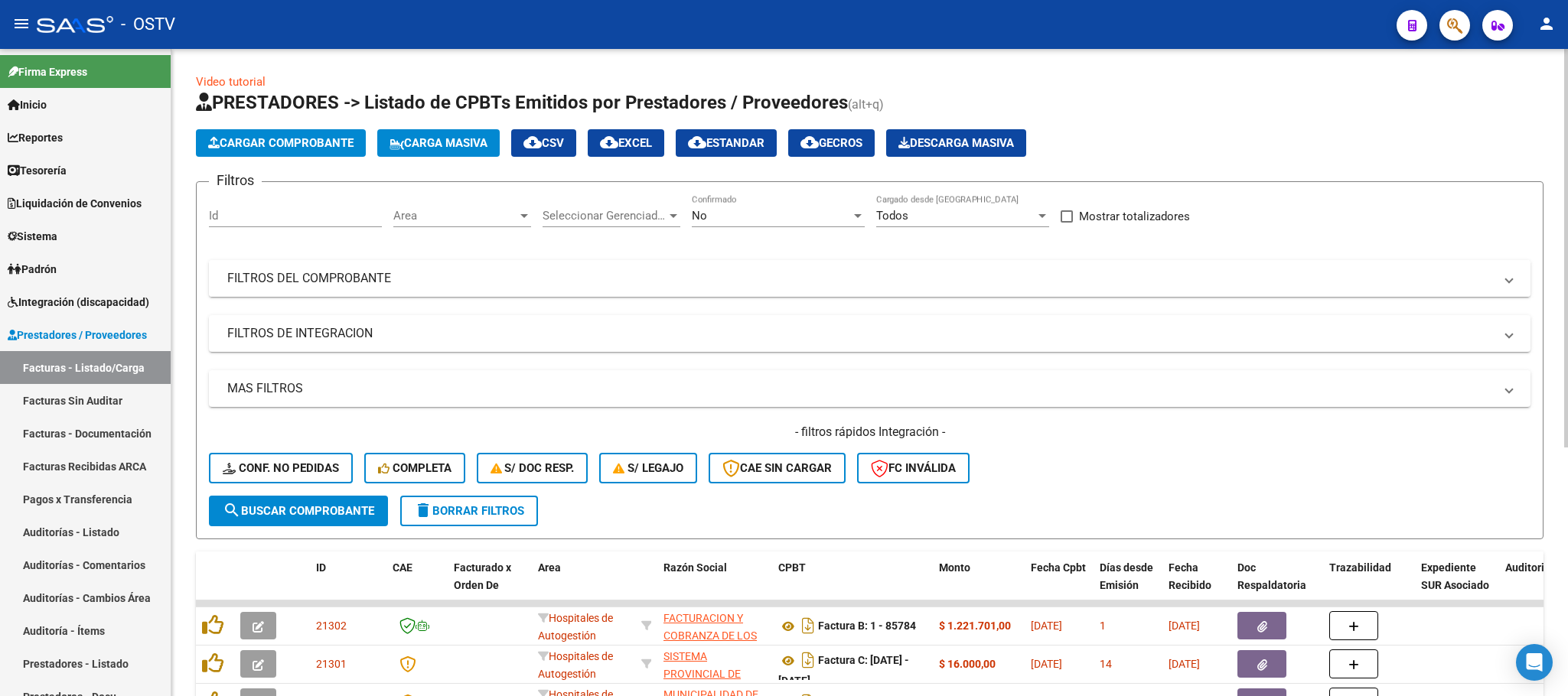
click at [797, 279] on mat-panel-title "FILTROS DEL COMPROBANTE" at bounding box center [860, 278] width 1266 height 16
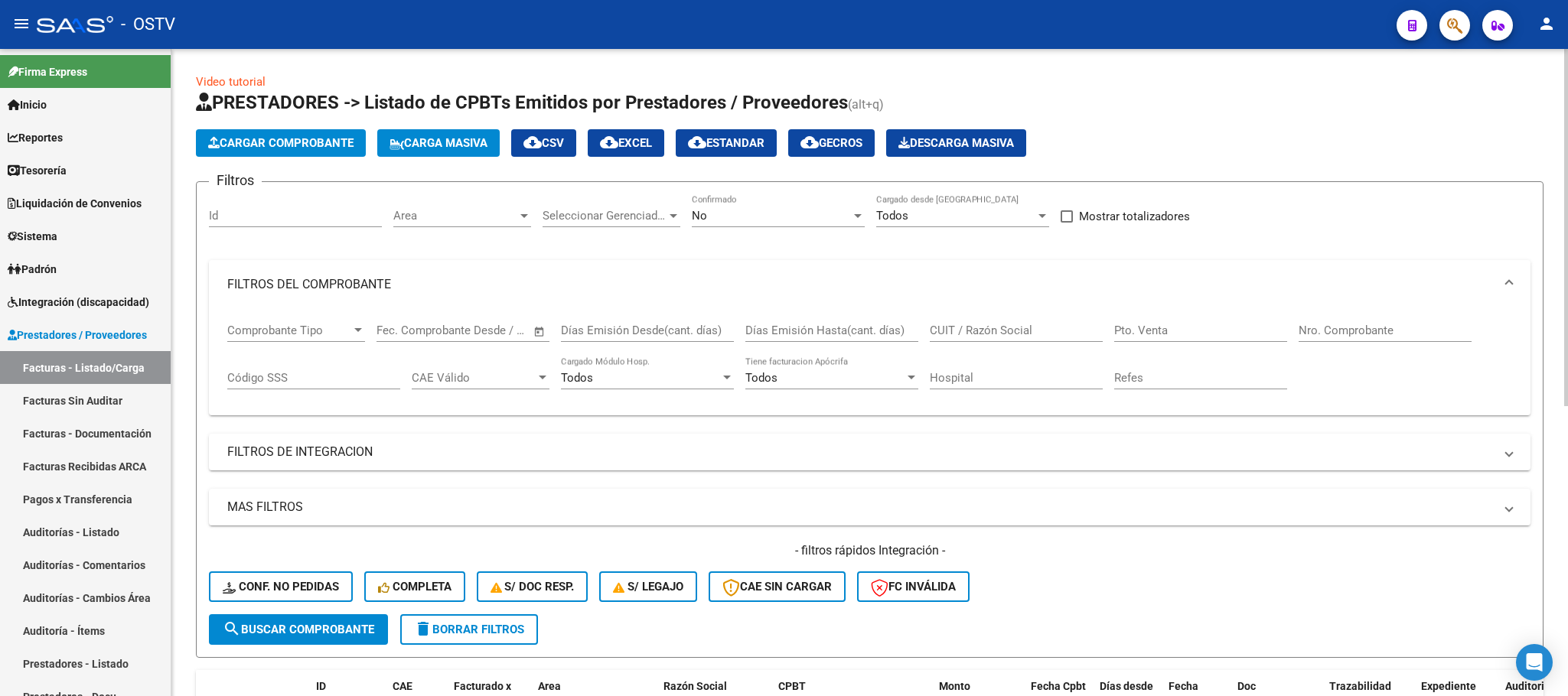
click at [988, 331] on input "CUIT / Razón Social" at bounding box center [1016, 330] width 173 height 14
paste input "30707307591"
type input "30707307591"
click at [261, 634] on span "search Buscar Comprobante" at bounding box center [298, 629] width 151 height 14
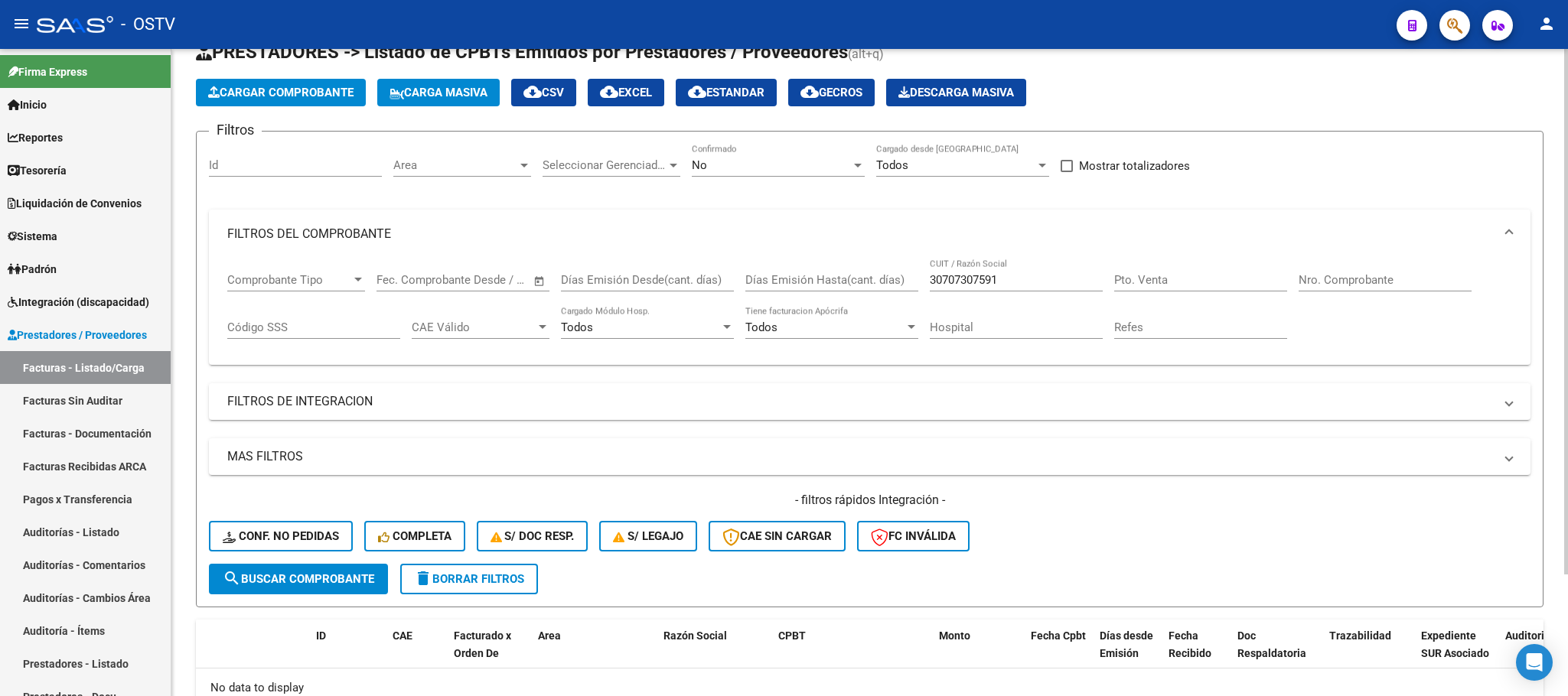
scroll to position [149, 0]
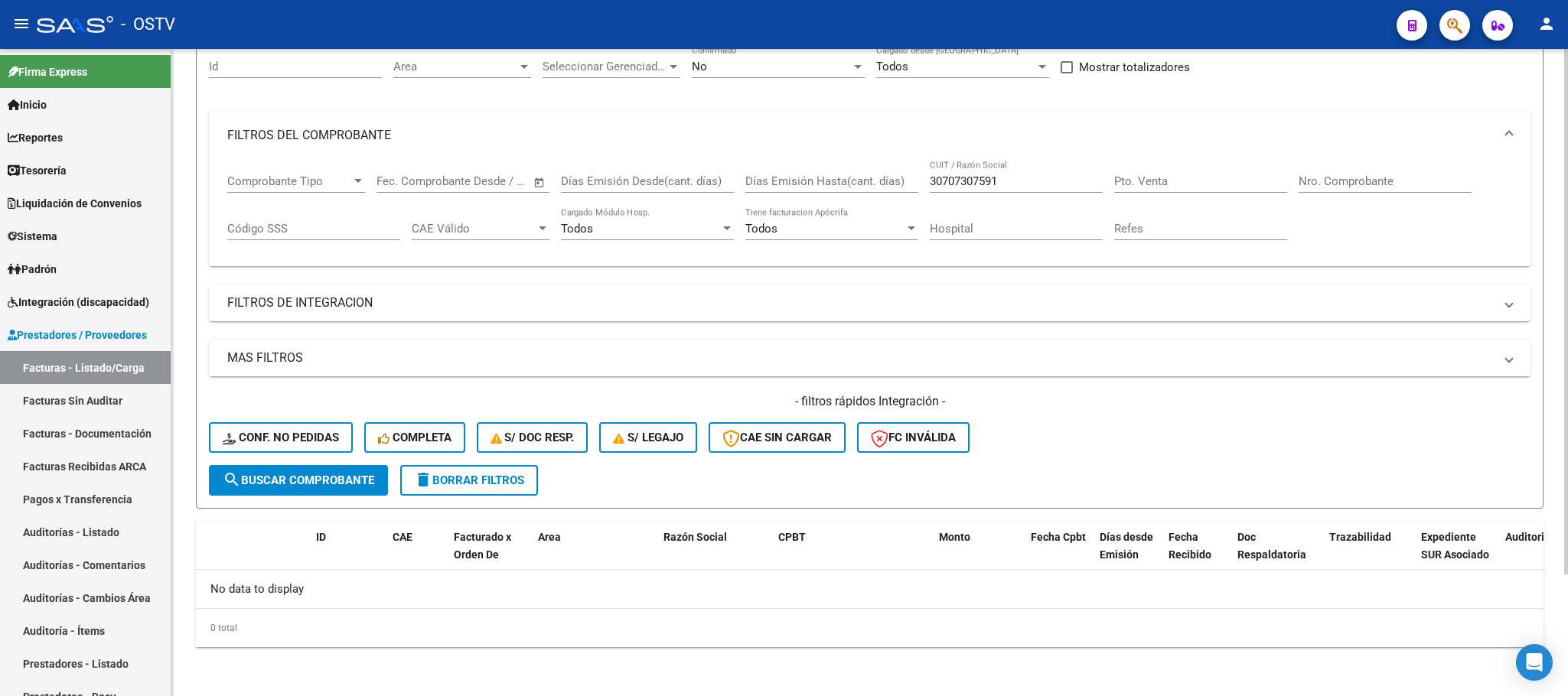
click at [703, 67] on span "No" at bounding box center [699, 67] width 15 height 14
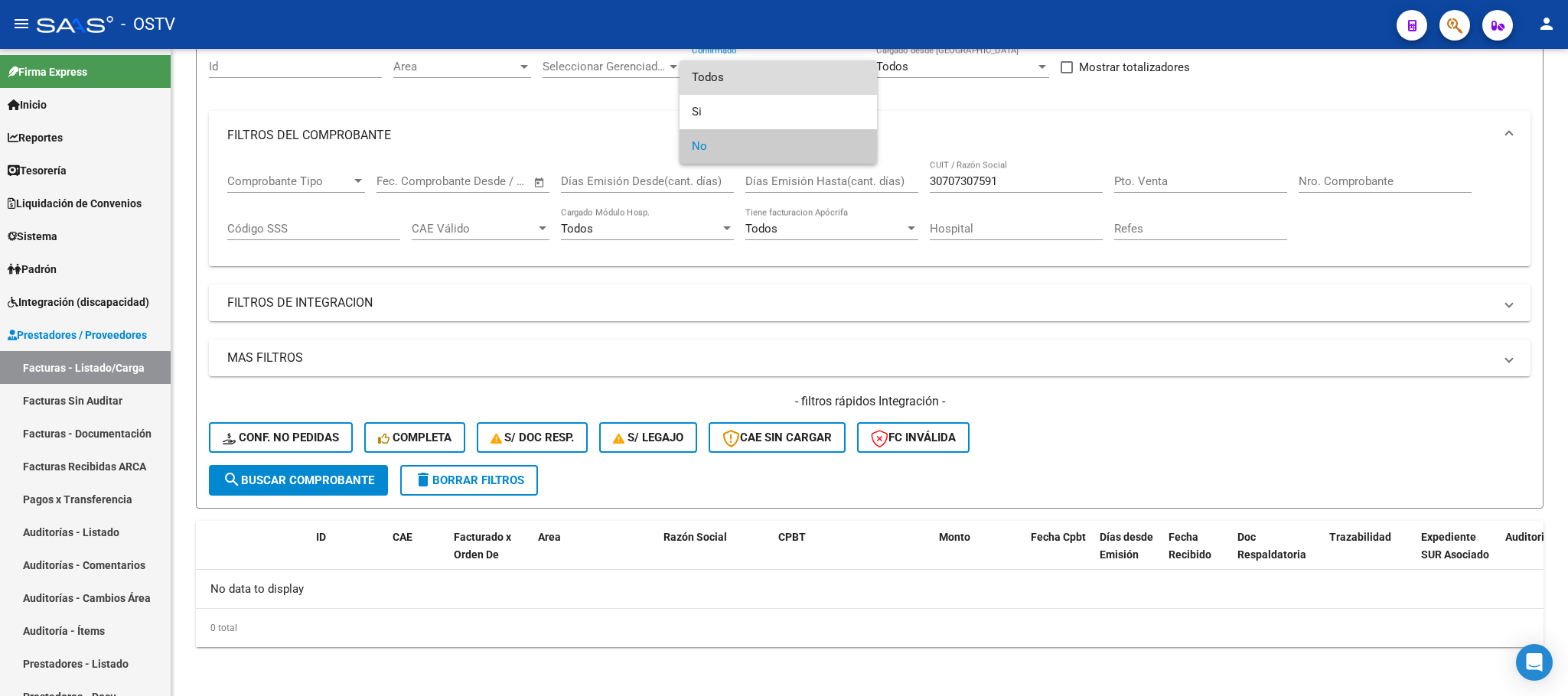
click at [701, 74] on span "Todos" at bounding box center [778, 77] width 173 height 35
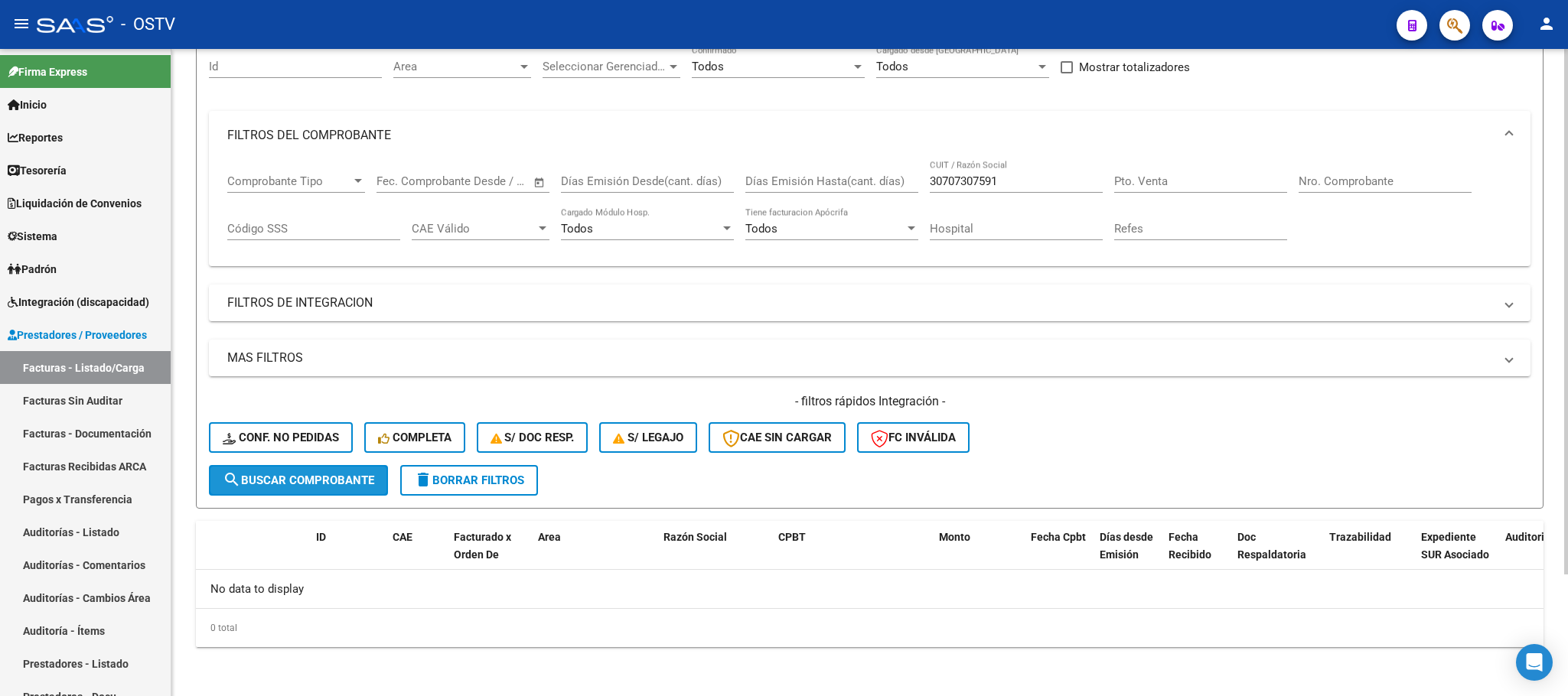
click at [324, 474] on span "search Buscar Comprobante" at bounding box center [298, 480] width 151 height 14
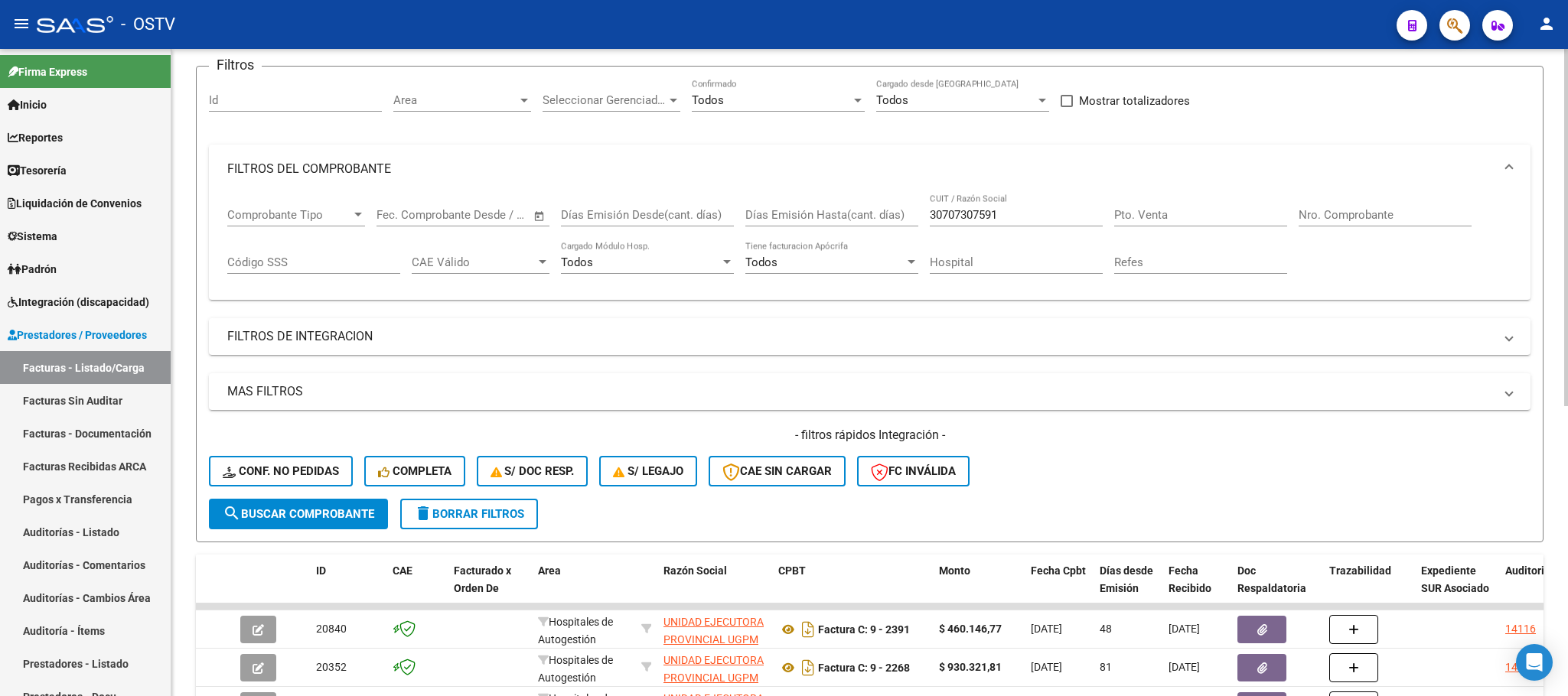
scroll to position [377, 0]
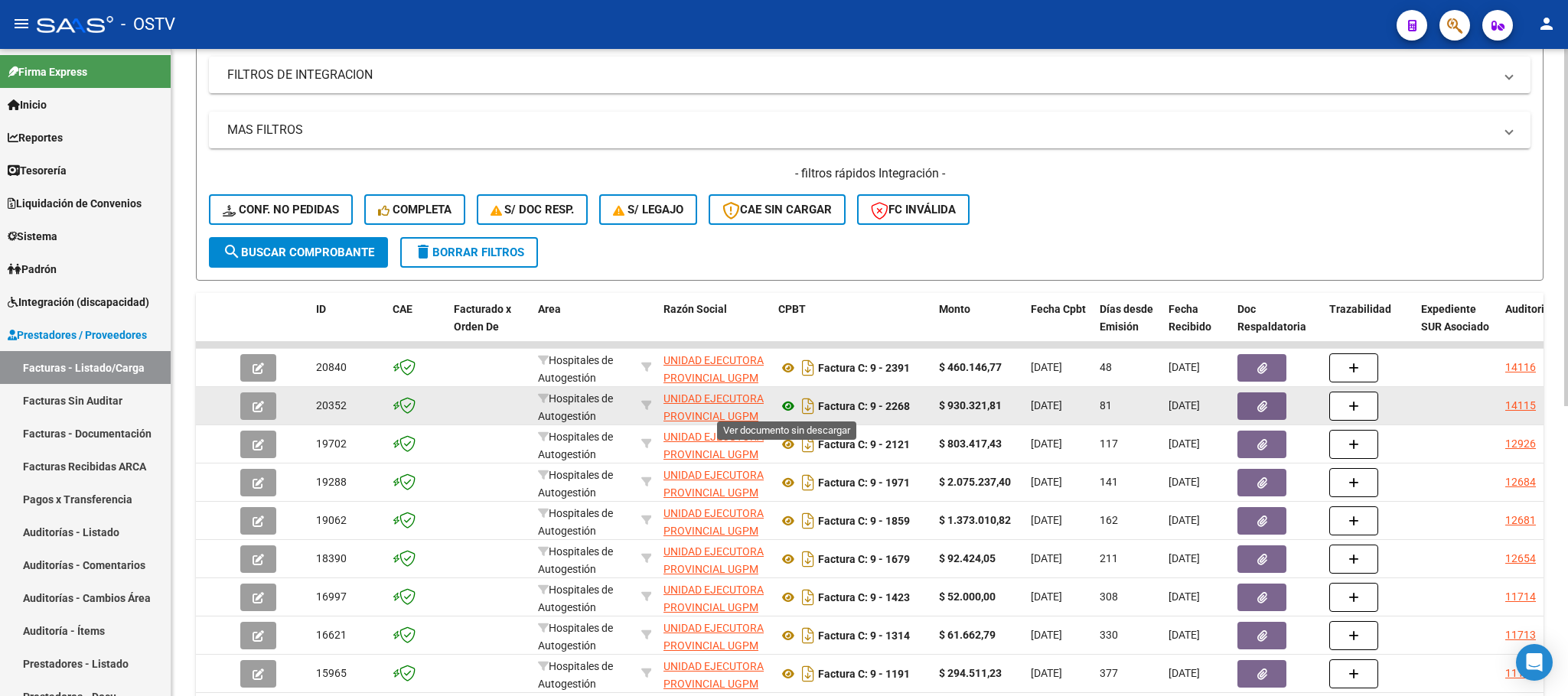
click at [790, 407] on icon at bounding box center [788, 406] width 20 height 18
